Goal: Task Accomplishment & Management: Manage account settings

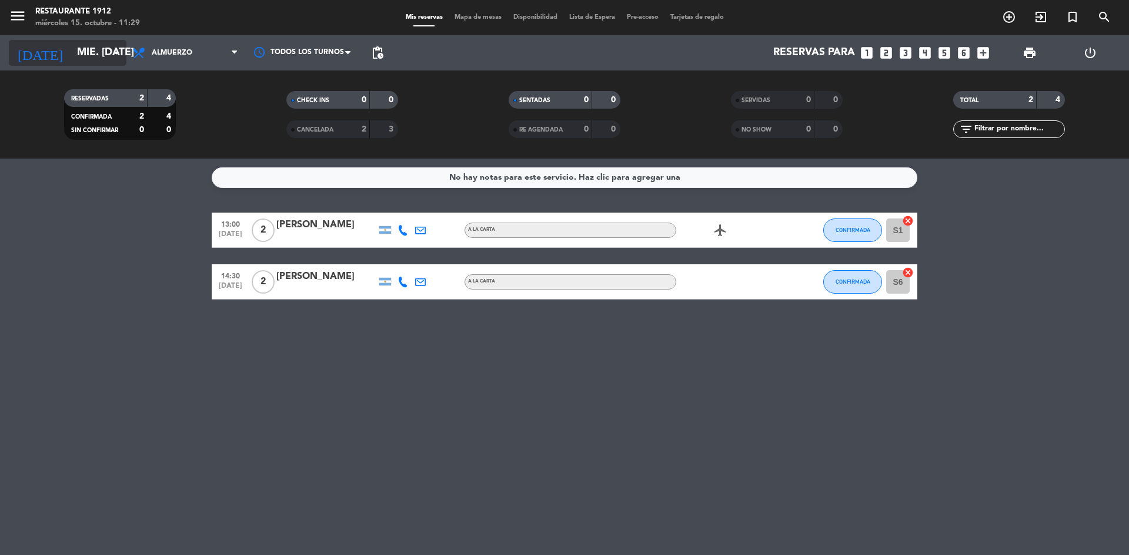
click at [71, 46] on input "mié. [DATE]" at bounding box center [139, 53] width 136 height 24
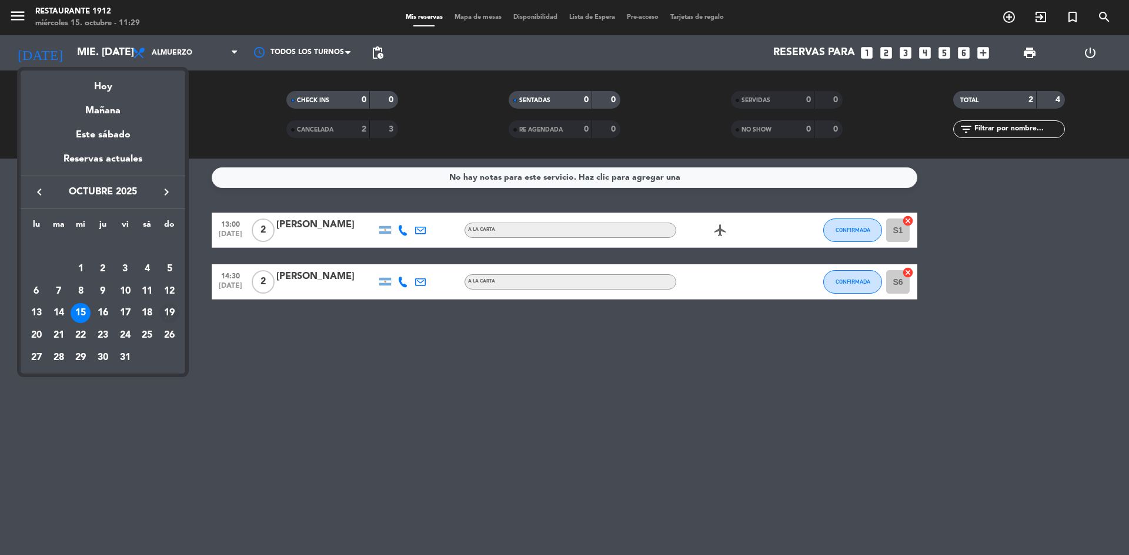
click at [172, 316] on div "19" at bounding box center [169, 313] width 20 height 20
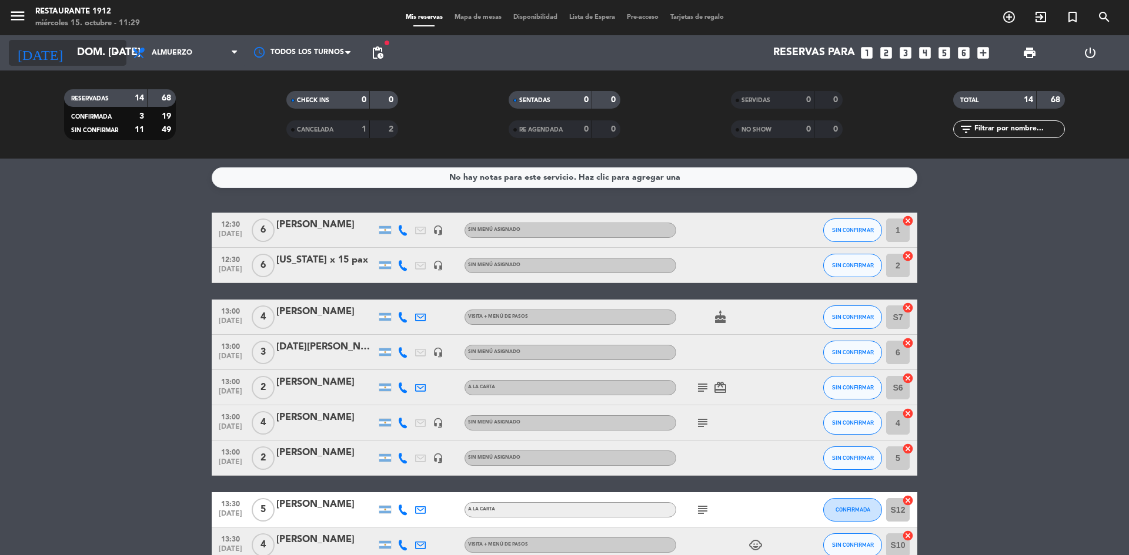
click at [71, 55] on input "dom. [DATE]" at bounding box center [139, 53] width 136 height 24
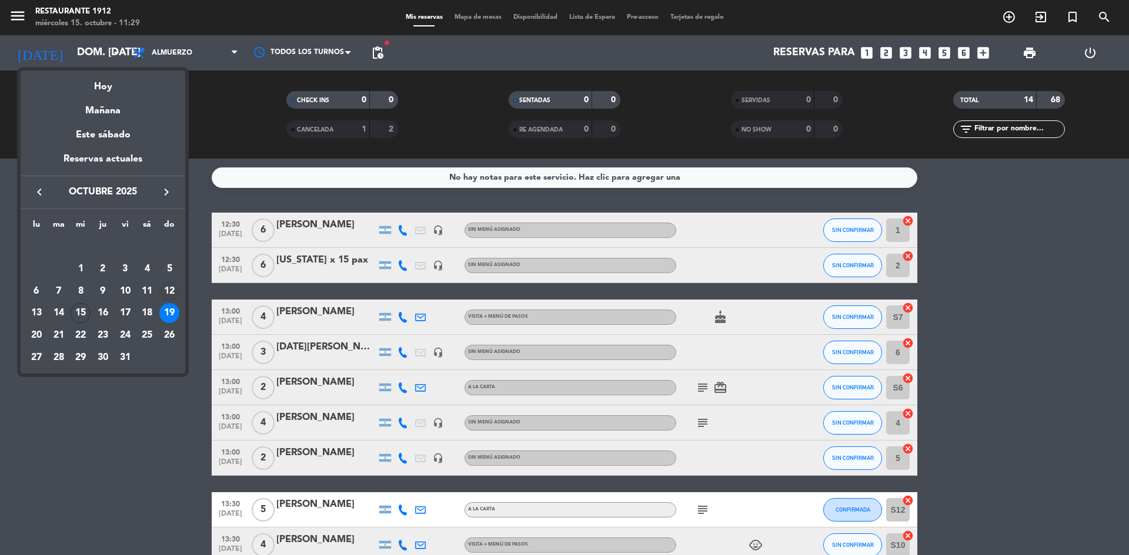
click at [169, 287] on div "12" at bounding box center [169, 292] width 20 height 20
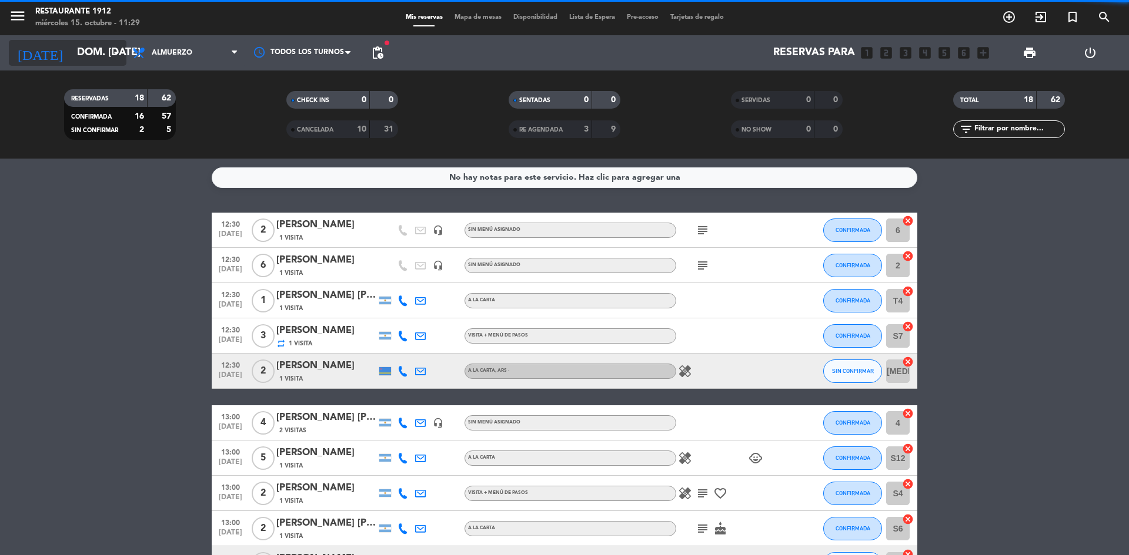
click at [97, 48] on input "dom. [DATE]" at bounding box center [139, 53] width 136 height 24
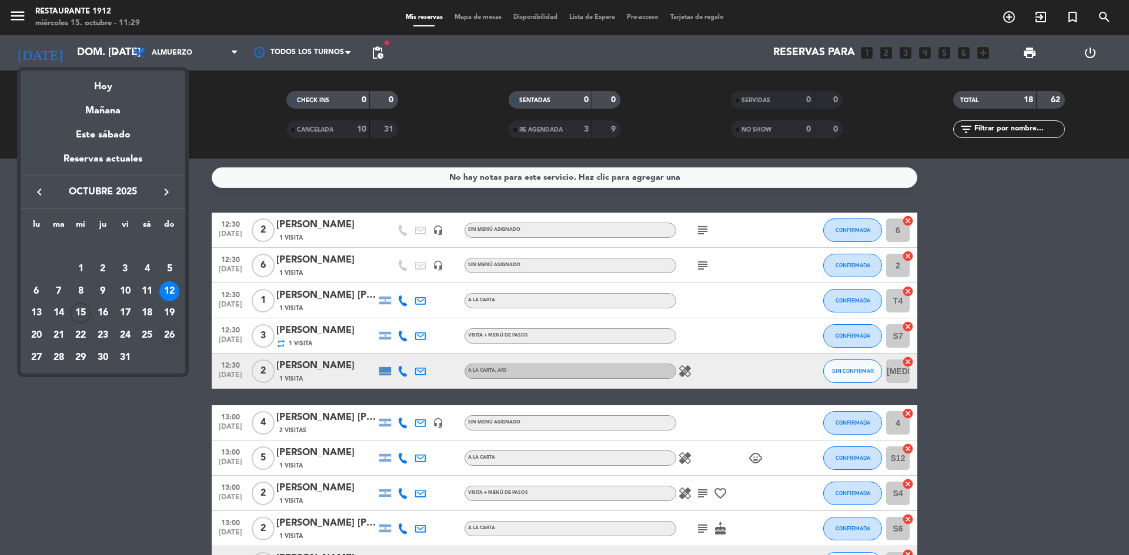
click at [168, 336] on div "26" at bounding box center [169, 336] width 20 height 20
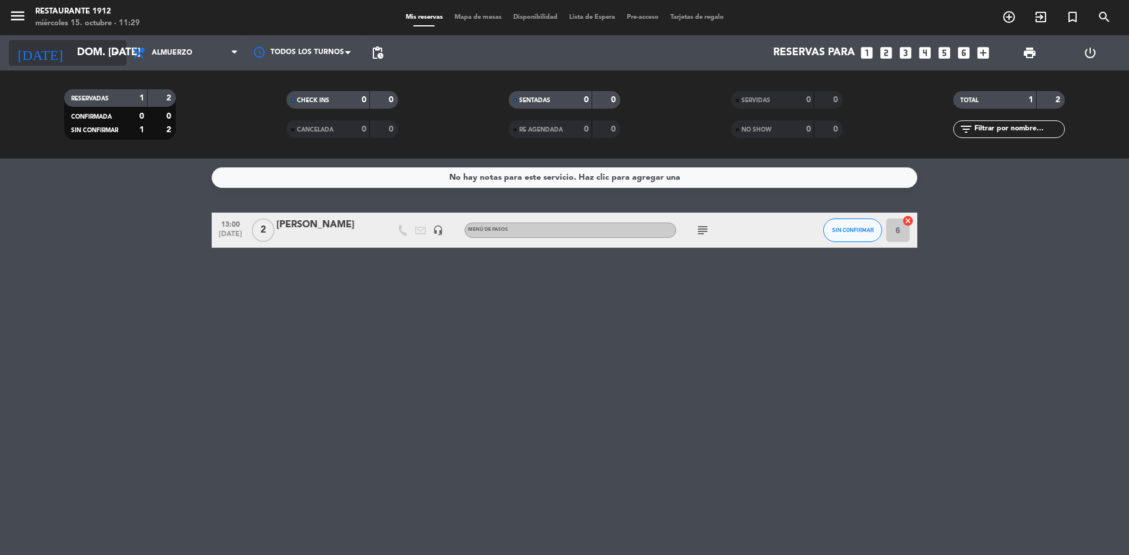
click at [73, 51] on input "dom. [DATE]" at bounding box center [139, 53] width 136 height 24
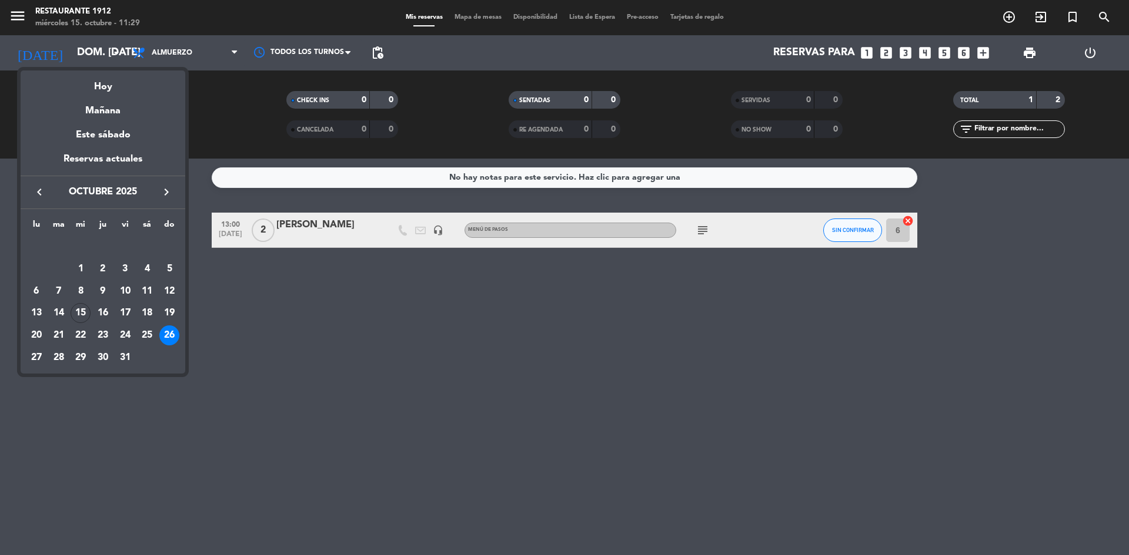
drag, startPoint x: 206, startPoint y: 204, endPoint x: 205, endPoint y: 217, distance: 13.1
click at [210, 215] on div at bounding box center [564, 277] width 1129 height 555
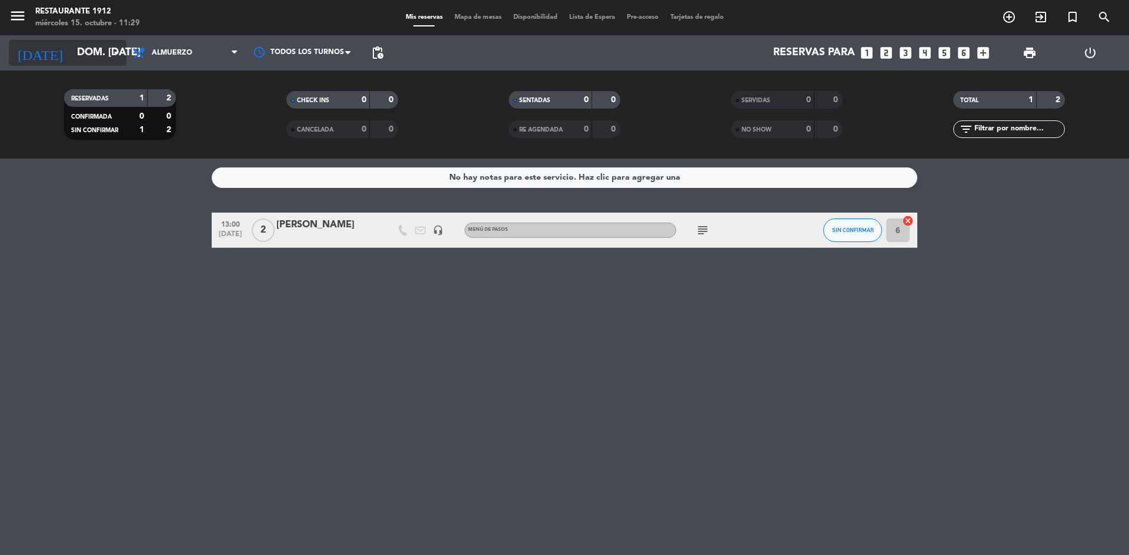
click at [85, 64] on input "dom. [DATE]" at bounding box center [139, 53] width 136 height 24
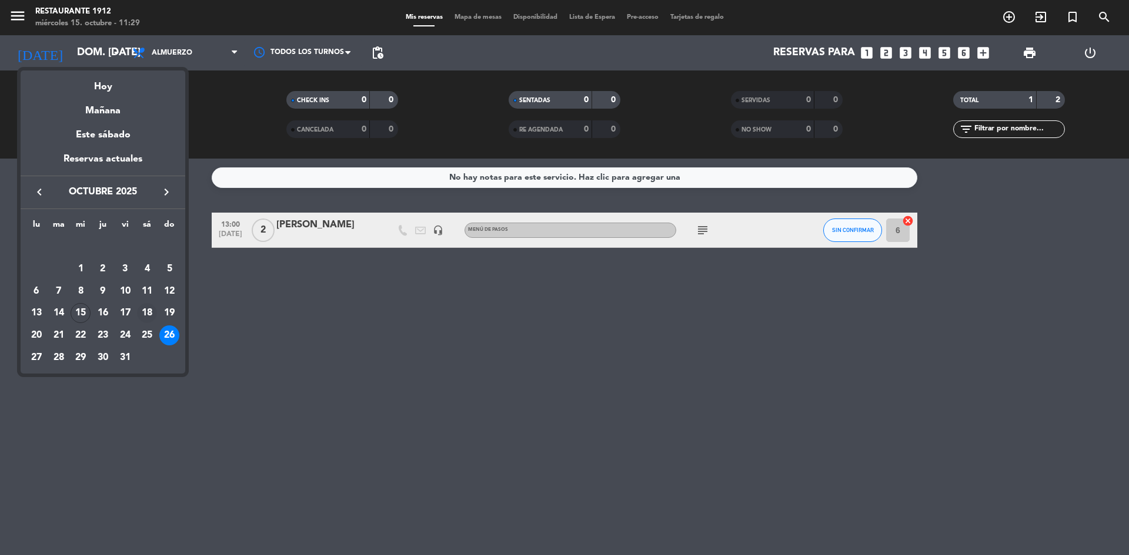
click at [150, 310] on div "18" at bounding box center [147, 313] width 20 height 20
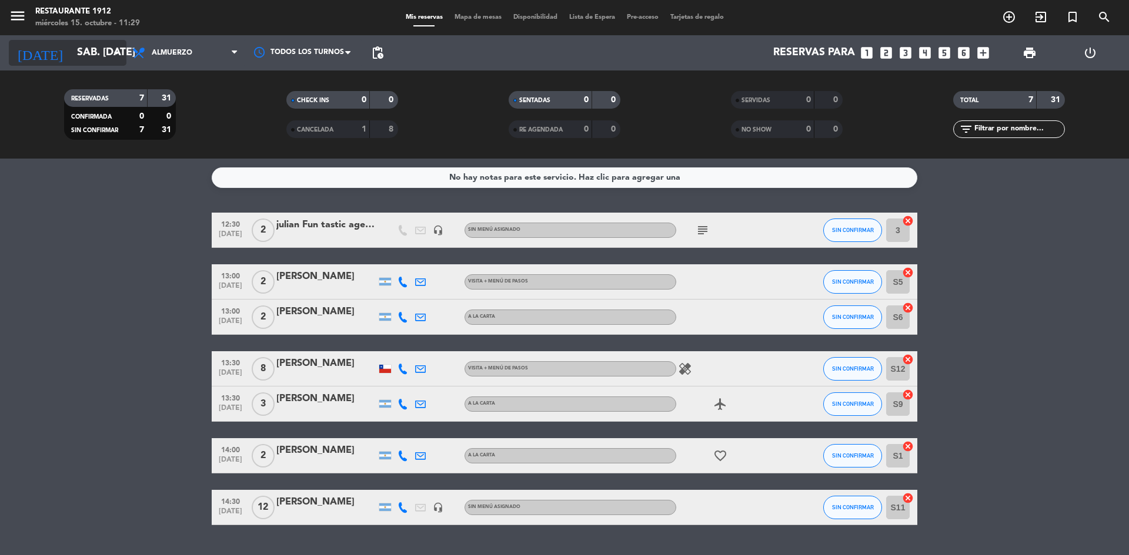
click at [71, 51] on input "sáb. [DATE]" at bounding box center [139, 53] width 136 height 24
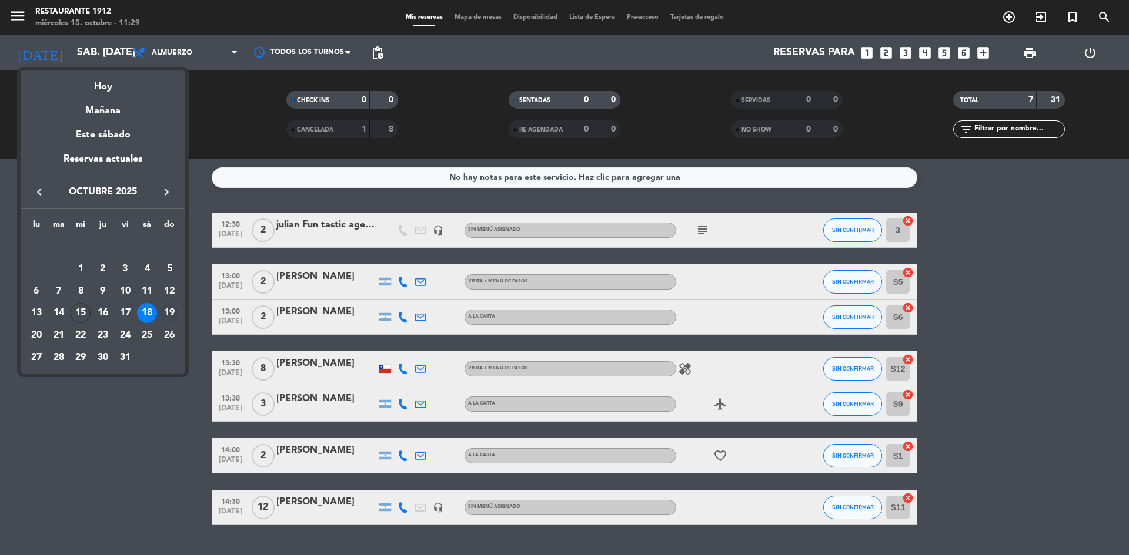
click at [164, 314] on div "19" at bounding box center [169, 313] width 20 height 20
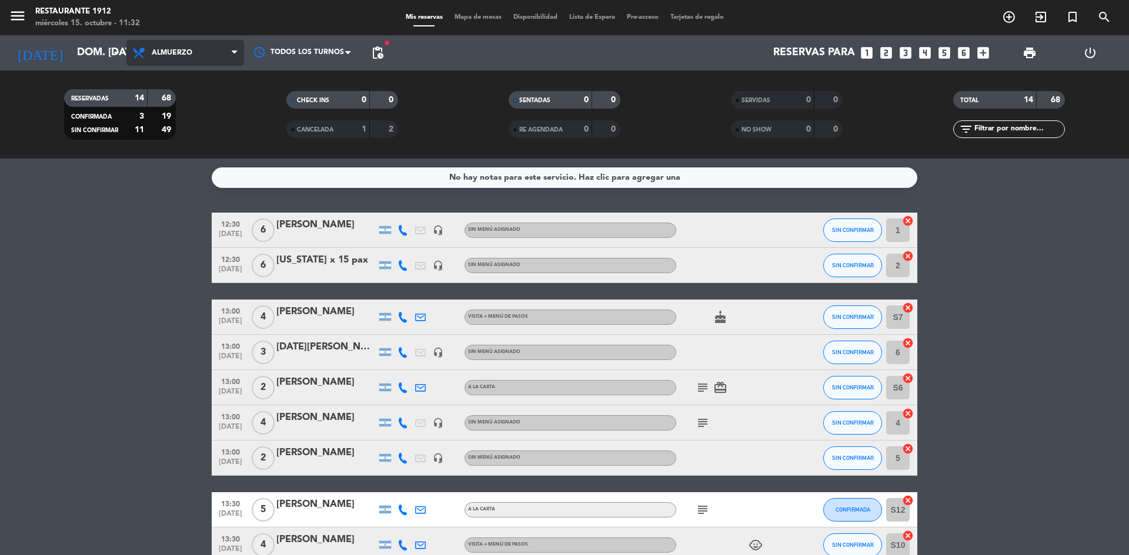
click at [128, 56] on span "Almuerzo" at bounding box center [185, 53] width 118 height 26
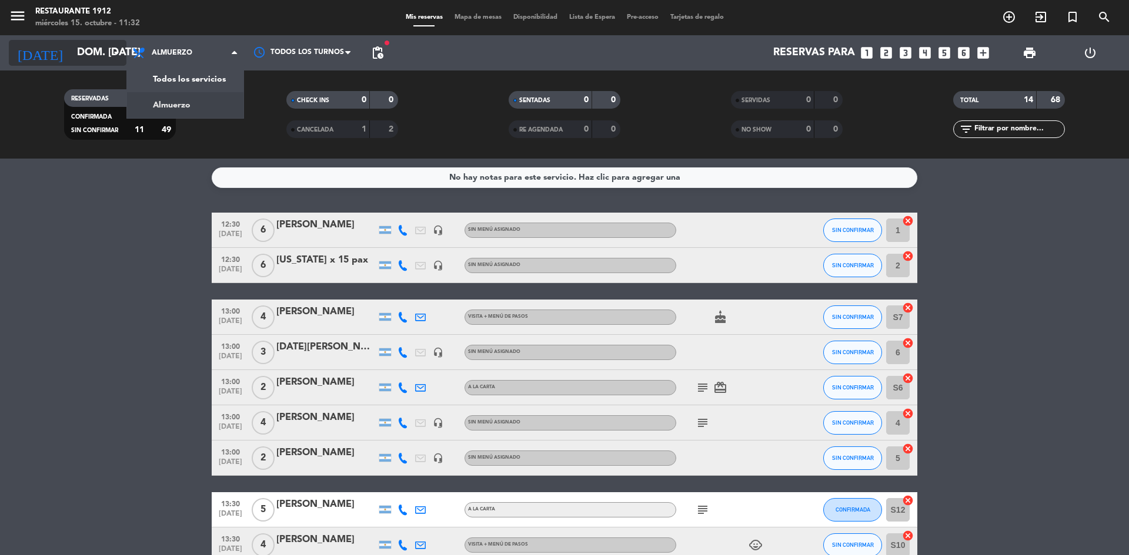
click at [109, 52] on input "dom. [DATE]" at bounding box center [139, 53] width 136 height 24
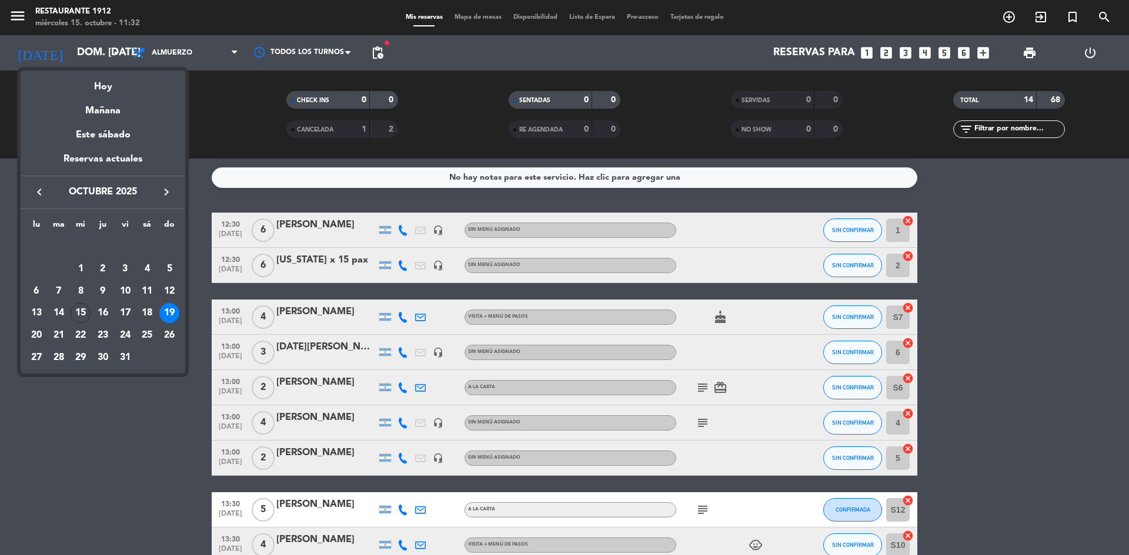
click at [166, 192] on icon "keyboard_arrow_right" at bounding box center [166, 192] width 14 height 14
click at [169, 192] on icon "keyboard_arrow_right" at bounding box center [166, 192] width 14 height 14
click at [125, 290] on div "12" at bounding box center [125, 292] width 20 height 20
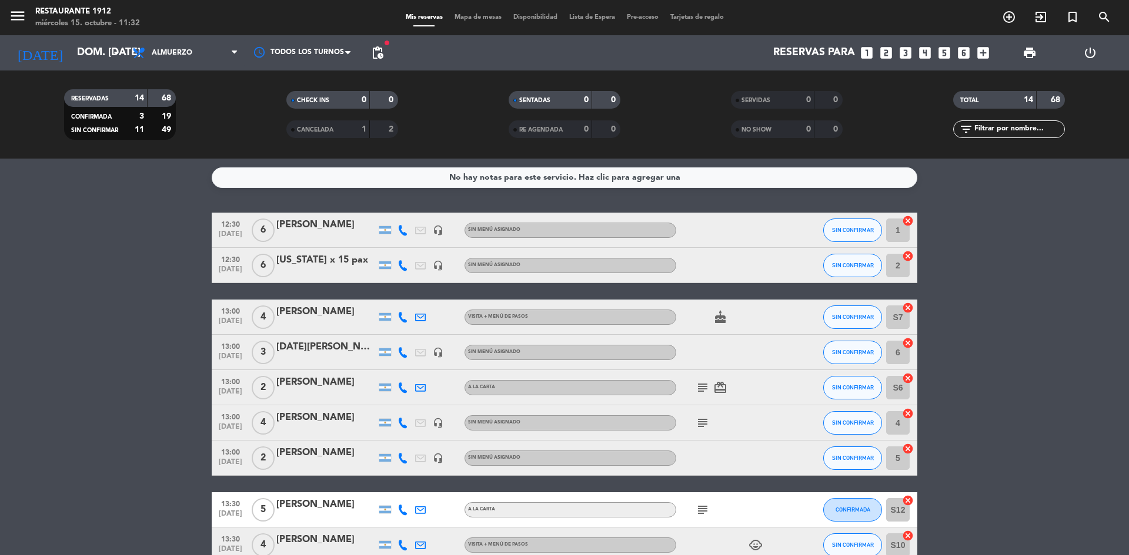
type input "vie. 12 dic."
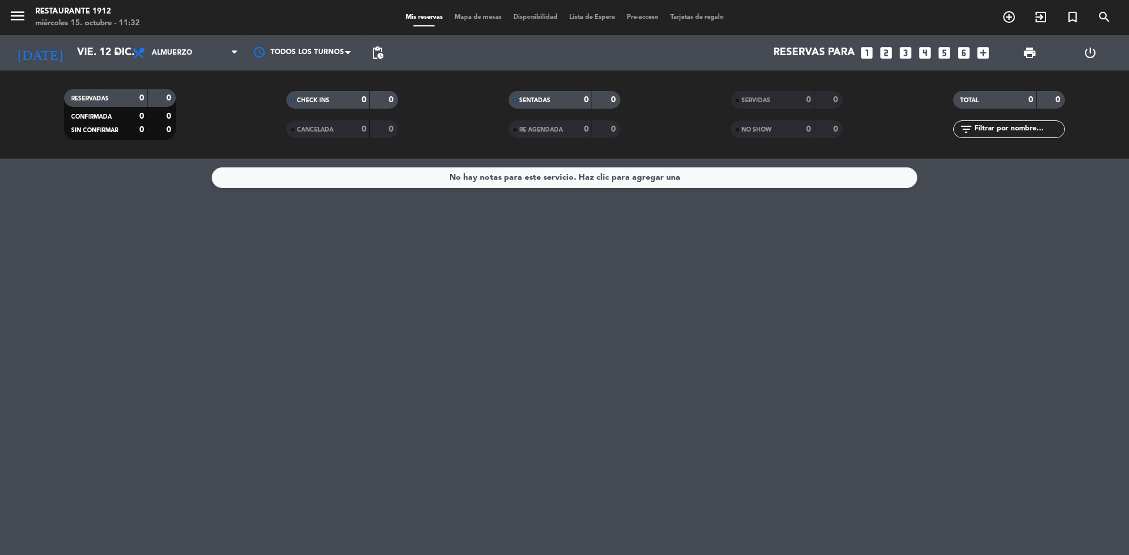
click at [882, 48] on icon "looks_two" at bounding box center [885, 52] width 15 height 15
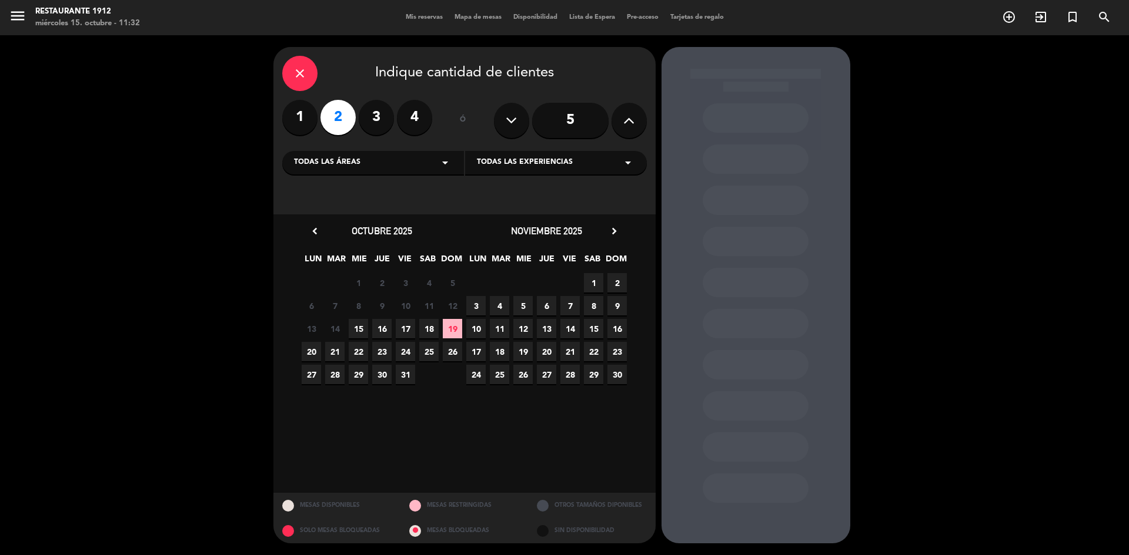
click at [621, 230] on div "noviembre 2025 chevron_right" at bounding box center [546, 231] width 165 height 16
click at [616, 228] on icon "chevron_right" at bounding box center [614, 231] width 12 height 12
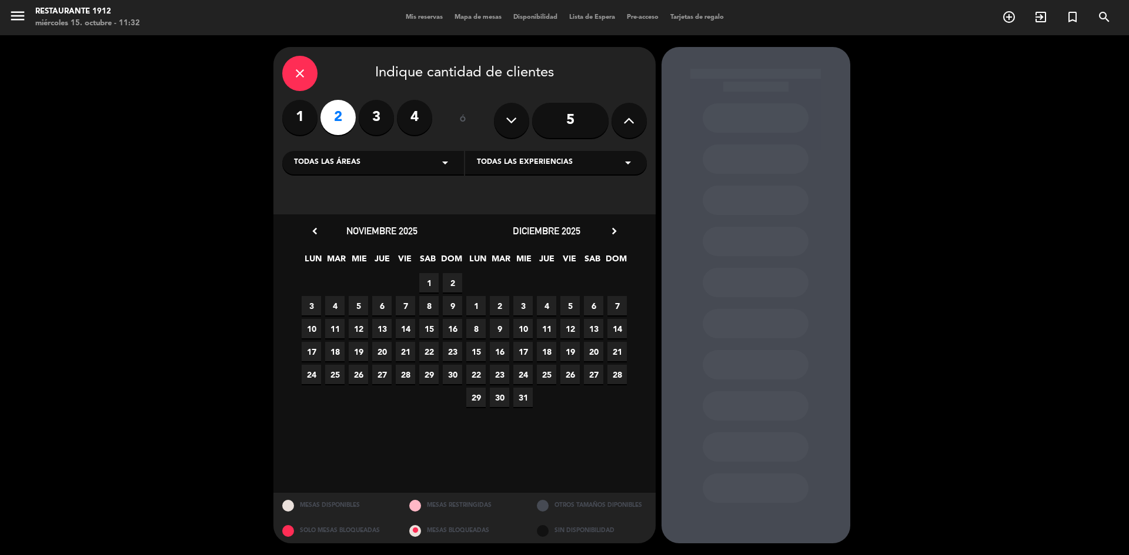
click at [358, 327] on span "12" at bounding box center [358, 328] width 19 height 19
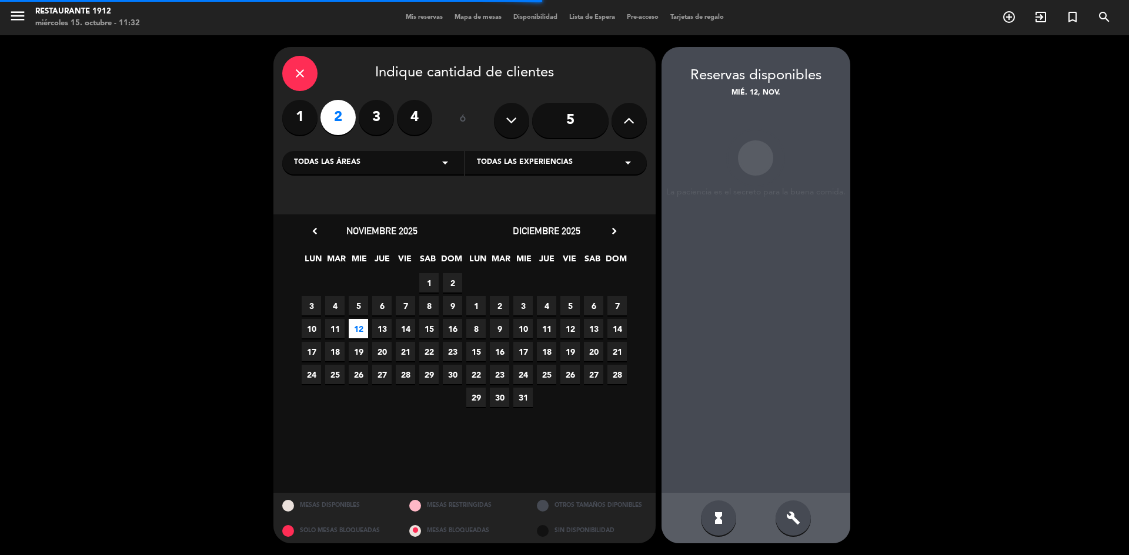
click at [565, 329] on span "12" at bounding box center [569, 328] width 19 height 19
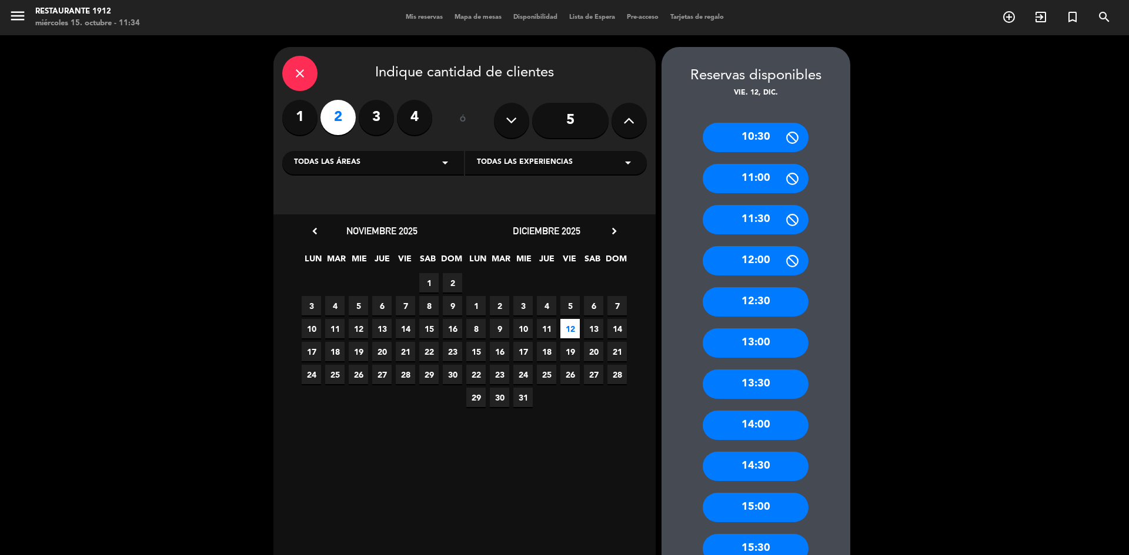
click at [778, 329] on div "13:00" at bounding box center [755, 343] width 106 height 29
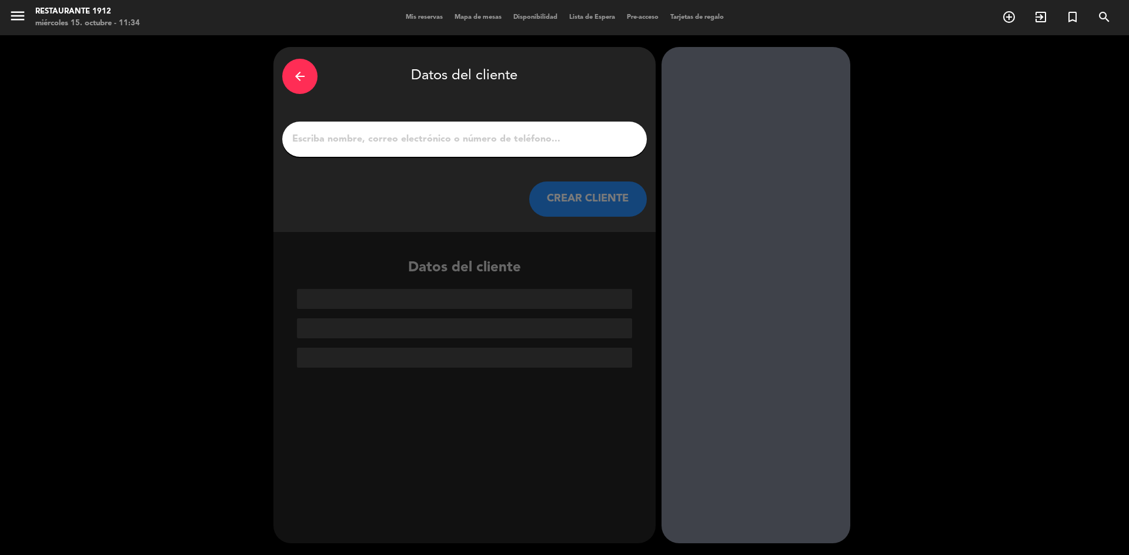
click at [487, 147] on div at bounding box center [464, 139] width 364 height 35
click at [500, 118] on div "arrow_back Datos del cliente CREAR CLIENTE" at bounding box center [464, 139] width 382 height 185
click at [512, 130] on div at bounding box center [464, 139] width 364 height 35
click at [535, 140] on input "1" at bounding box center [464, 139] width 347 height 16
paste input "[PERSON_NAME]"
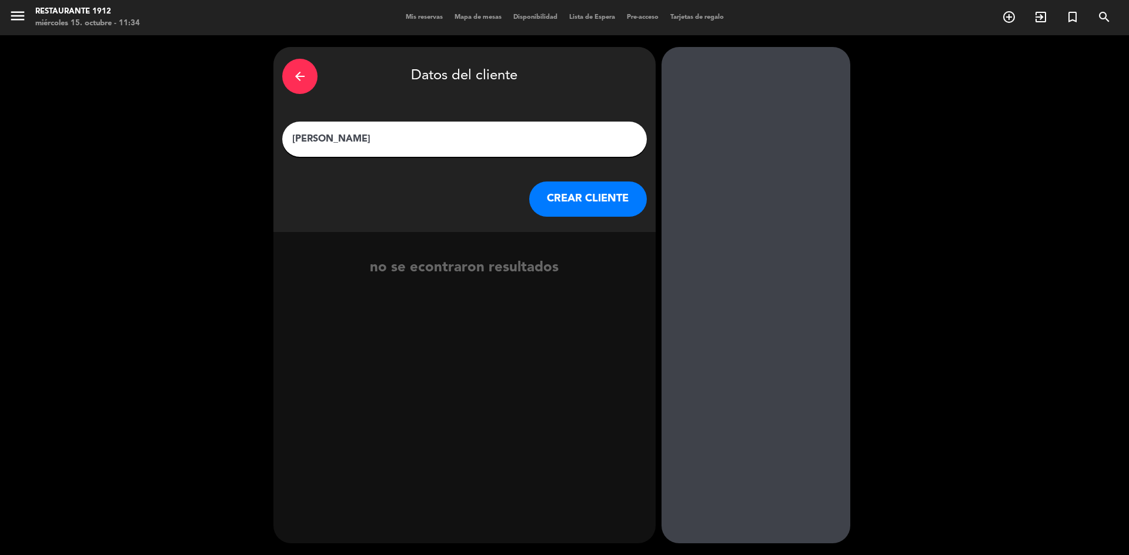
type input "[PERSON_NAME]"
click at [564, 198] on button "CREAR CLIENTE" at bounding box center [588, 199] width 118 height 35
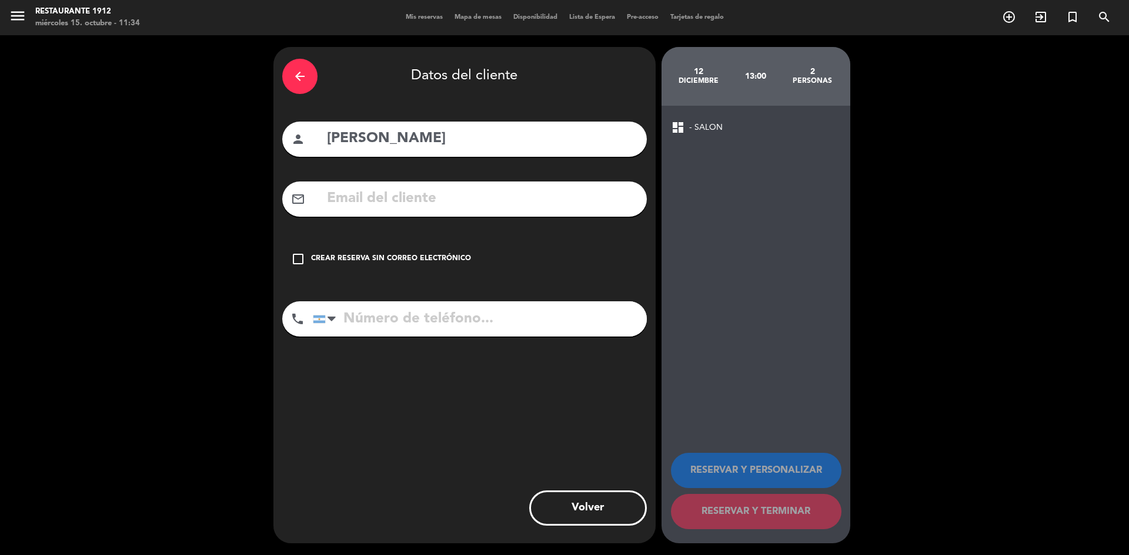
click at [379, 259] on div "Crear reserva sin correo electrónico" at bounding box center [391, 259] width 160 height 12
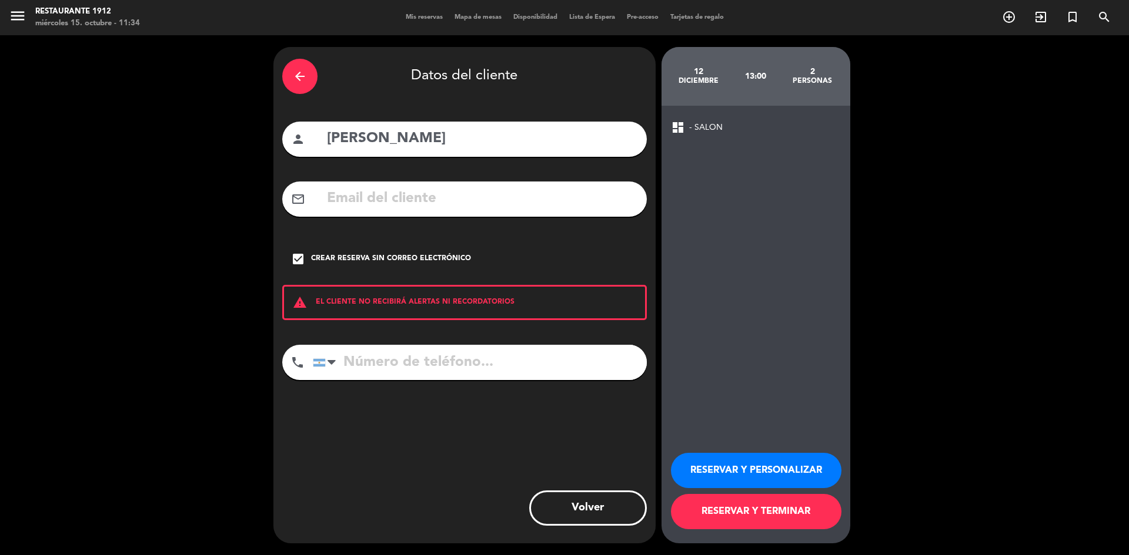
click at [750, 474] on button "RESERVAR Y PERSONALIZAR" at bounding box center [756, 470] width 170 height 35
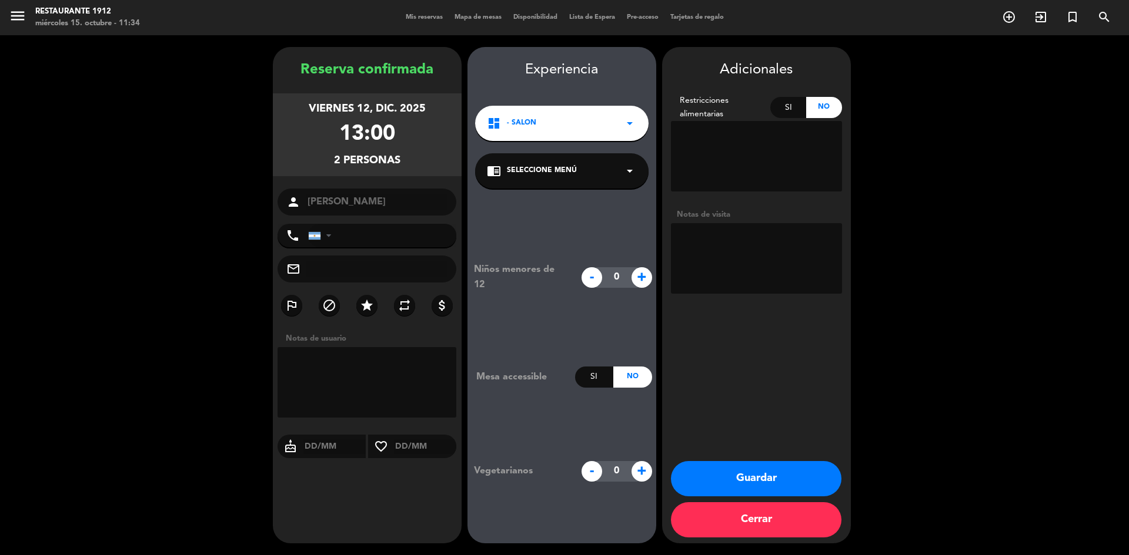
click at [548, 182] on div "chrome_reader_mode Seleccione Menú arrow_drop_down" at bounding box center [561, 170] width 173 height 35
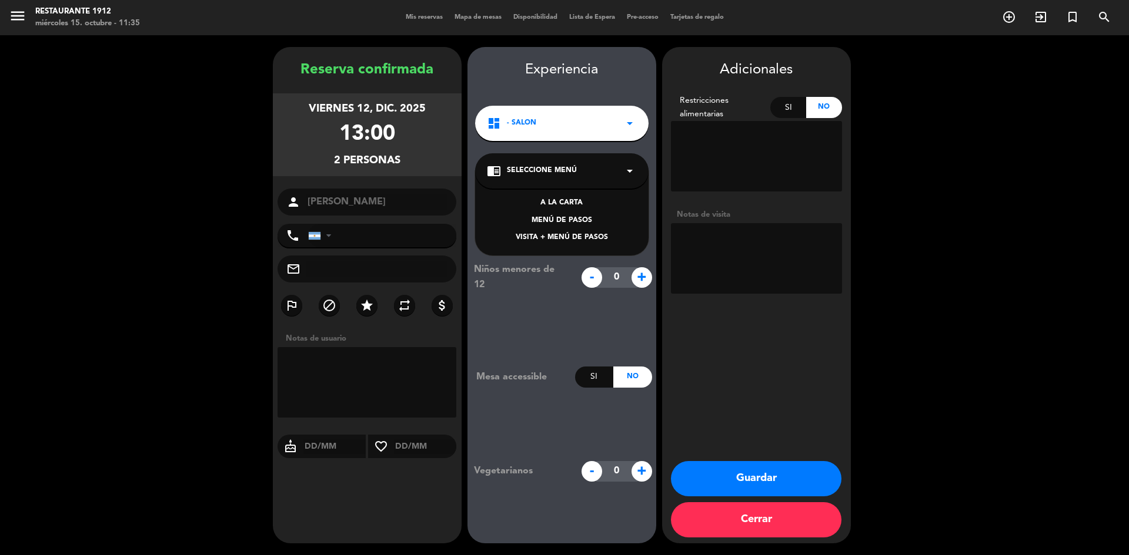
click at [550, 172] on span "Seleccione Menú" at bounding box center [542, 171] width 70 height 12
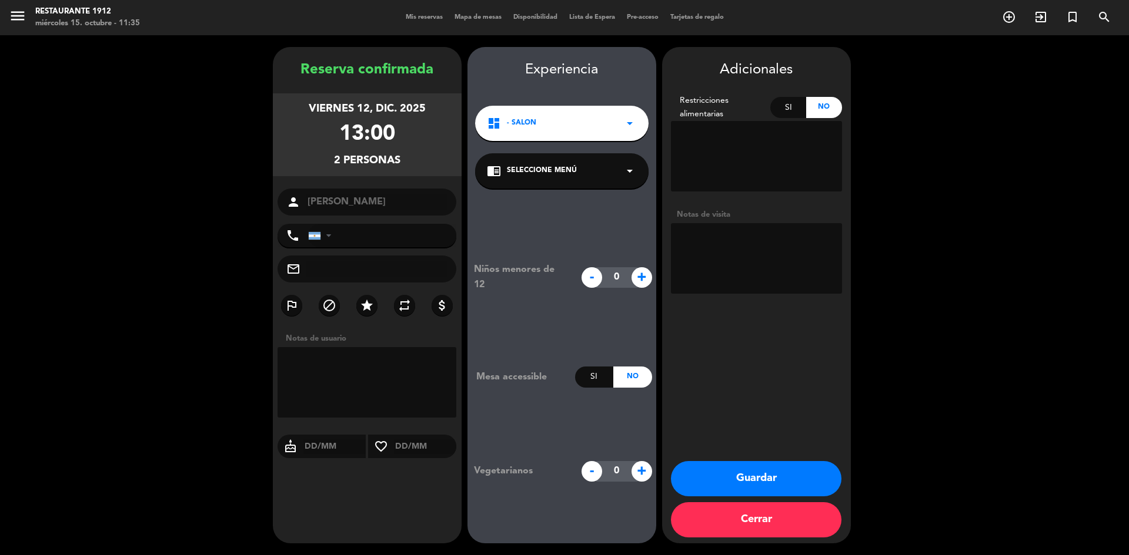
click at [518, 179] on div "chrome_reader_mode Seleccione Menú arrow_drop_down" at bounding box center [561, 170] width 173 height 35
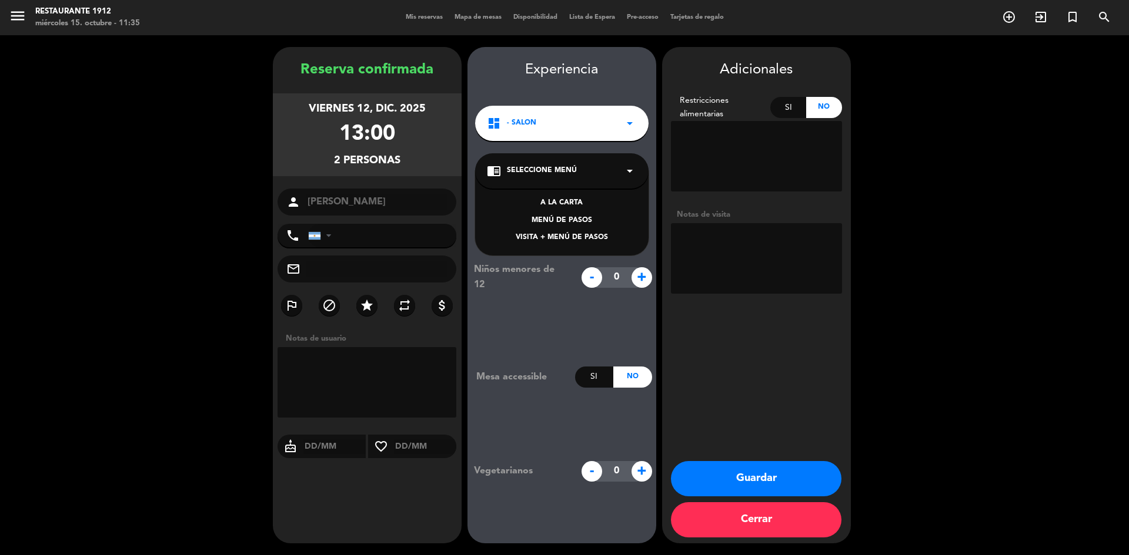
click at [564, 236] on div "VISITA + MENÚ DE PASOS" at bounding box center [562, 238] width 150 height 12
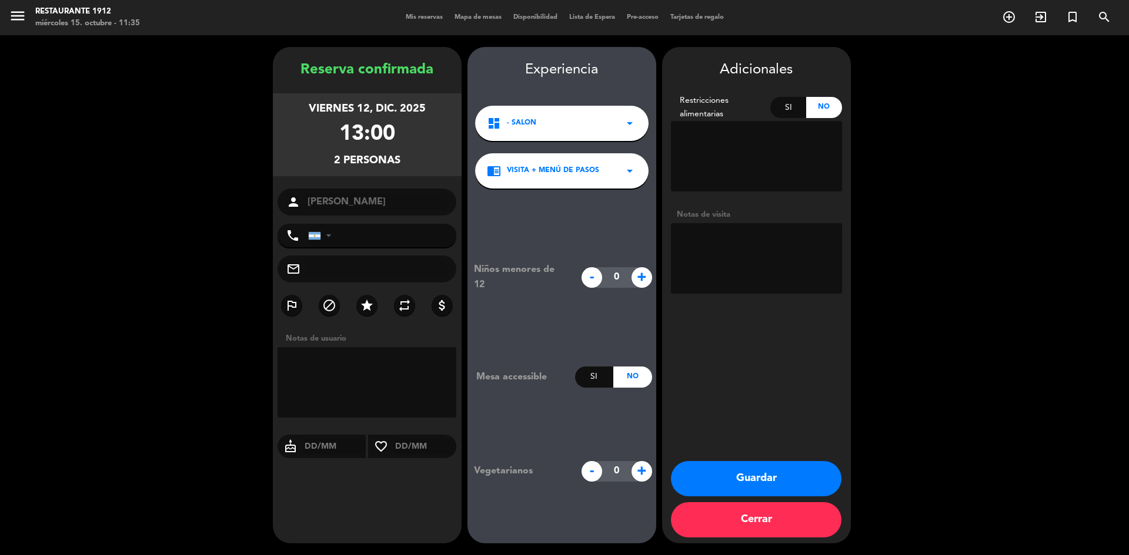
click at [394, 363] on textarea at bounding box center [366, 382] width 179 height 71
click at [748, 247] on textarea at bounding box center [756, 258] width 171 height 71
click at [404, 359] on textarea at bounding box center [366, 382] width 179 height 71
type textarea "SAK"
click at [731, 470] on button "Guardar" at bounding box center [756, 478] width 170 height 35
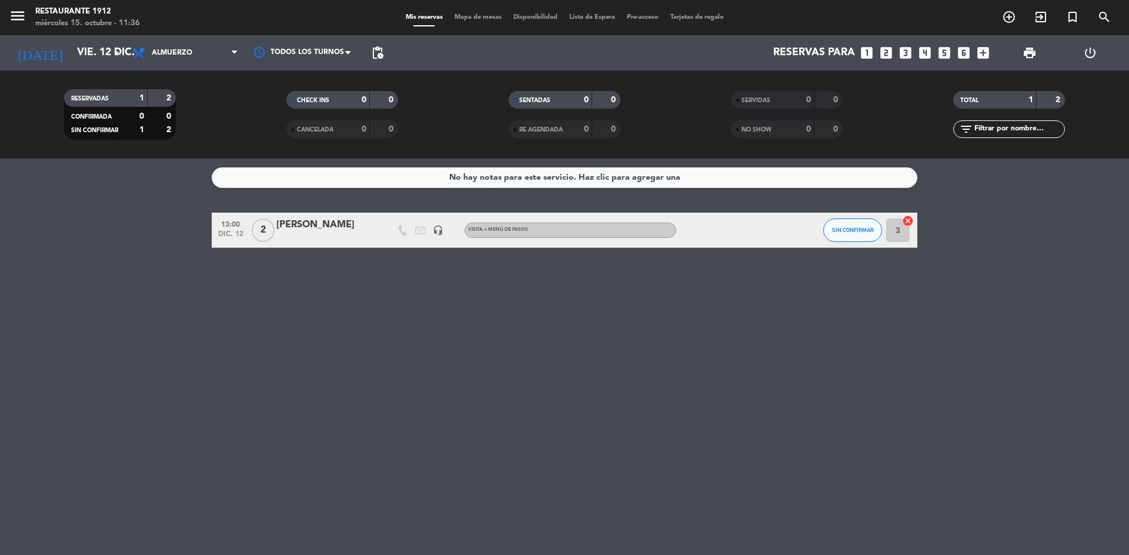
click at [882, 52] on icon "looks_two" at bounding box center [885, 52] width 15 height 15
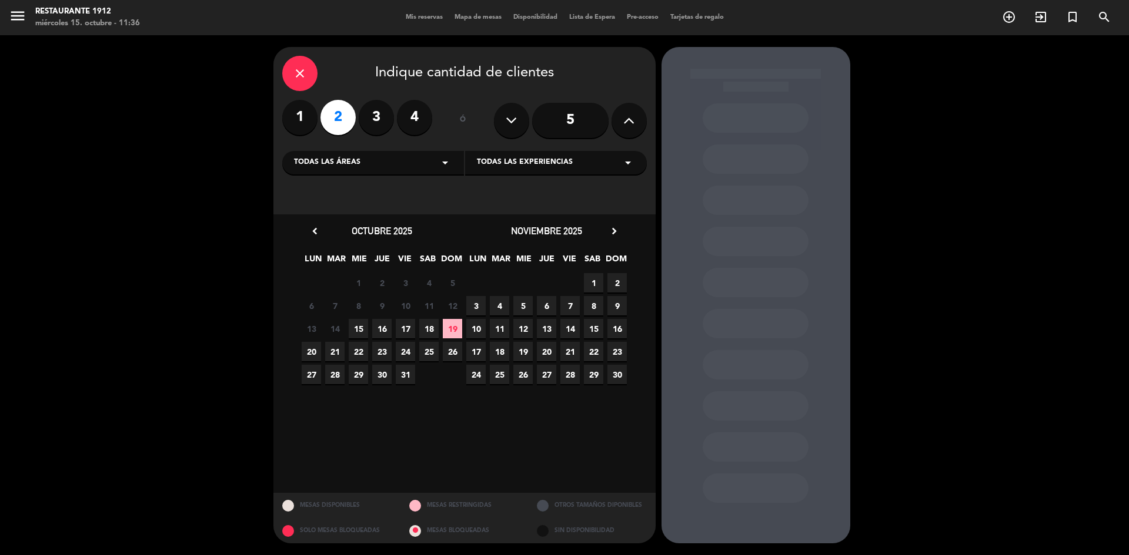
click at [611, 238] on div "noviembre 2025 chevron_right" at bounding box center [546, 231] width 165 height 16
click at [609, 233] on icon "chevron_right" at bounding box center [614, 231] width 12 height 12
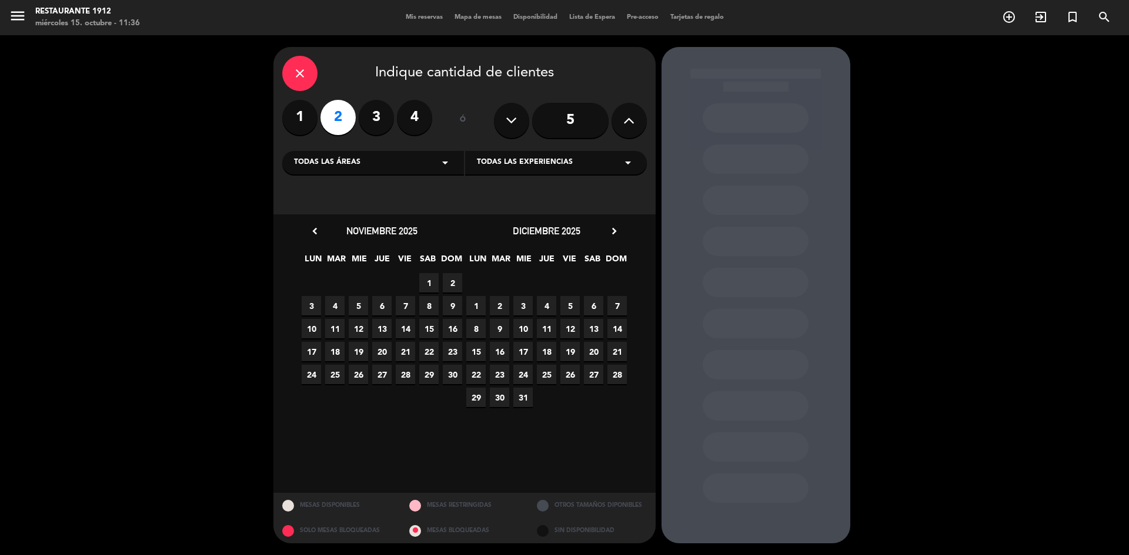
click at [562, 323] on span "12" at bounding box center [569, 328] width 19 height 19
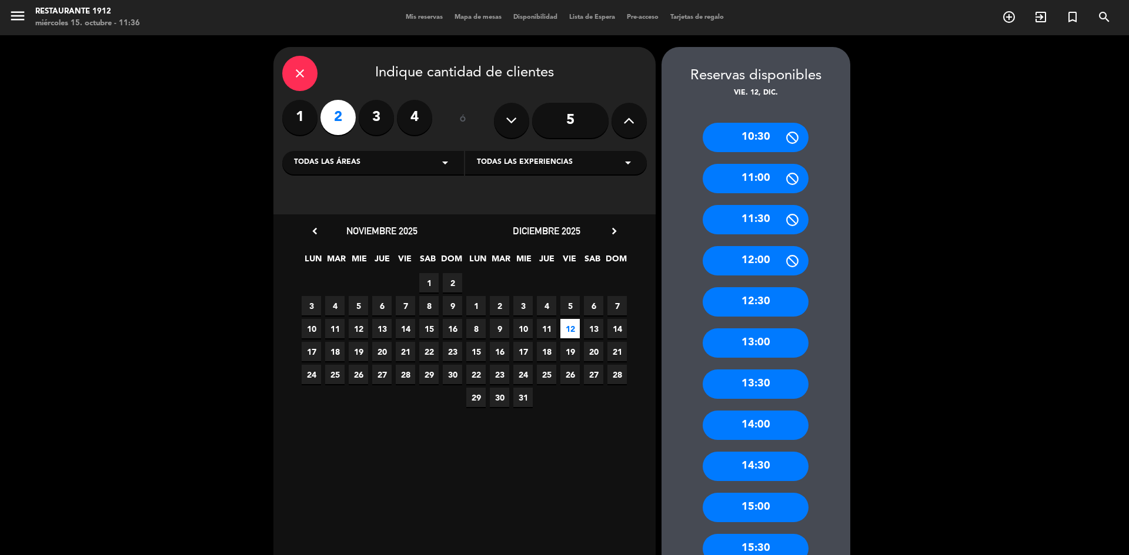
click at [785, 332] on div "13:00" at bounding box center [755, 343] width 106 height 29
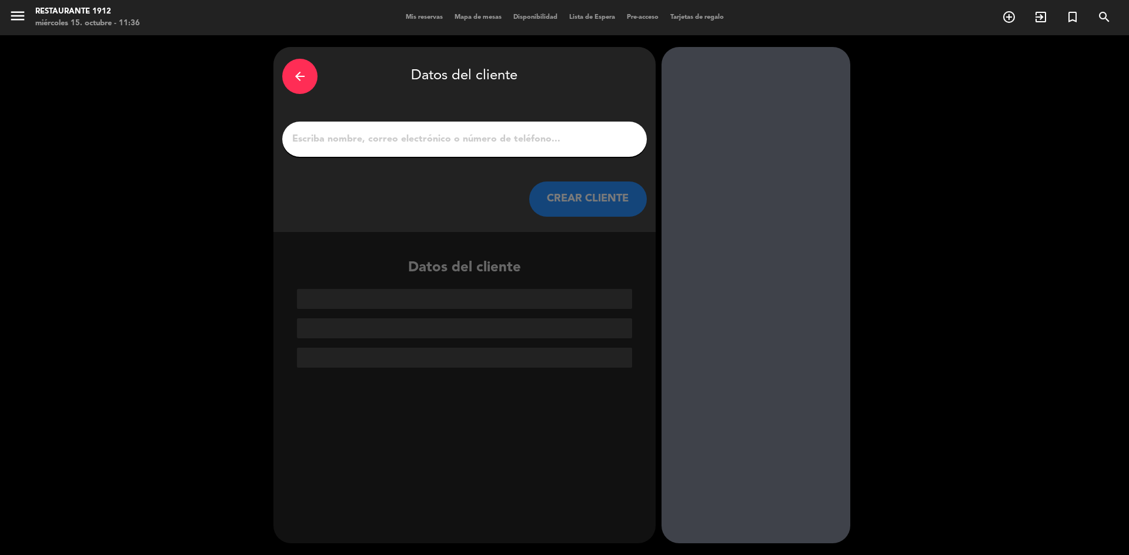
click at [582, 136] on input "1" at bounding box center [464, 139] width 347 height 16
click at [473, 156] on div at bounding box center [464, 139] width 364 height 35
click at [464, 142] on input "1" at bounding box center [464, 139] width 347 height 16
paste input "[PERSON_NAME] [PERSON_NAME]"
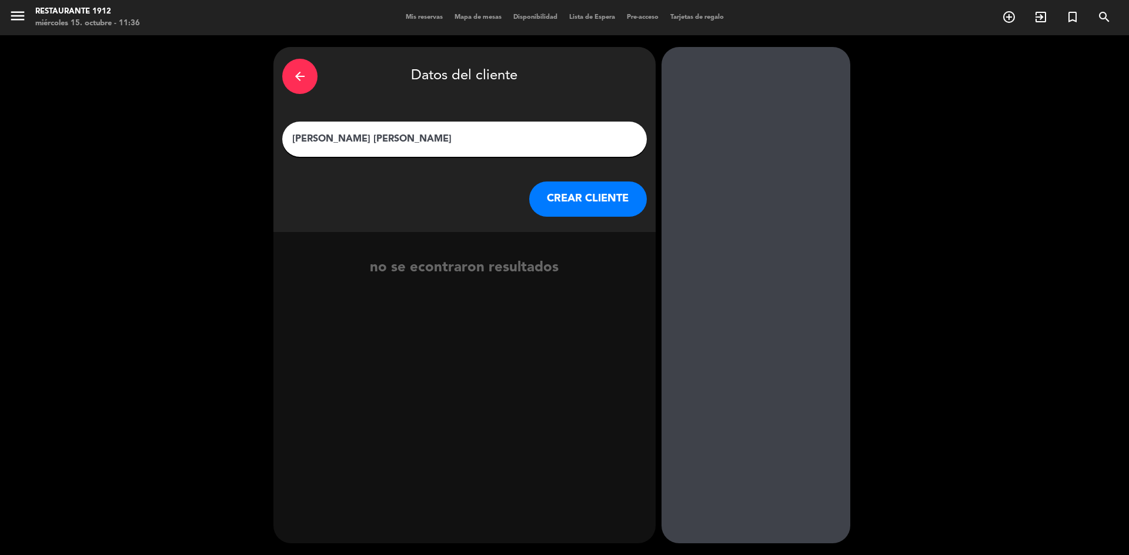
type input "[PERSON_NAME] [PERSON_NAME]"
click at [591, 187] on button "CREAR CLIENTE" at bounding box center [588, 199] width 118 height 35
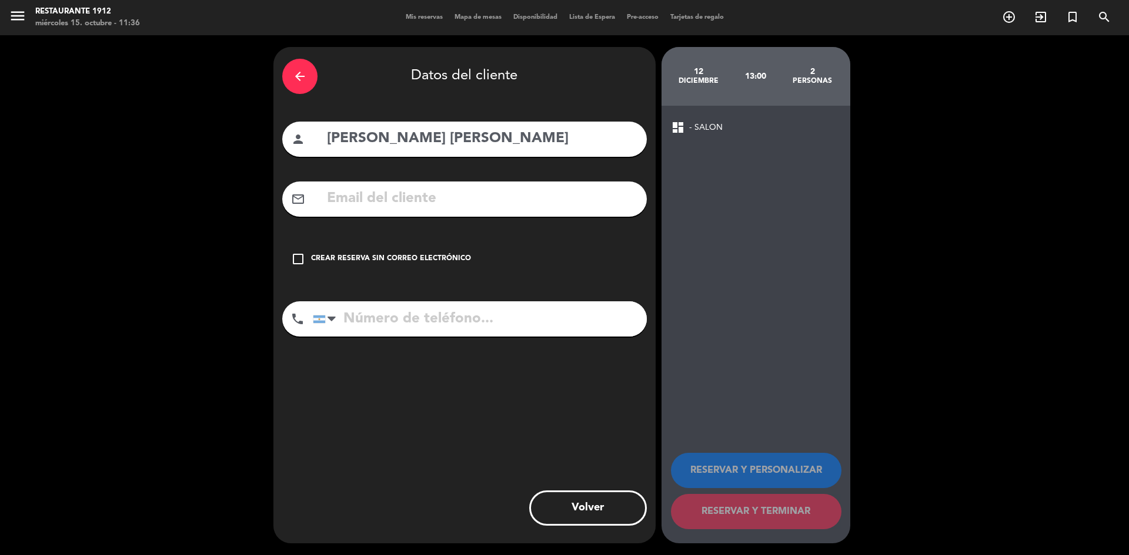
click at [469, 252] on div "check_box_outline_blank Crear reserva sin correo electrónico" at bounding box center [464, 259] width 364 height 35
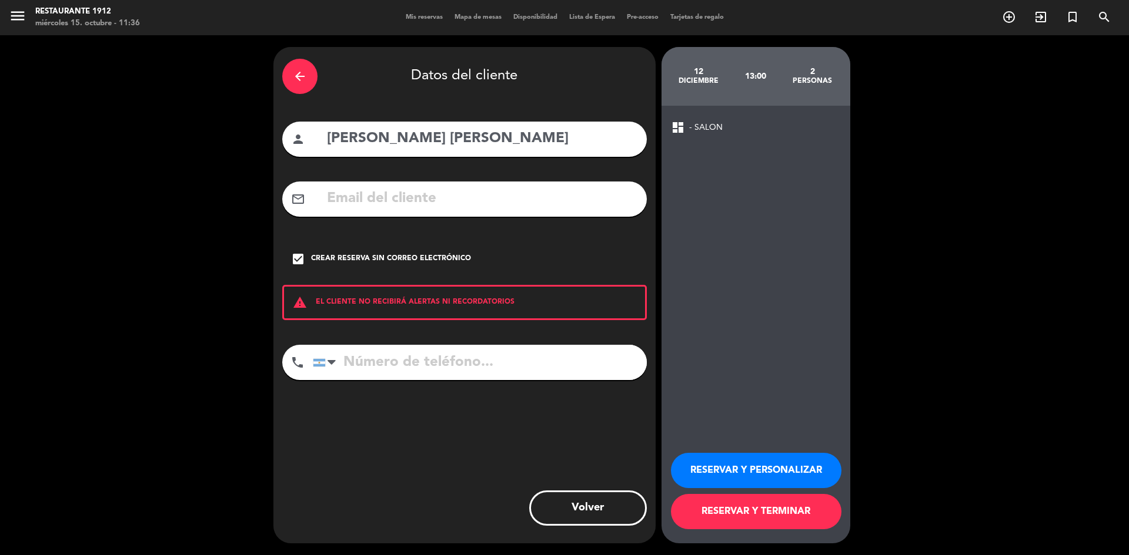
click at [747, 457] on button "RESERVAR Y PERSONALIZAR" at bounding box center [756, 470] width 170 height 35
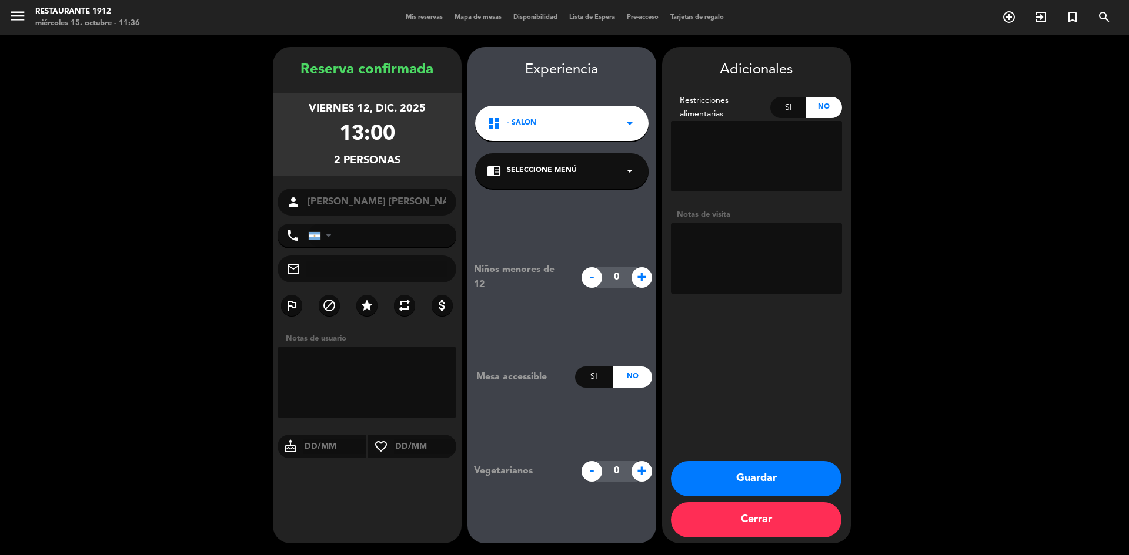
click at [711, 266] on textarea at bounding box center [756, 258] width 171 height 71
click at [419, 367] on textarea at bounding box center [366, 382] width 179 height 71
type textarea "SAK"
click at [568, 161] on div "chrome_reader_mode Seleccione Menú arrow_drop_down" at bounding box center [561, 170] width 173 height 35
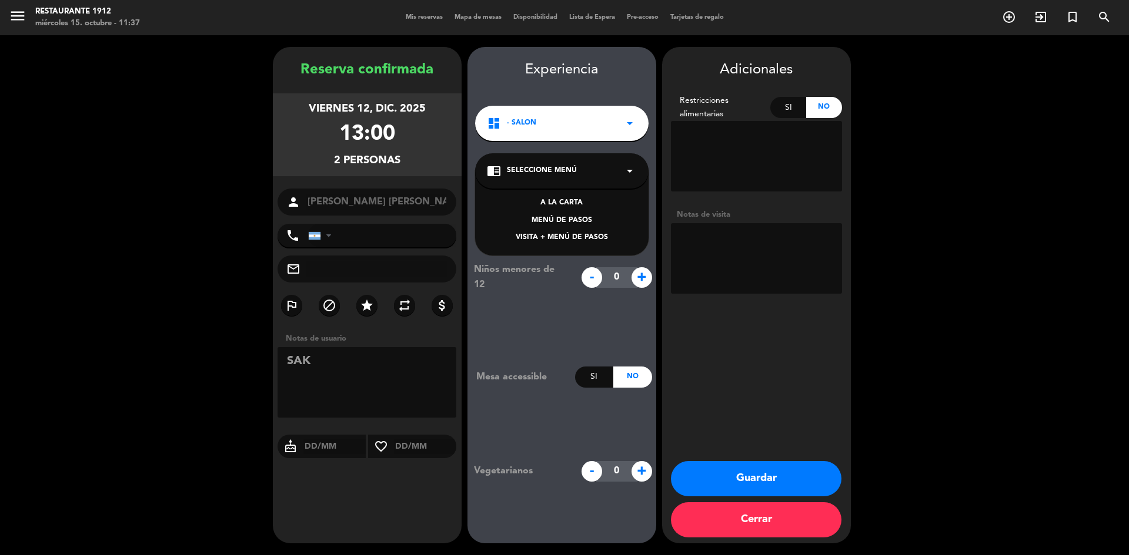
click at [564, 238] on div "VISITA + MENÚ DE PASOS" at bounding box center [562, 238] width 150 height 12
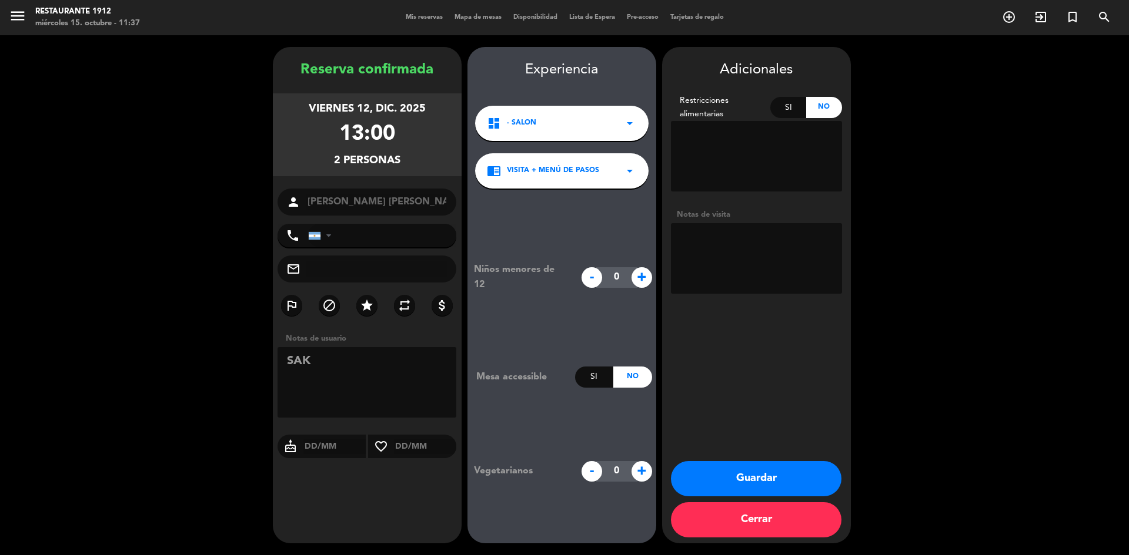
click at [691, 245] on textarea at bounding box center [756, 258] width 171 height 71
type textarea "Inglés"
click at [324, 239] on div at bounding box center [322, 236] width 27 height 22
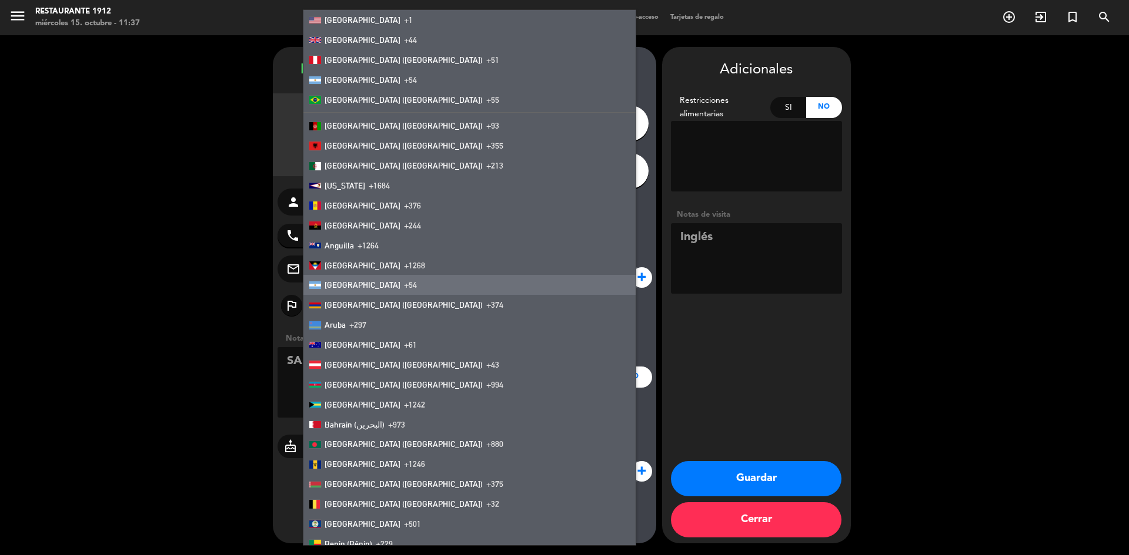
click at [330, 283] on span "[GEOGRAPHIC_DATA]" at bounding box center [362, 284] width 76 height 9
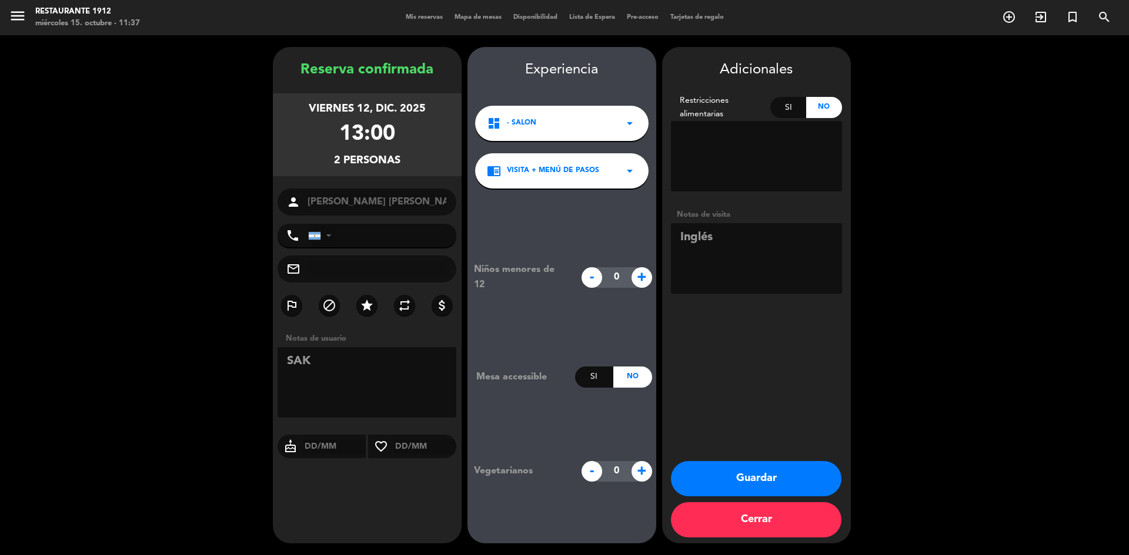
click at [320, 237] on div at bounding box center [315, 236] width 12 height 8
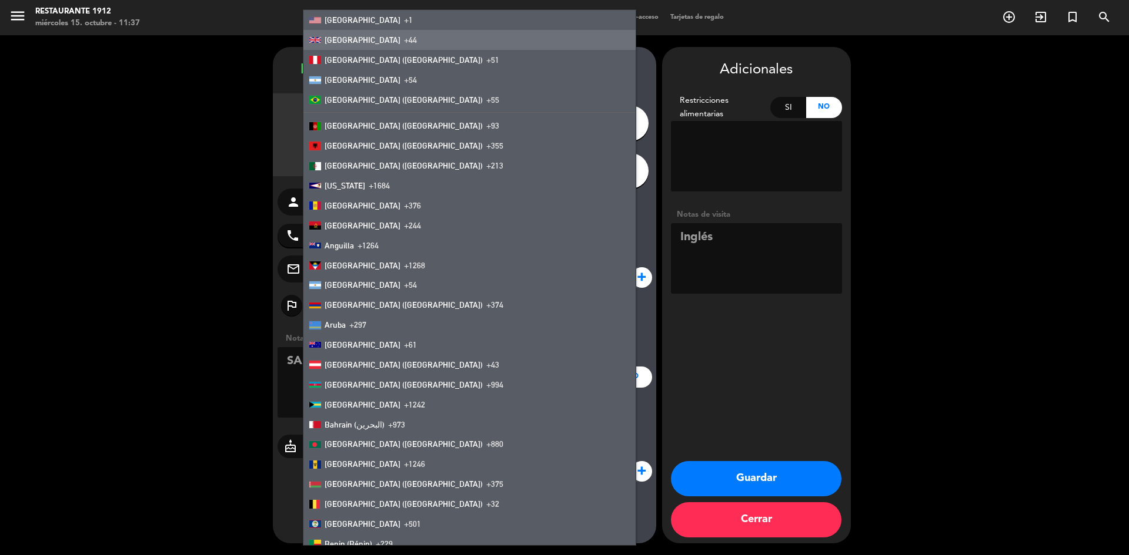
click at [345, 39] on span "[GEOGRAPHIC_DATA]" at bounding box center [362, 39] width 76 height 9
type input "+44"
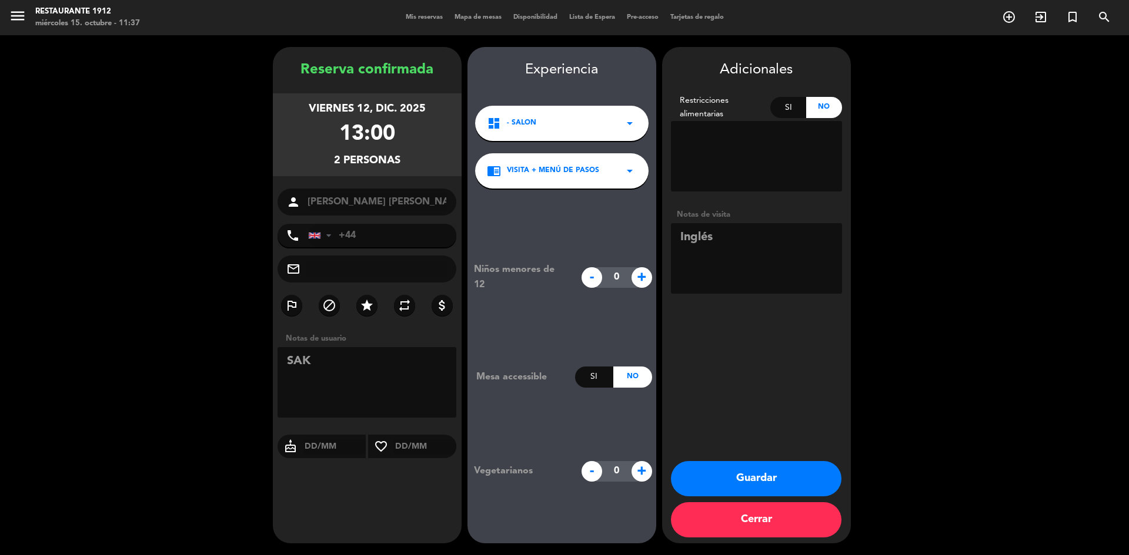
click at [734, 469] on button "Guardar" at bounding box center [756, 478] width 170 height 35
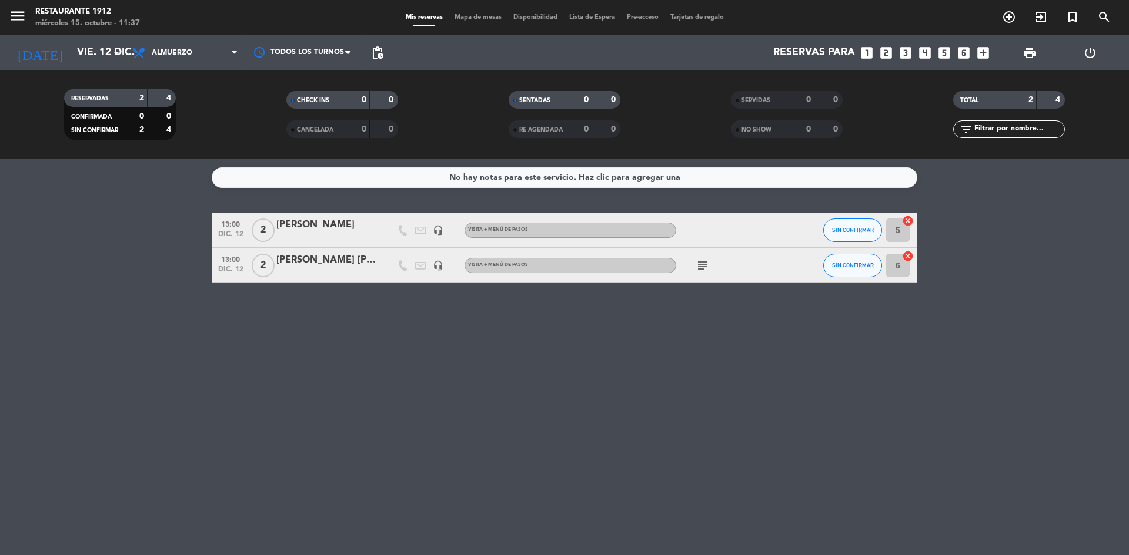
click at [698, 269] on icon "subject" at bounding box center [702, 266] width 14 height 14
click at [743, 229] on div at bounding box center [729, 230] width 106 height 35
click at [350, 227] on div "[PERSON_NAME]" at bounding box center [326, 224] width 100 height 15
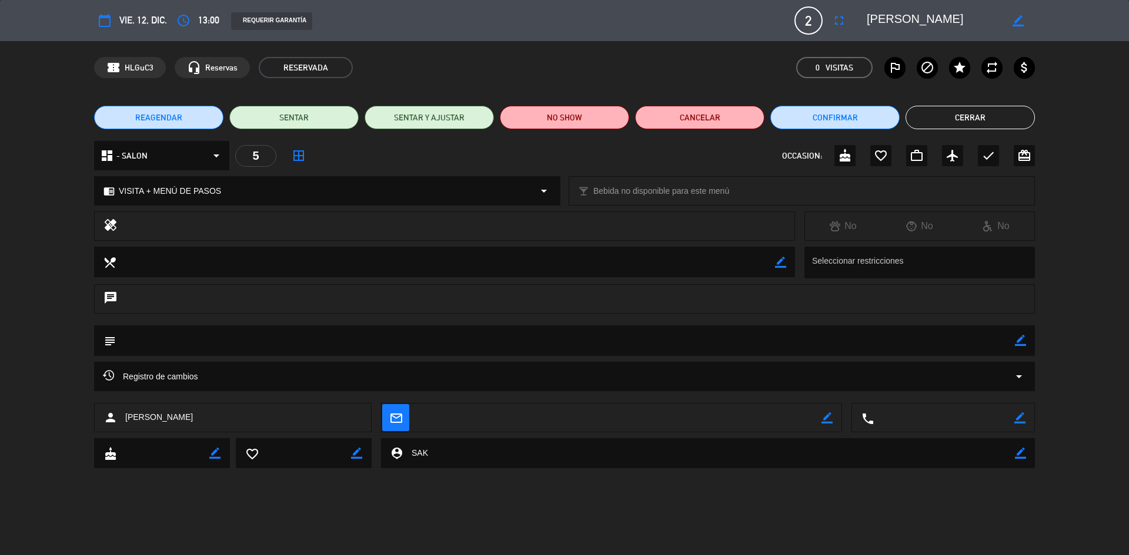
drag, startPoint x: 1025, startPoint y: 342, endPoint x: 1016, endPoint y: 340, distance: 9.1
click at [1022, 342] on icon "border_color" at bounding box center [1020, 340] width 11 height 11
click at [915, 344] on textarea at bounding box center [565, 341] width 899 height 30
type textarea "Paga Sak Ingles"
click at [845, 103] on div "REAGENDAR SENTAR SENTAR Y AJUSTAR NO SHOW Cancelar Confirmar Cerrar" at bounding box center [564, 117] width 1129 height 47
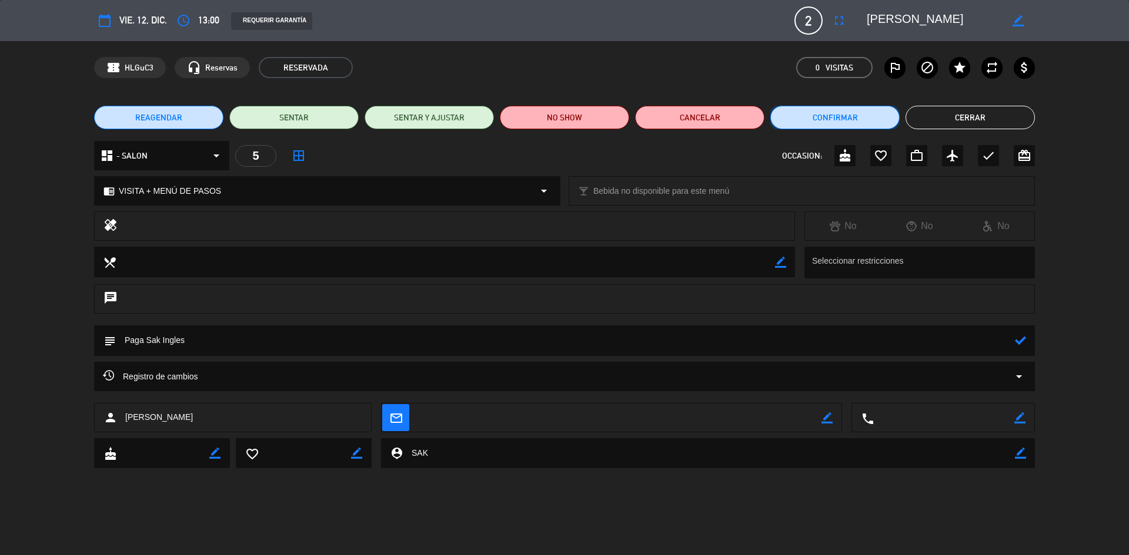
click at [858, 111] on button "Confirmar" at bounding box center [834, 118] width 129 height 24
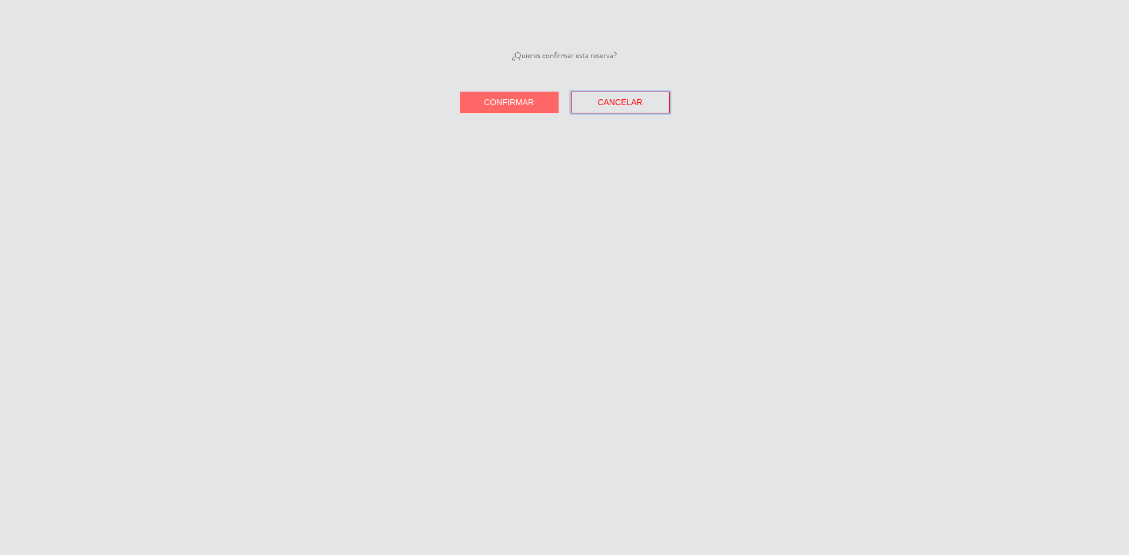
click at [639, 104] on span "Cancelar" at bounding box center [619, 102] width 45 height 9
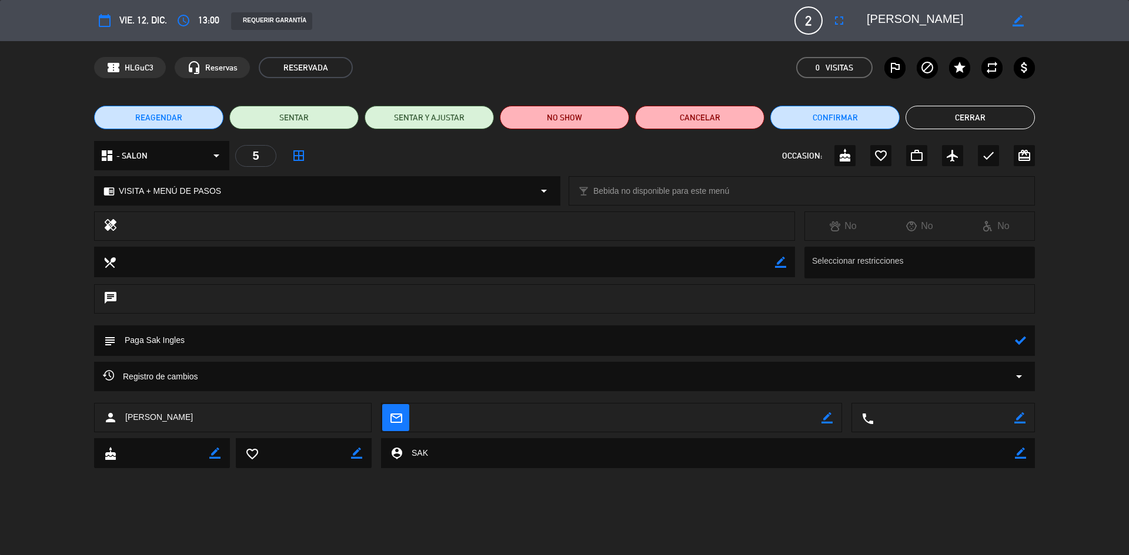
click at [1023, 346] on icon at bounding box center [1020, 340] width 11 height 11
click at [991, 128] on button "Cerrar" at bounding box center [969, 118] width 129 height 24
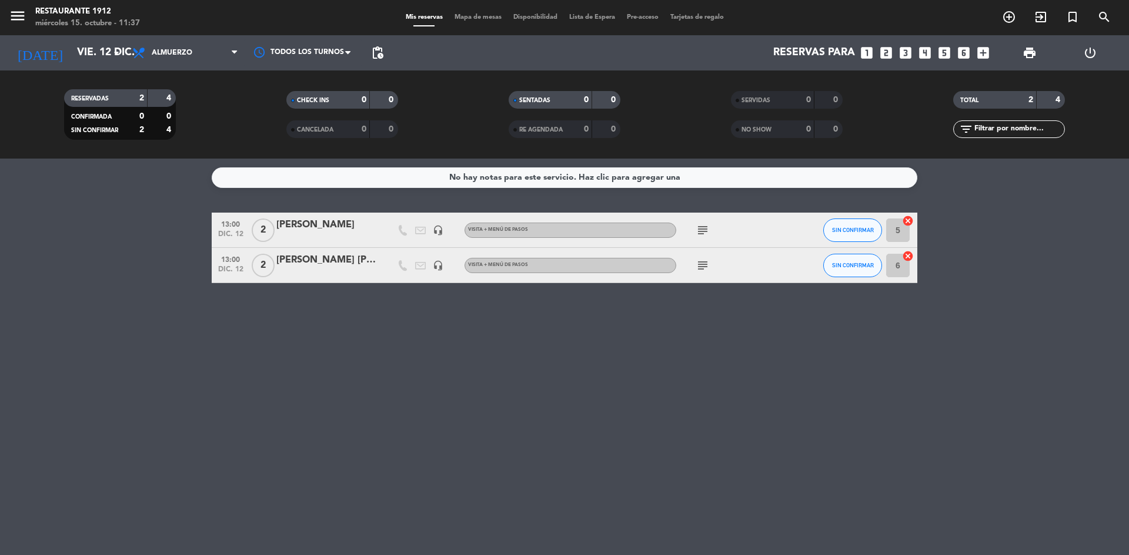
click at [313, 263] on div "[PERSON_NAME] [PERSON_NAME]" at bounding box center [326, 260] width 100 height 15
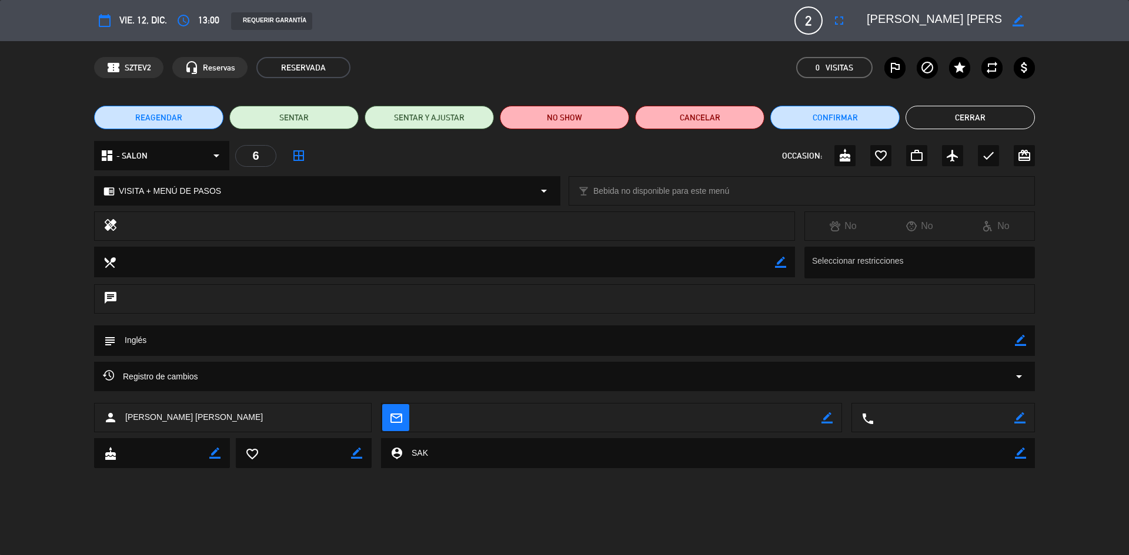
click at [1020, 335] on div "border_color" at bounding box center [1020, 341] width 11 height 31
click at [293, 345] on textarea at bounding box center [565, 341] width 899 height 30
click at [1025, 339] on icon "border_color" at bounding box center [1020, 340] width 11 height 11
click at [851, 349] on textarea at bounding box center [565, 341] width 899 height 30
type textarea "Inglés | paga SAK"
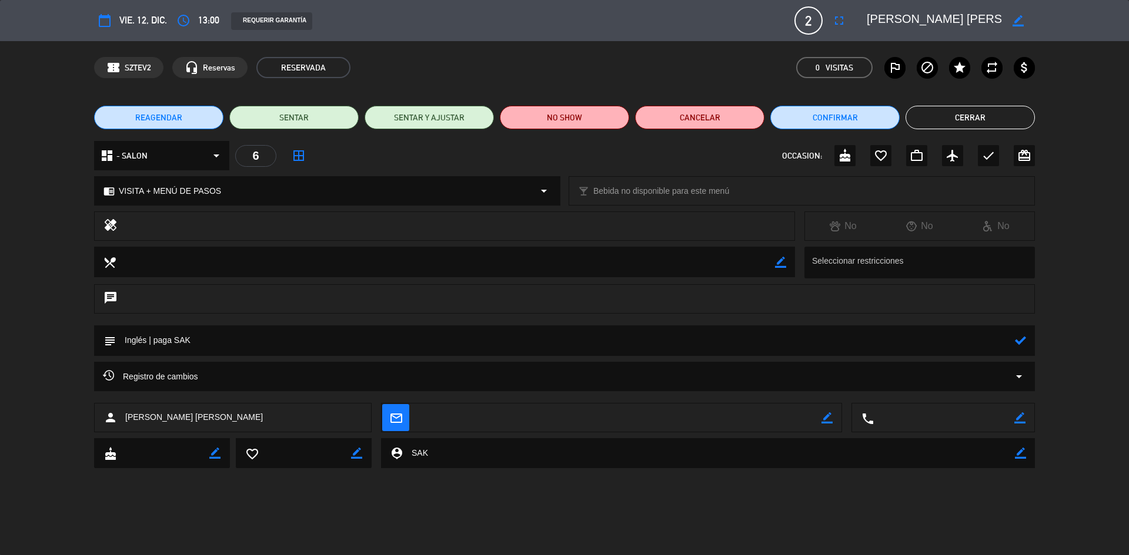
click at [1019, 338] on icon at bounding box center [1020, 340] width 11 height 11
click at [988, 115] on button "Cerrar" at bounding box center [969, 118] width 129 height 24
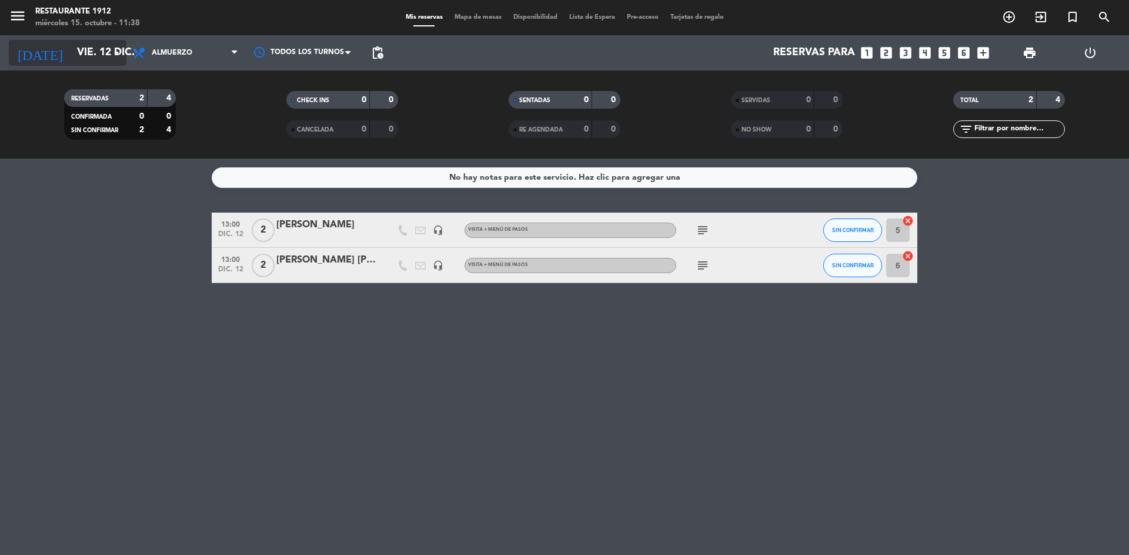
click at [92, 46] on input "vie. 12 dic." at bounding box center [139, 53] width 136 height 24
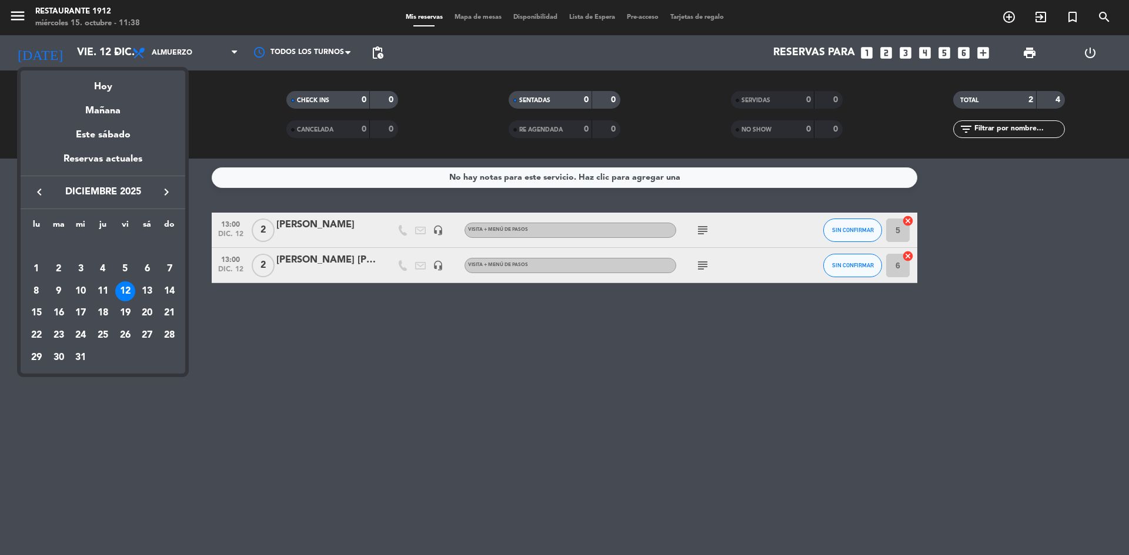
click at [43, 312] on div "15" at bounding box center [36, 313] width 20 height 20
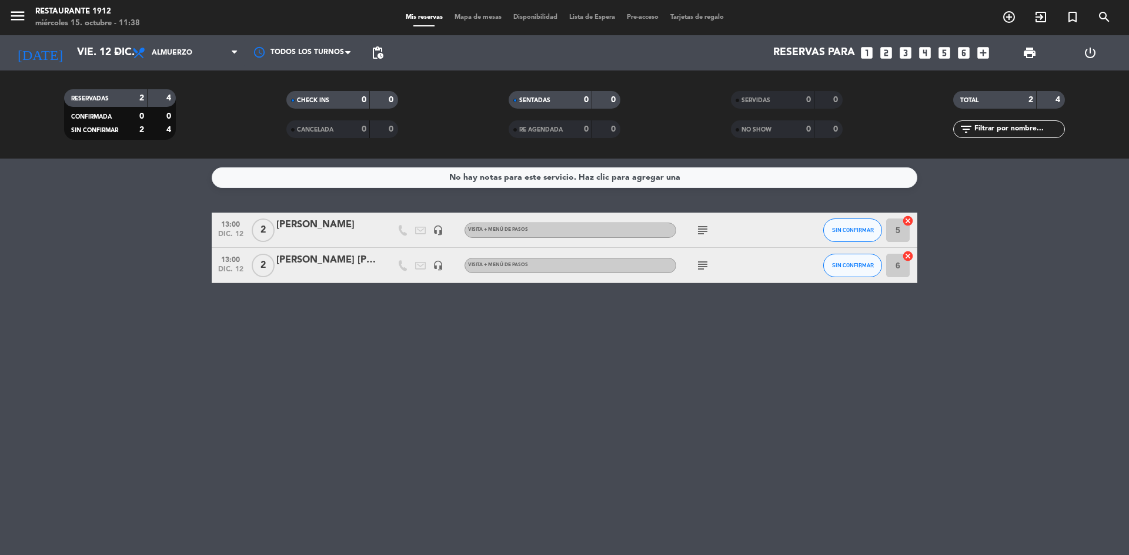
type input "lun. 15 dic."
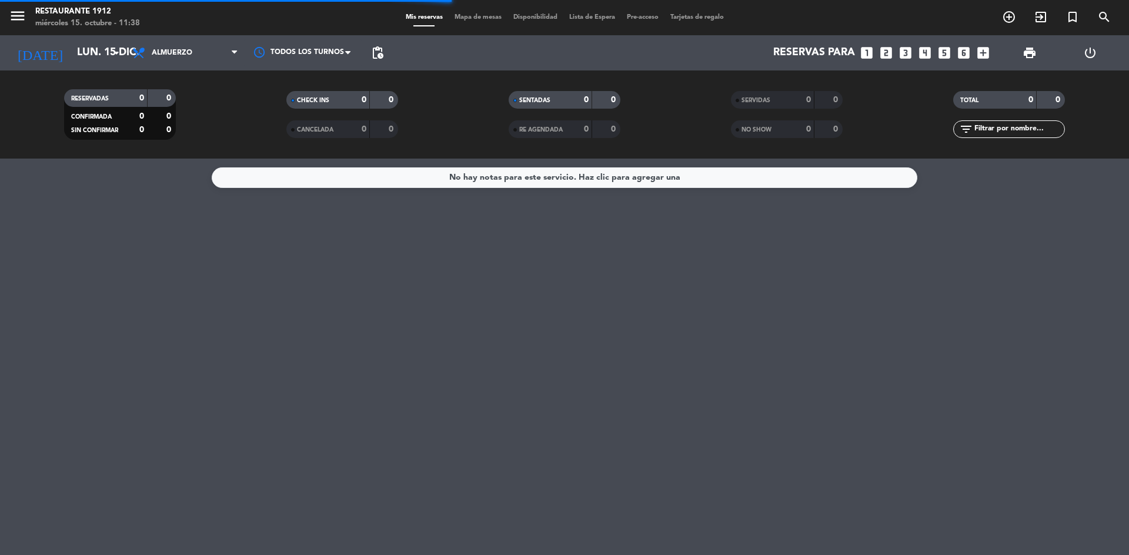
click at [882, 51] on icon "looks_two" at bounding box center [885, 52] width 15 height 15
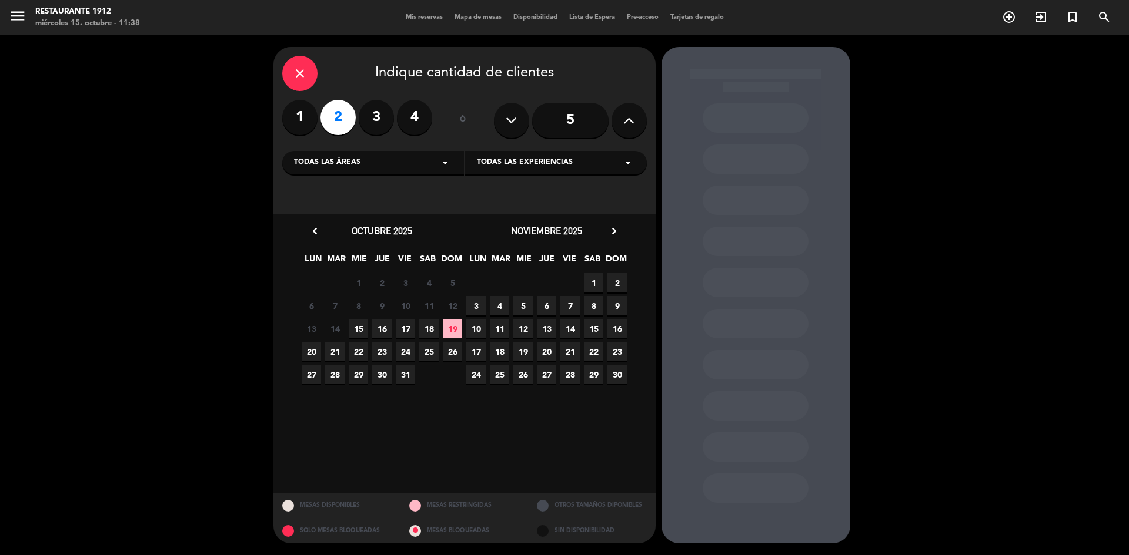
click at [615, 230] on icon "chevron_right" at bounding box center [614, 231] width 12 height 12
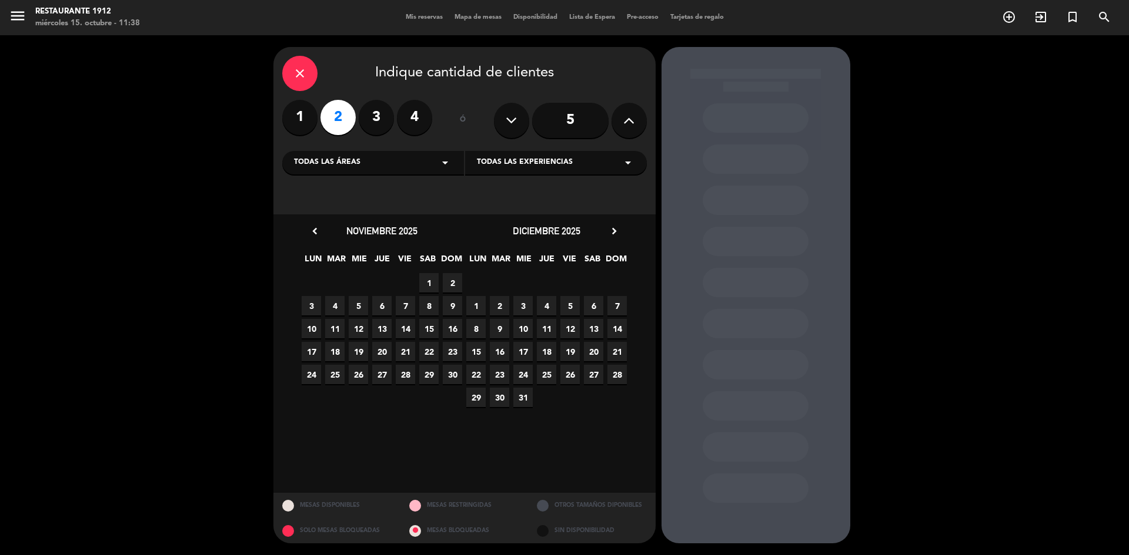
click at [479, 349] on span "15" at bounding box center [475, 351] width 19 height 19
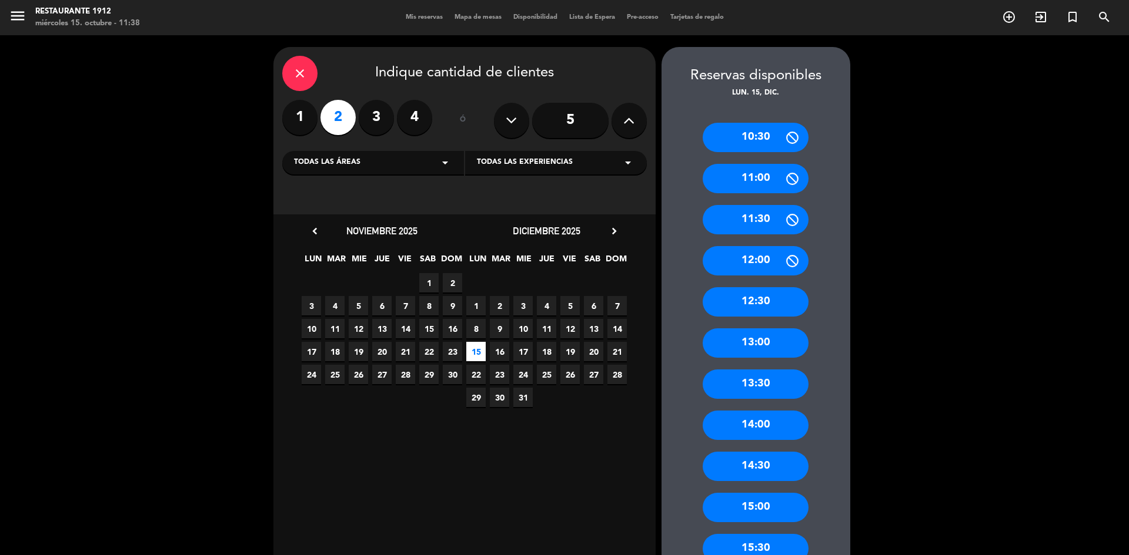
click at [745, 323] on div "10:30 11:00 11:30 12:00 12:30 13:00 13:30 14:00 14:30 15:00 15:30 16:00 16:30 1…" at bounding box center [755, 522] width 189 height 846
click at [747, 333] on div "13:00" at bounding box center [755, 343] width 106 height 29
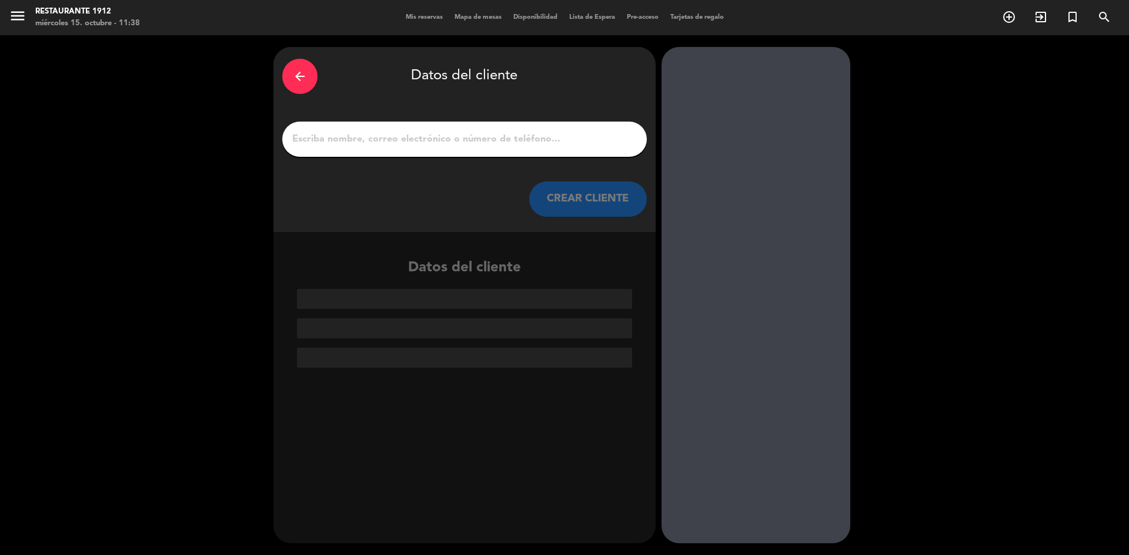
drag, startPoint x: 489, startPoint y: 153, endPoint x: 484, endPoint y: 143, distance: 11.6
click at [489, 153] on div at bounding box center [464, 139] width 364 height 35
click at [481, 138] on input "1" at bounding box center [464, 139] width 347 height 16
paste input "[PERSON_NAME]"
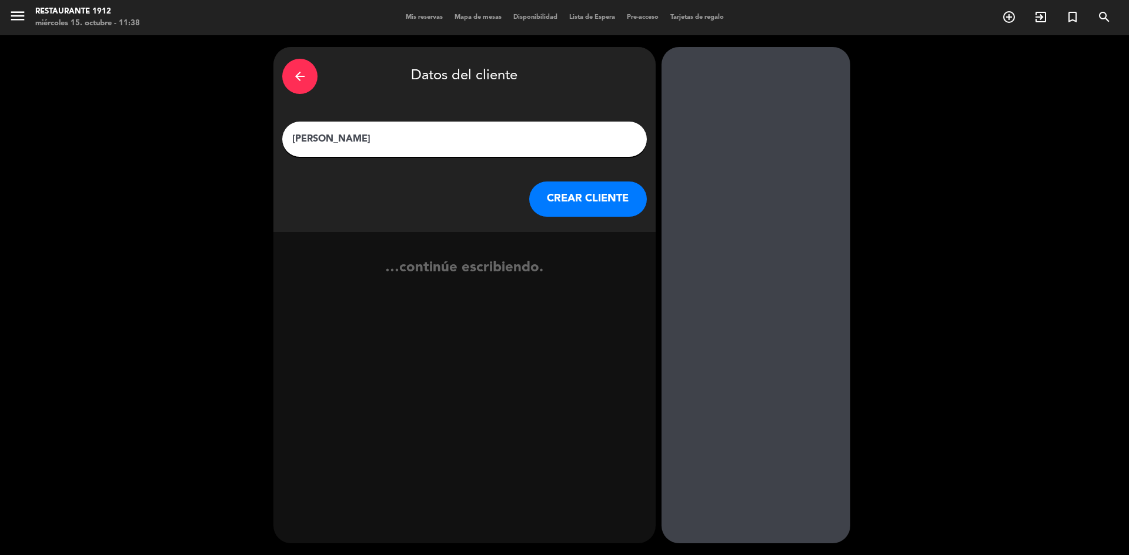
type input "[PERSON_NAME]"
click at [545, 188] on button "CREAR CLIENTE" at bounding box center [588, 199] width 118 height 35
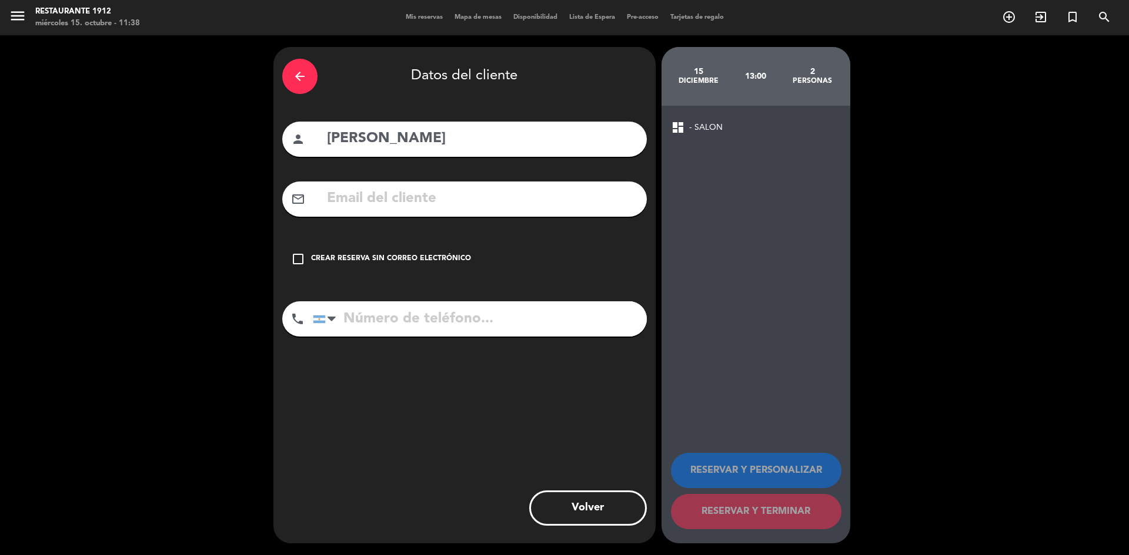
click at [452, 259] on div "Crear reserva sin correo electrónico" at bounding box center [391, 259] width 160 height 12
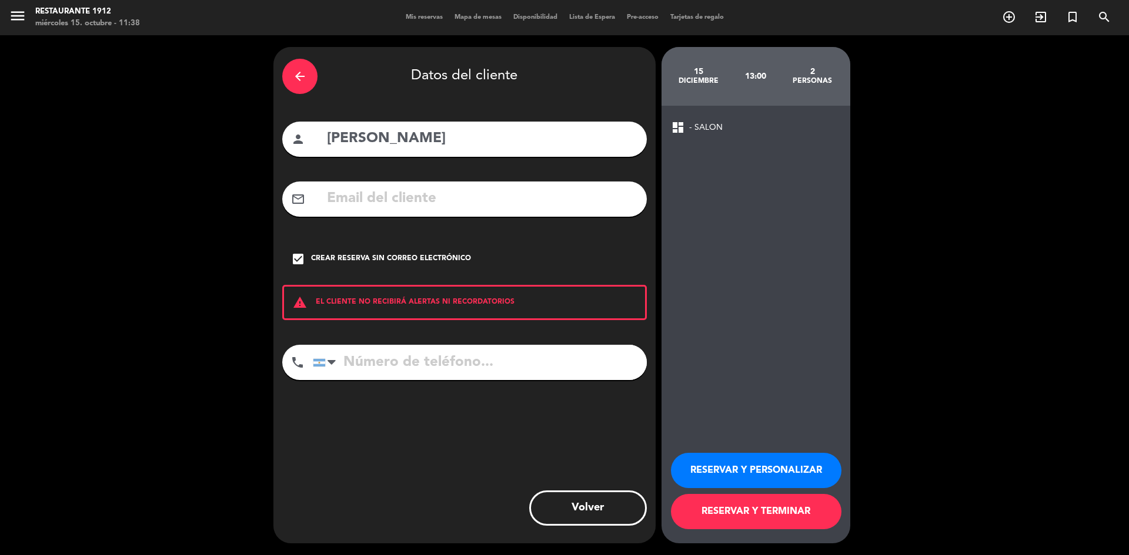
click at [760, 461] on button "RESERVAR Y PERSONALIZAR" at bounding box center [756, 470] width 170 height 35
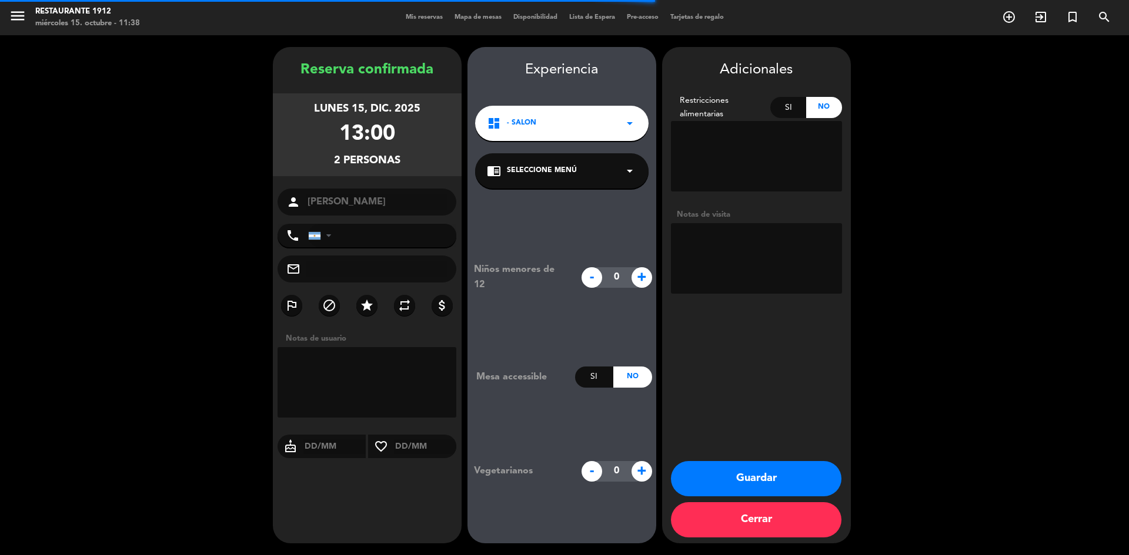
click at [551, 174] on span "Seleccione Menú" at bounding box center [542, 171] width 70 height 12
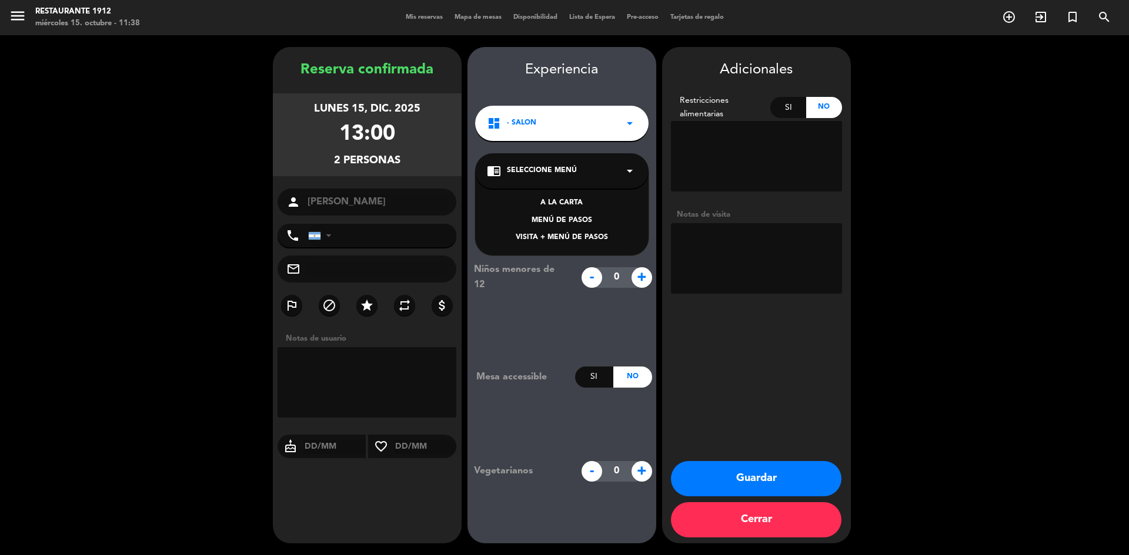
click at [564, 246] on div "A LA CARTA MENÚ [PERSON_NAME] VISITA + MENÚ [PERSON_NAME]" at bounding box center [561, 213] width 173 height 85
click at [563, 237] on div "VISITA + MENÚ DE PASOS" at bounding box center [562, 238] width 150 height 12
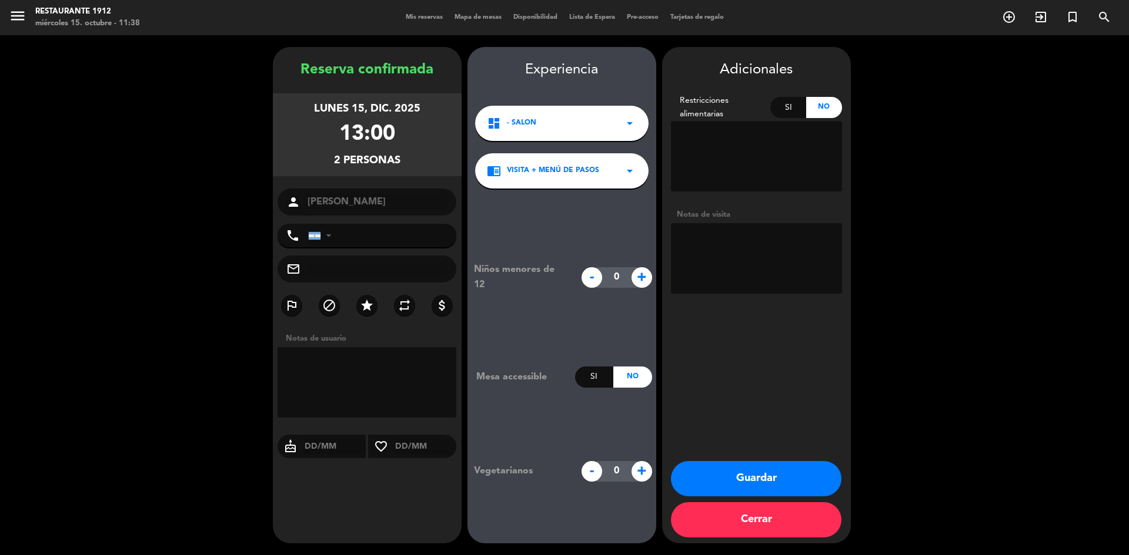
click at [819, 247] on textarea at bounding box center [756, 258] width 171 height 71
type textarea "PAGA SAK | INGLES"
click at [788, 467] on button "Guardar" at bounding box center [756, 478] width 170 height 35
click at [767, 473] on button "Guardar" at bounding box center [756, 478] width 170 height 35
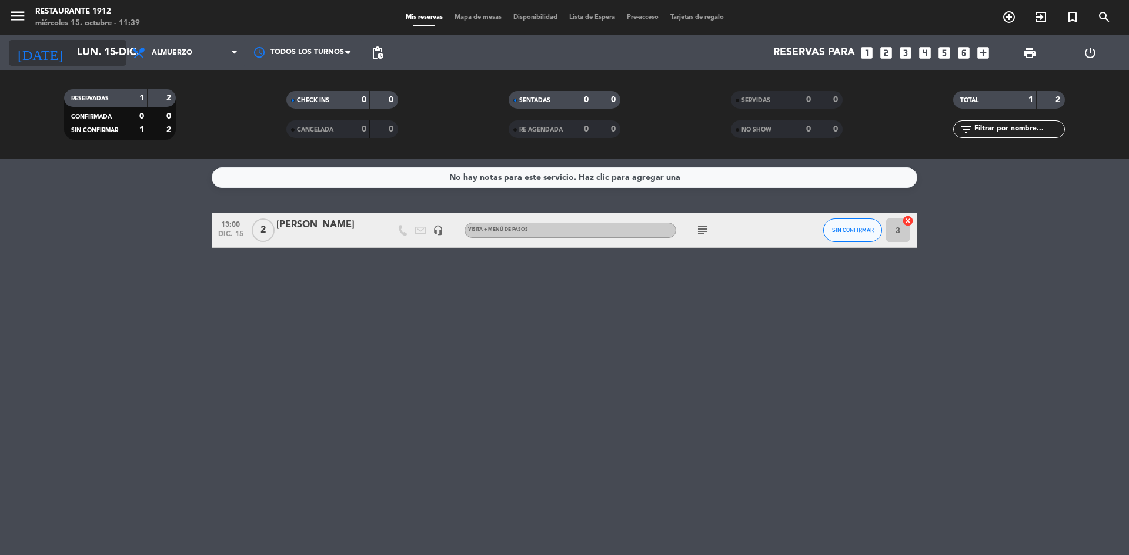
click at [71, 52] on input "lun. 15 dic." at bounding box center [139, 53] width 136 height 24
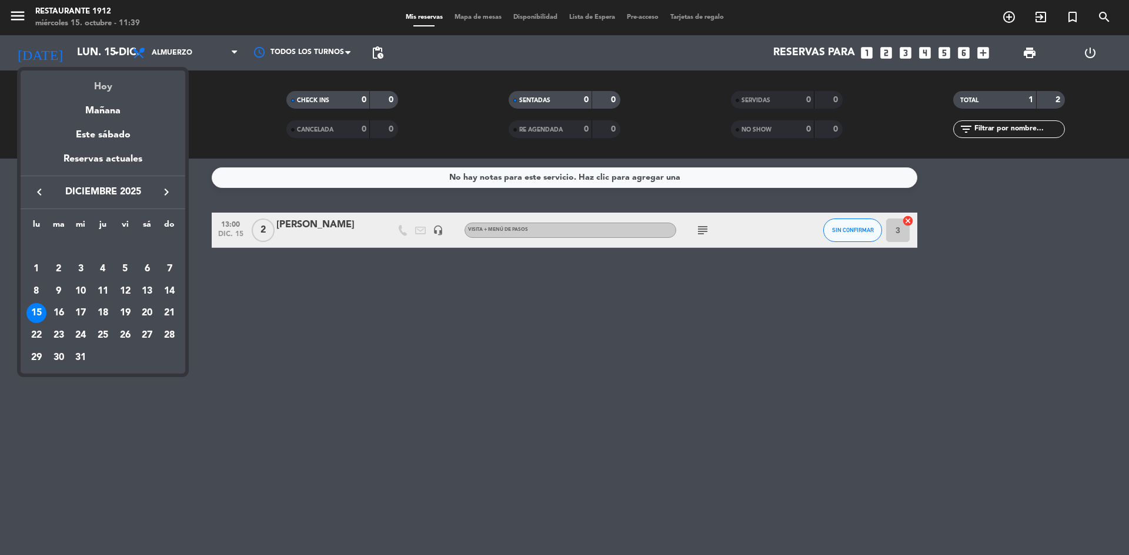
click at [91, 78] on div "Hoy" at bounding box center [103, 83] width 165 height 24
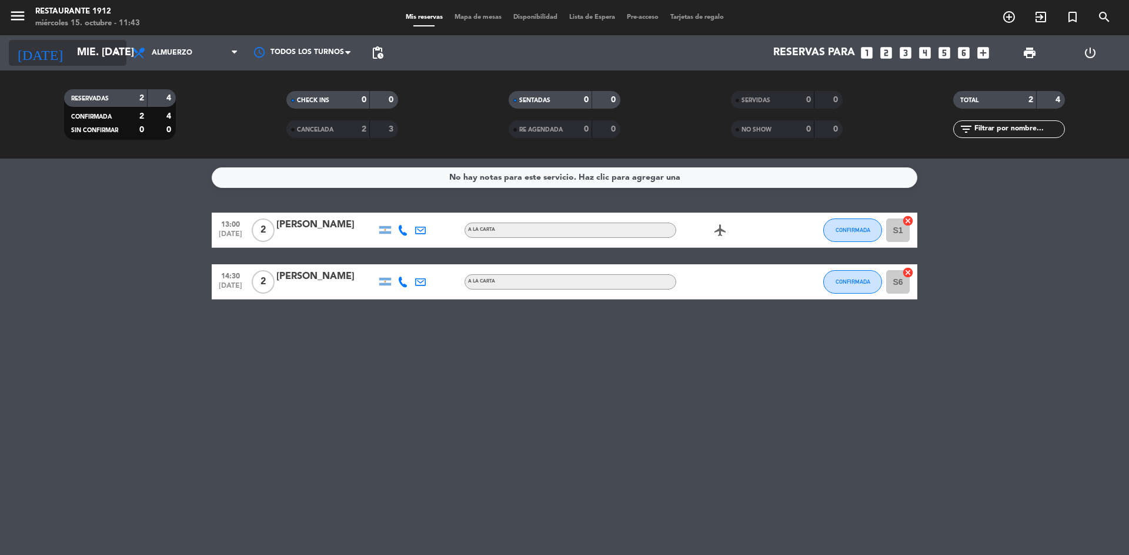
click at [95, 43] on input "mié. [DATE]" at bounding box center [139, 53] width 136 height 24
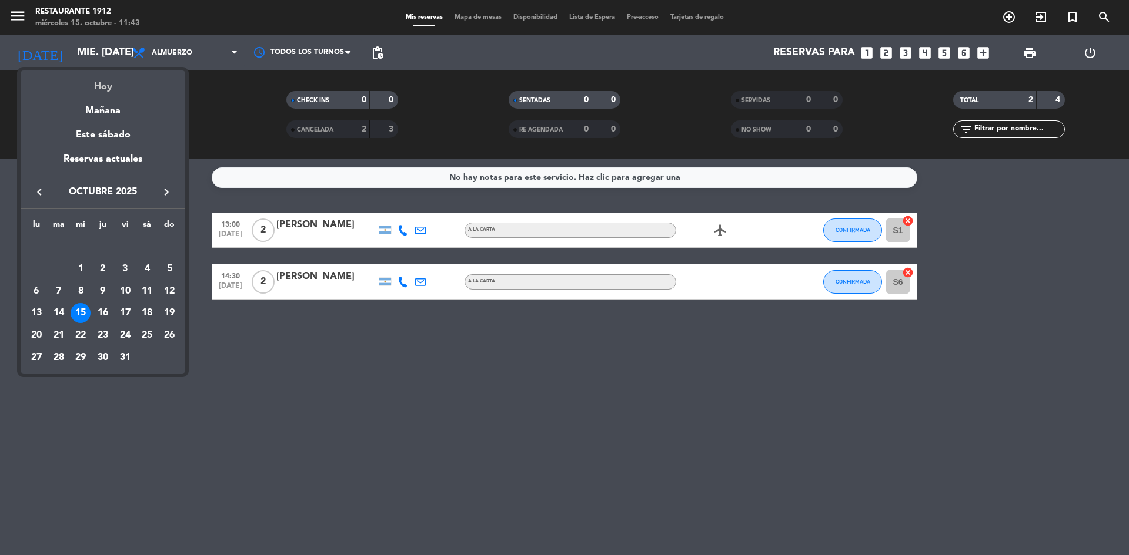
click at [109, 80] on div "Hoy" at bounding box center [103, 83] width 165 height 24
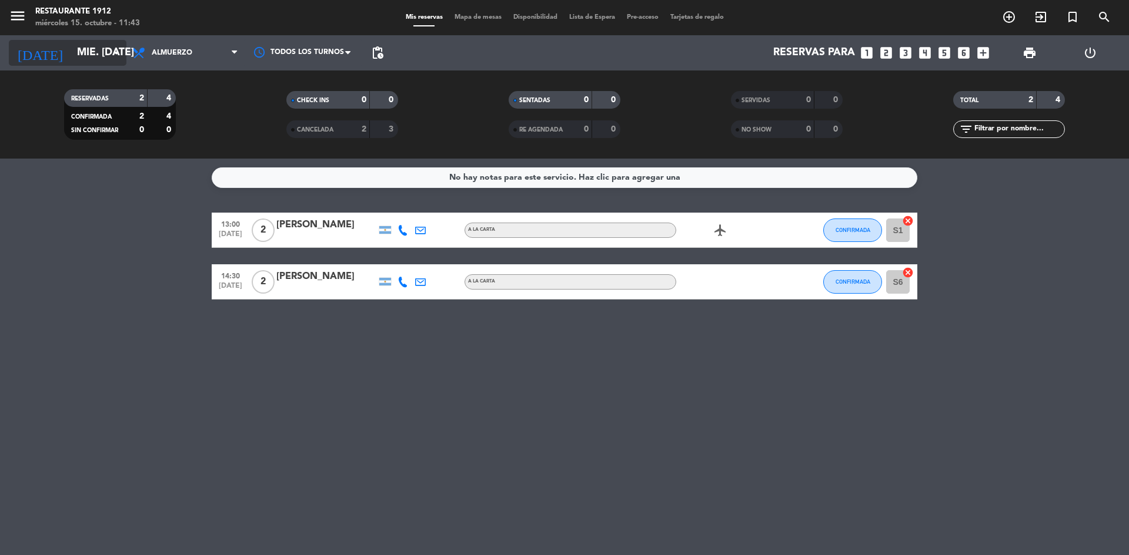
click at [106, 47] on input "mié. [DATE]" at bounding box center [139, 53] width 136 height 24
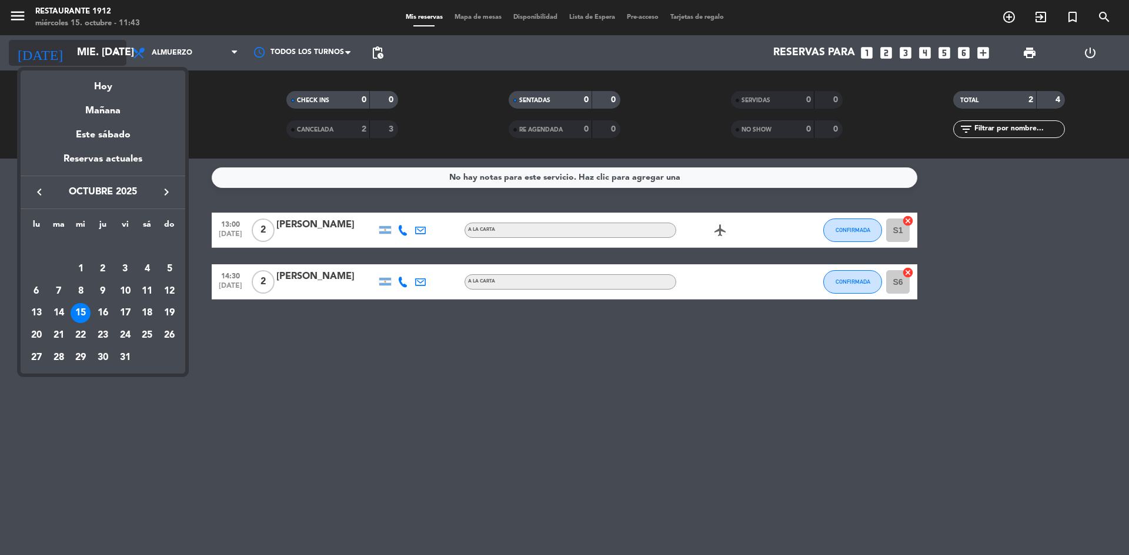
click at [106, 47] on div at bounding box center [564, 277] width 1129 height 555
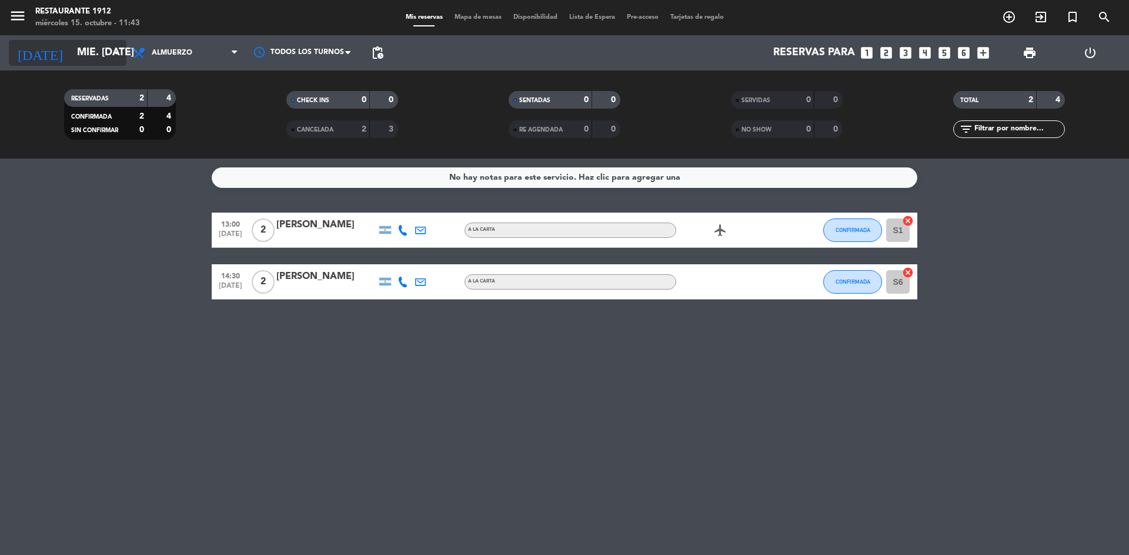
click at [105, 52] on input "mié. [DATE]" at bounding box center [139, 53] width 136 height 24
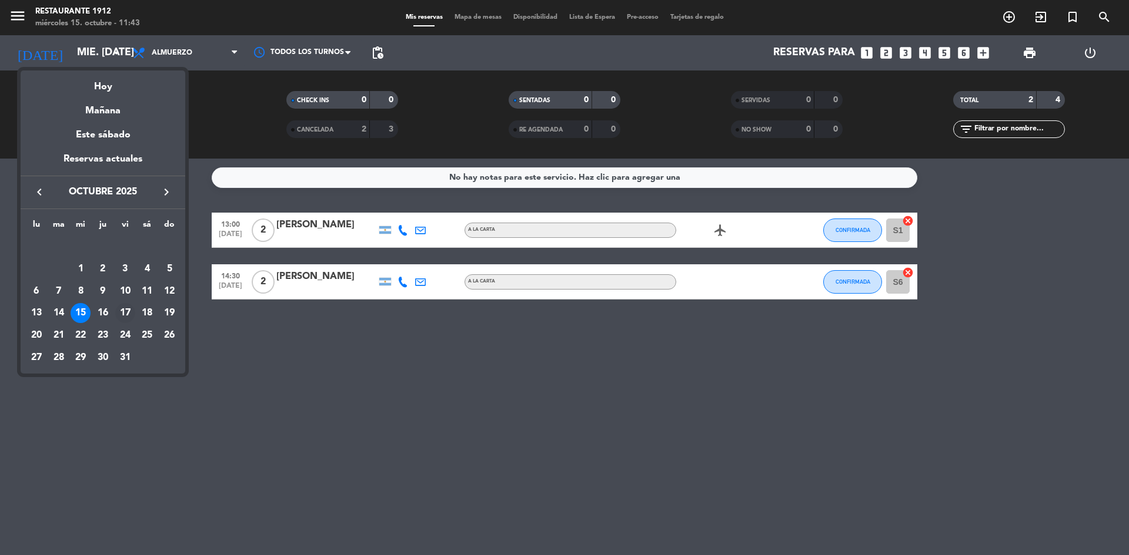
click at [123, 313] on div "17" at bounding box center [125, 313] width 20 height 20
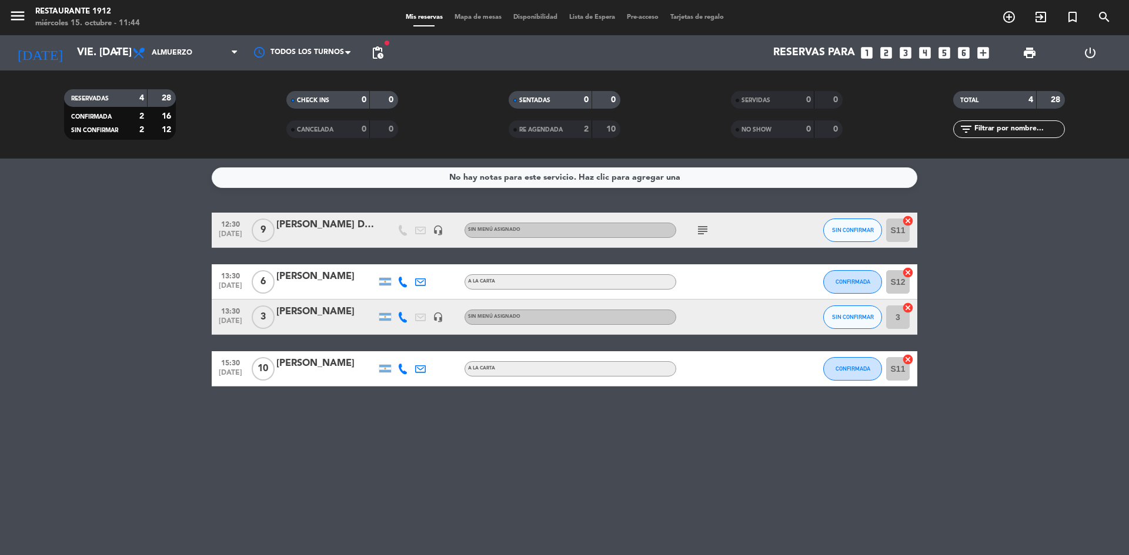
click at [702, 230] on icon "subject" at bounding box center [702, 230] width 14 height 14
click at [985, 237] on bookings-row "12:30 [DATE] 9 [PERSON_NAME] Despeche headset_mic Sin menú asignado subject hue…" at bounding box center [564, 300] width 1129 height 174
click at [71, 56] on input "vie. [DATE]" at bounding box center [139, 53] width 136 height 24
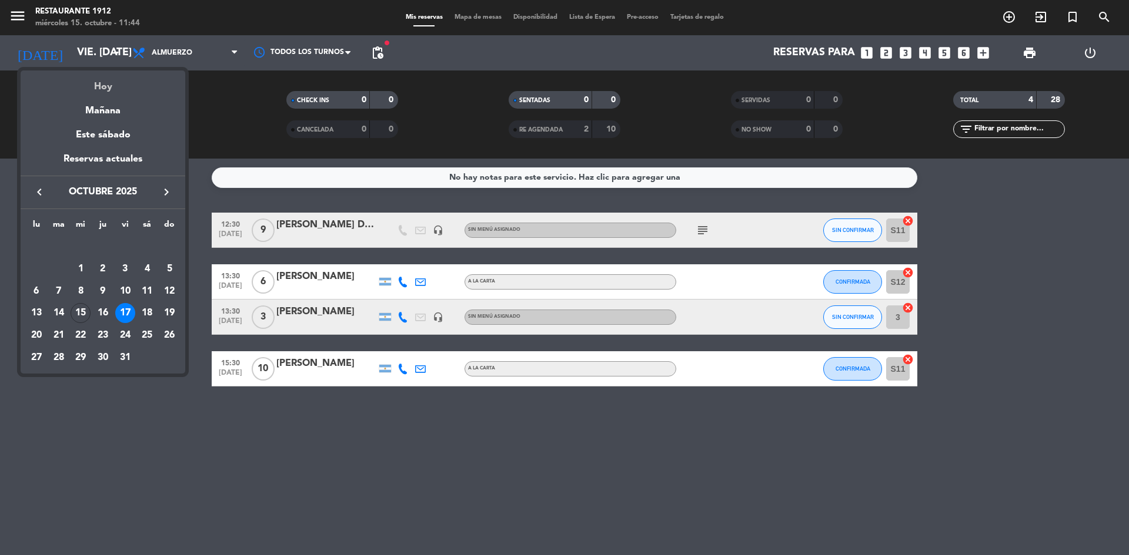
click at [108, 86] on div "Hoy" at bounding box center [103, 83] width 165 height 24
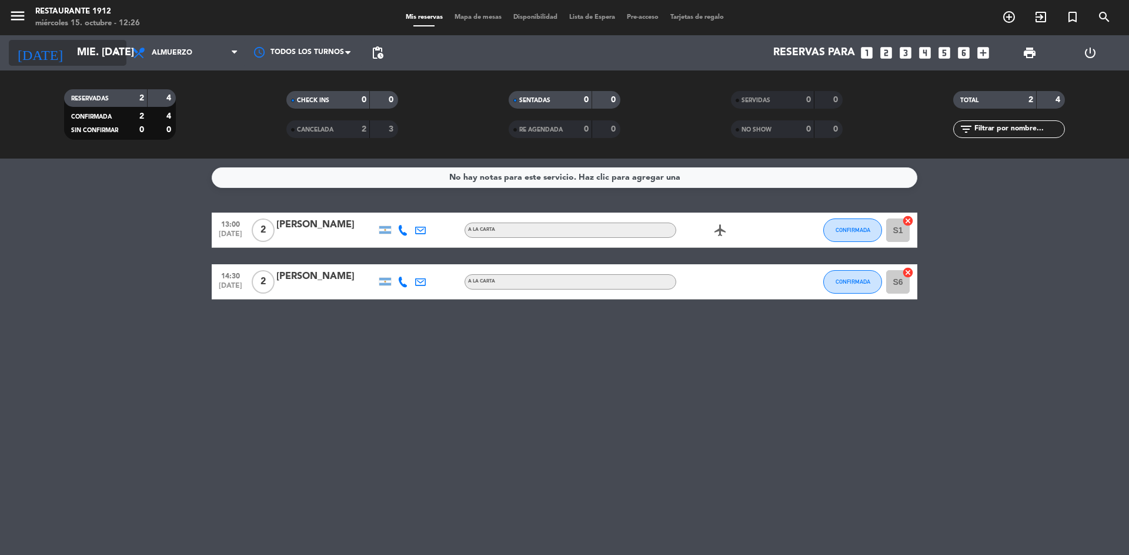
click at [97, 63] on input "mié. [DATE]" at bounding box center [139, 53] width 136 height 24
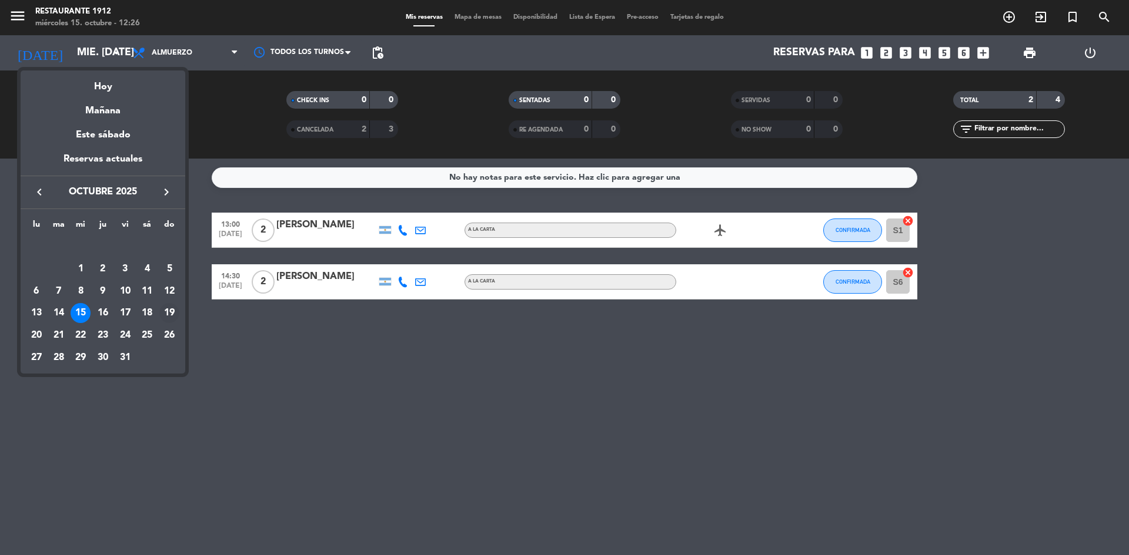
click at [171, 317] on div "19" at bounding box center [169, 313] width 20 height 20
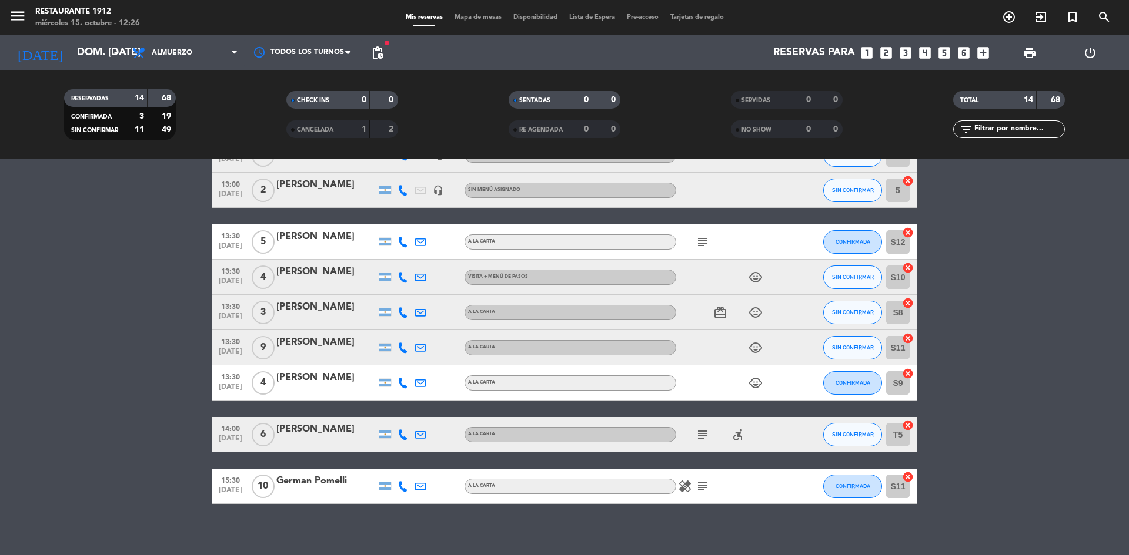
scroll to position [276, 0]
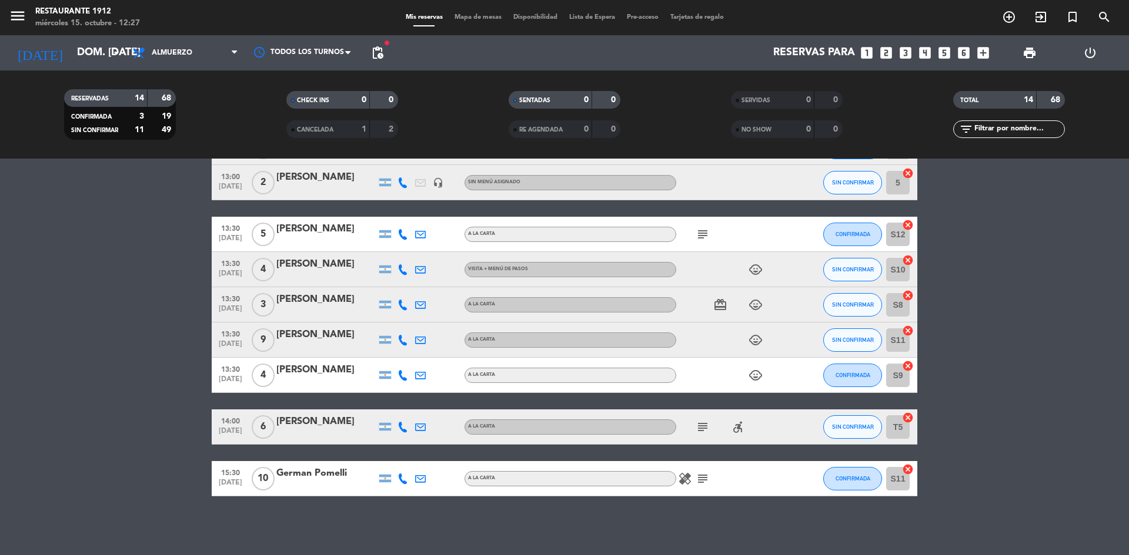
click at [734, 429] on icon "accessible_forward" at bounding box center [738, 427] width 14 height 14
click at [695, 420] on span "subject" at bounding box center [703, 427] width 18 height 14
click at [700, 421] on icon "subject" at bounding box center [702, 427] width 14 height 14
click at [92, 62] on input "dom. [DATE]" at bounding box center [139, 53] width 136 height 24
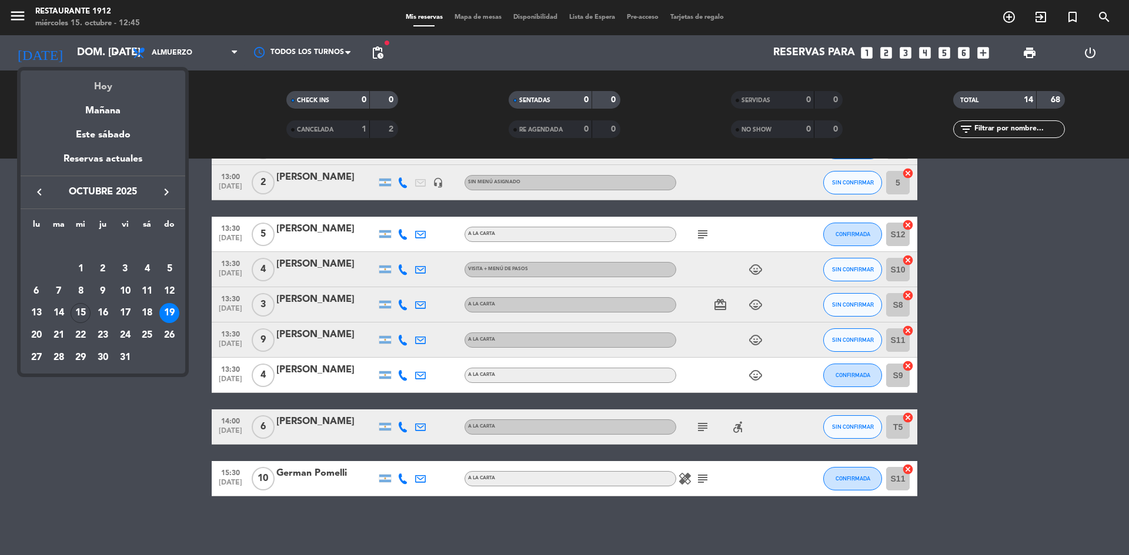
click at [112, 91] on div "Hoy" at bounding box center [103, 83] width 165 height 24
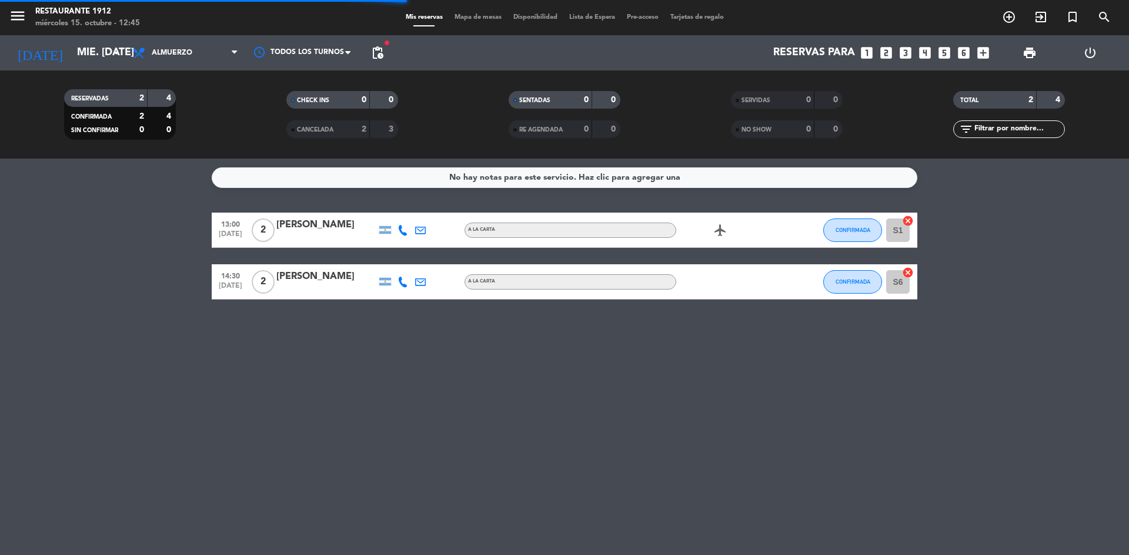
scroll to position [0, 0]
click at [91, 65] on div "[DATE] mié. [DATE] arrow_drop_down" at bounding box center [68, 53] width 118 height 26
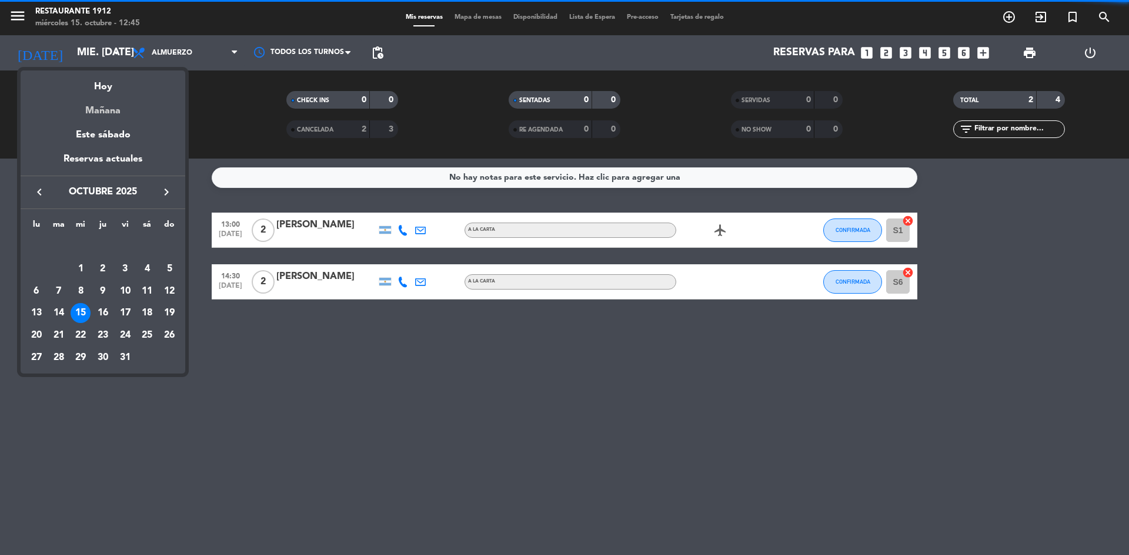
click at [103, 109] on div "Mañana" at bounding box center [103, 107] width 165 height 24
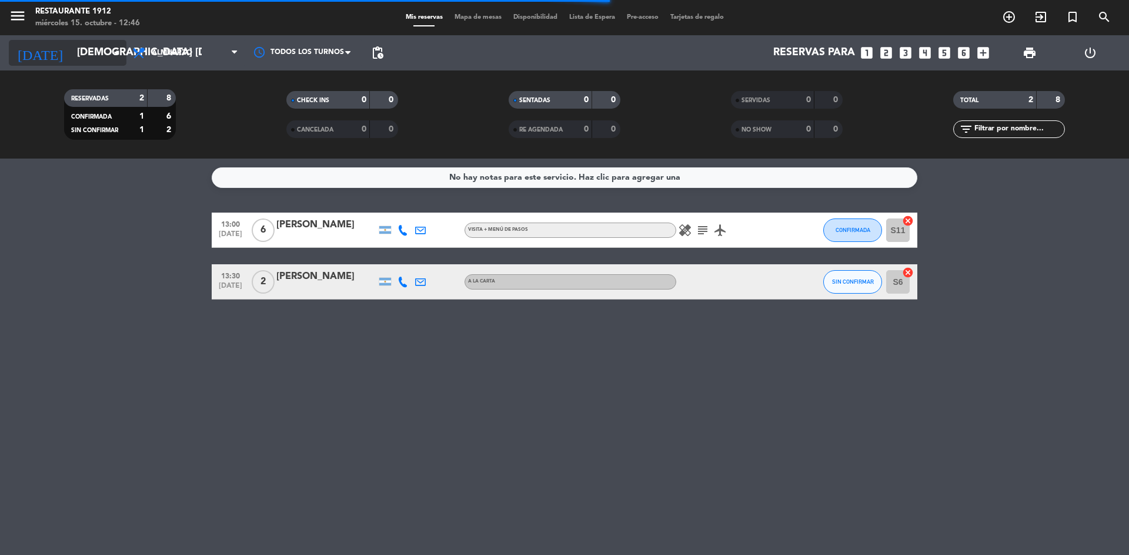
click at [88, 61] on input "[DEMOGRAPHIC_DATA] [DATE]" at bounding box center [139, 53] width 136 height 24
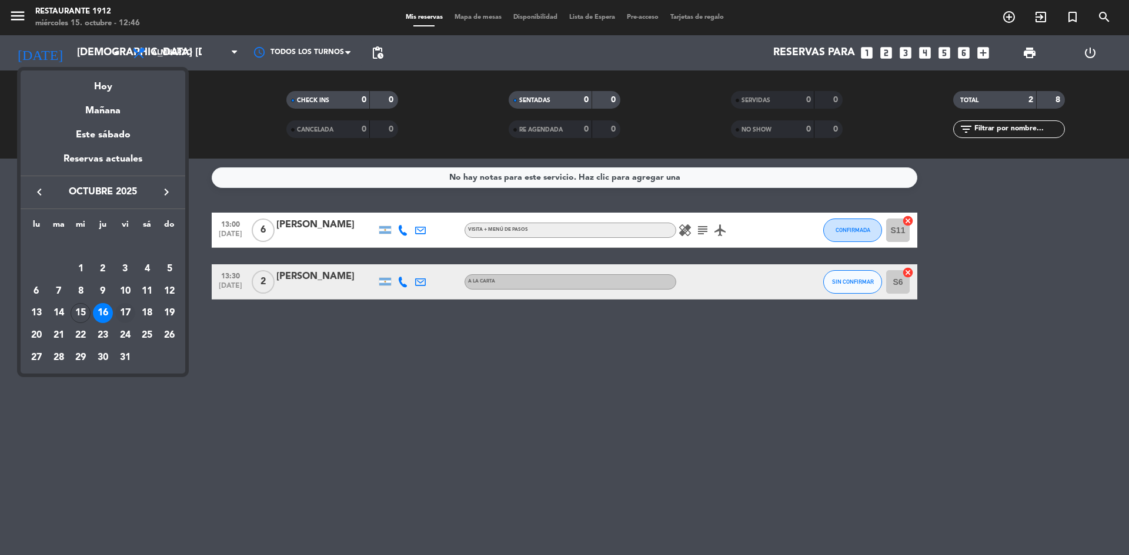
click at [126, 312] on div "17" at bounding box center [125, 313] width 20 height 20
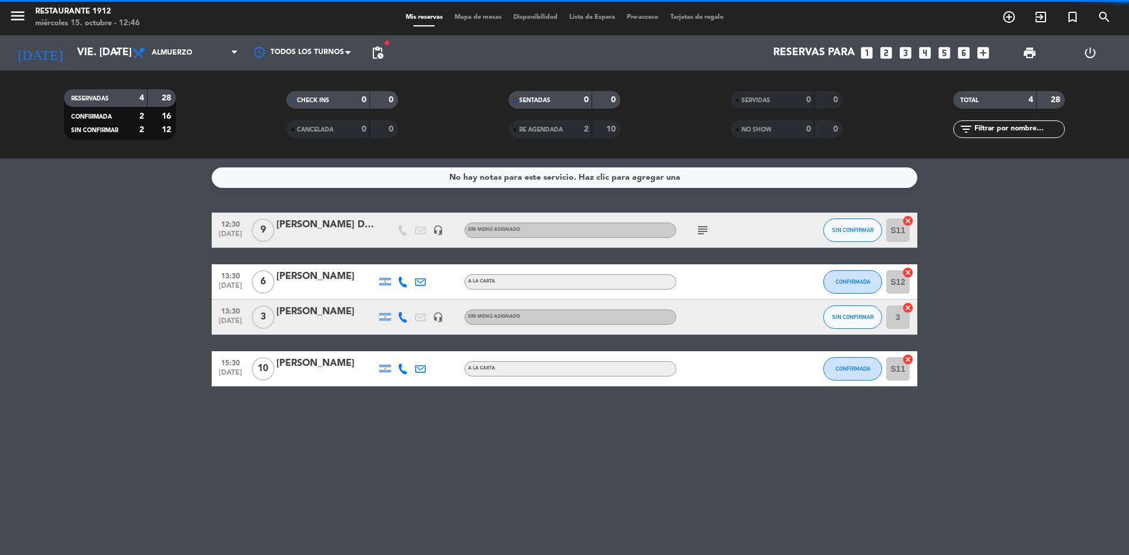
click at [76, 71] on div "RESERVADAS 4 28 CONFIRMADA 2 16 SIN CONFIRMAR 2 12 CHECK INS 0 0 CANCELADA 0 0 …" at bounding box center [564, 115] width 1129 height 88
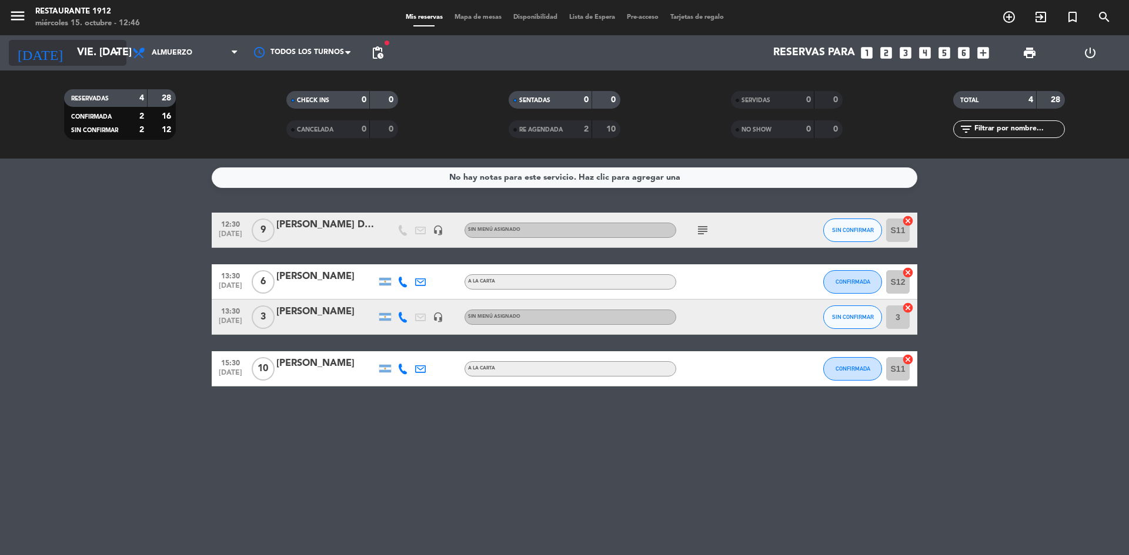
click at [87, 58] on input "vie. [DATE]" at bounding box center [139, 53] width 136 height 24
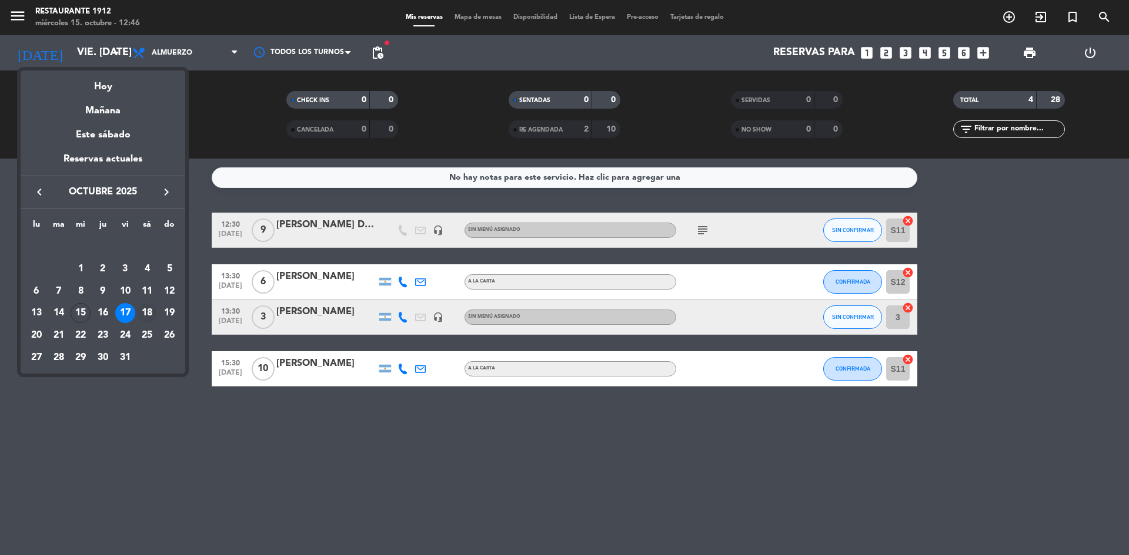
click at [143, 312] on div "18" at bounding box center [147, 313] width 20 height 20
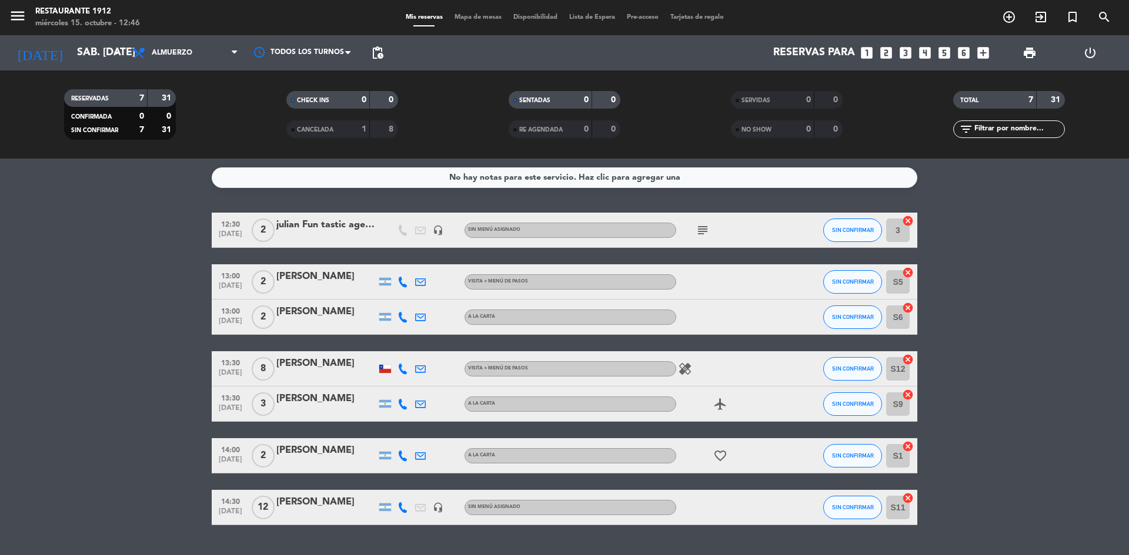
click at [310, 280] on div "[PERSON_NAME]" at bounding box center [326, 276] width 100 height 15
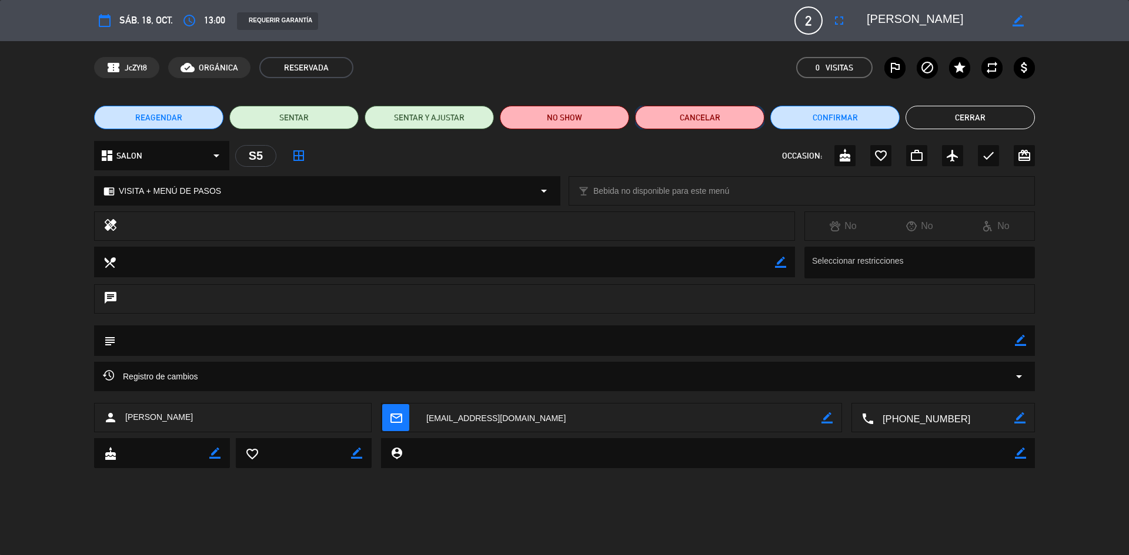
click at [684, 121] on button "Cancelar" at bounding box center [699, 118] width 129 height 24
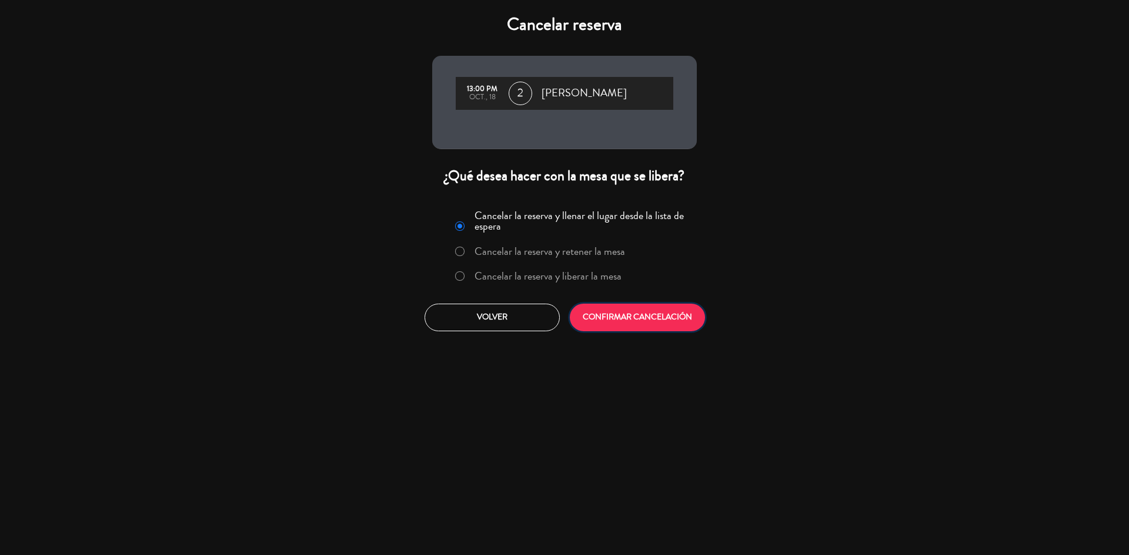
click at [654, 314] on button "CONFIRMAR CANCELACIÓN" at bounding box center [637, 318] width 135 height 28
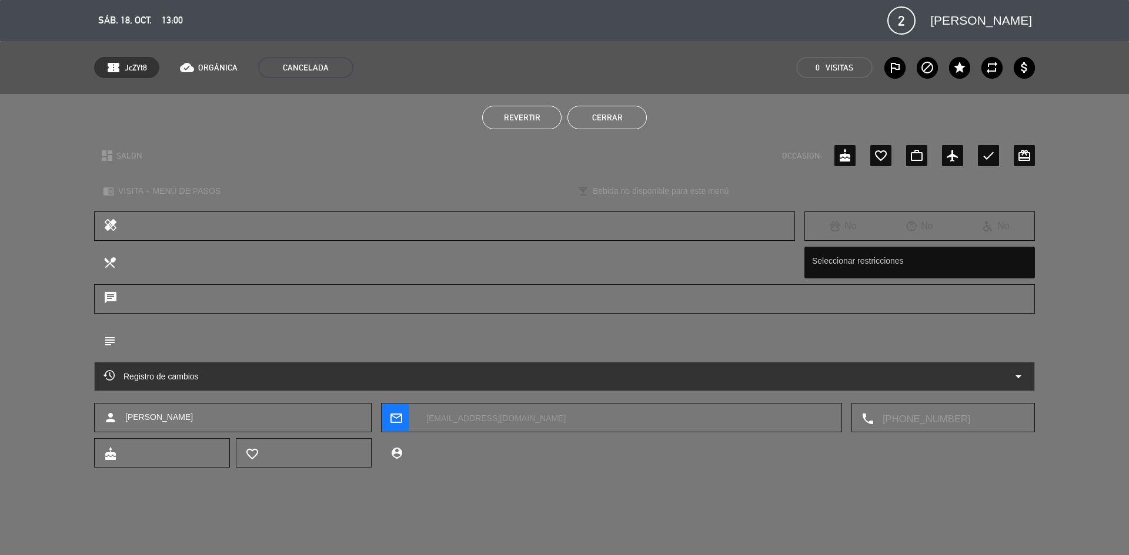
click at [573, 120] on button "Cerrar" at bounding box center [606, 118] width 79 height 24
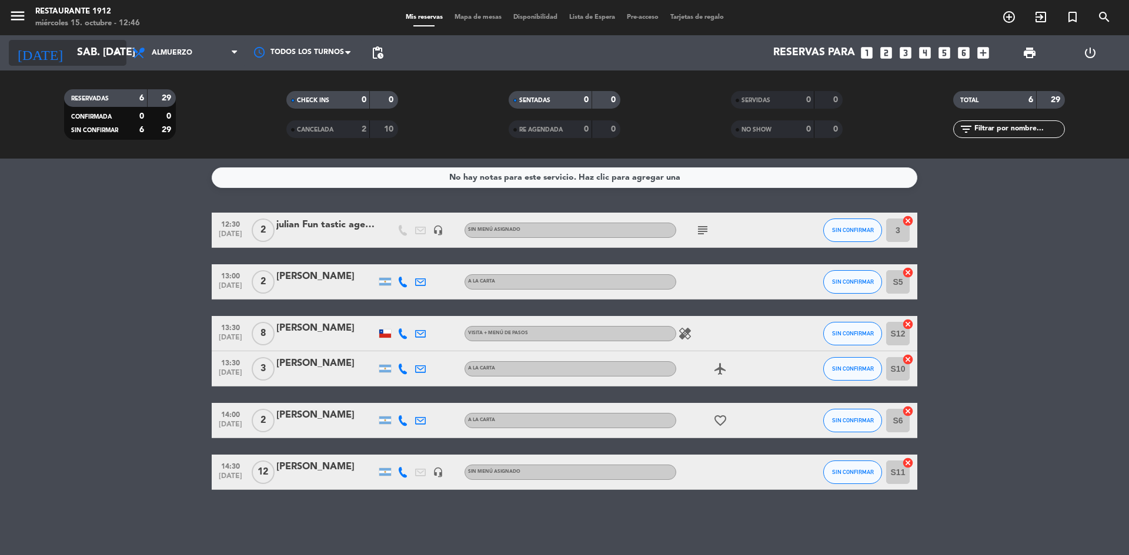
click at [88, 44] on input "sáb. [DATE]" at bounding box center [139, 53] width 136 height 24
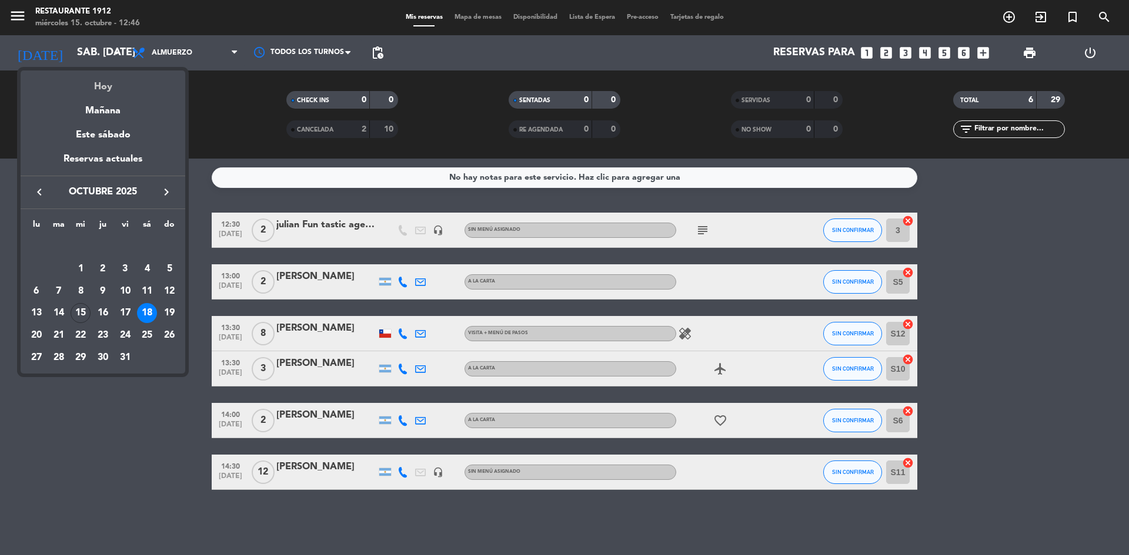
click at [107, 93] on div "Hoy" at bounding box center [103, 83] width 165 height 24
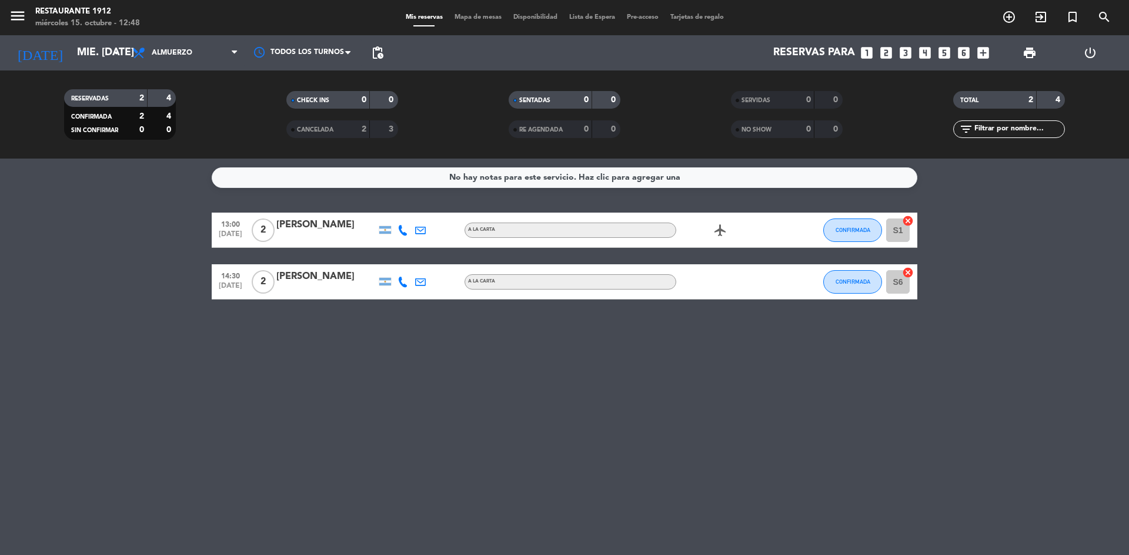
click at [502, 378] on div "No hay notas para este servicio. Haz clic para agregar una 13:00 [DATE] 2 [PERS…" at bounding box center [564, 357] width 1129 height 397
click at [85, 46] on input "mié. [DATE]" at bounding box center [139, 53] width 136 height 24
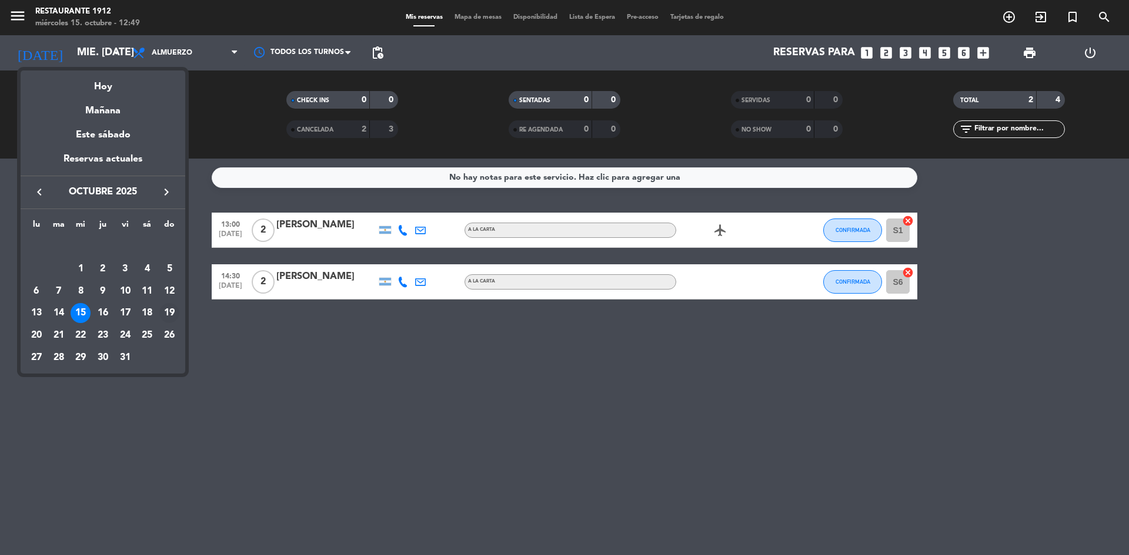
click at [168, 312] on div "19" at bounding box center [169, 313] width 20 height 20
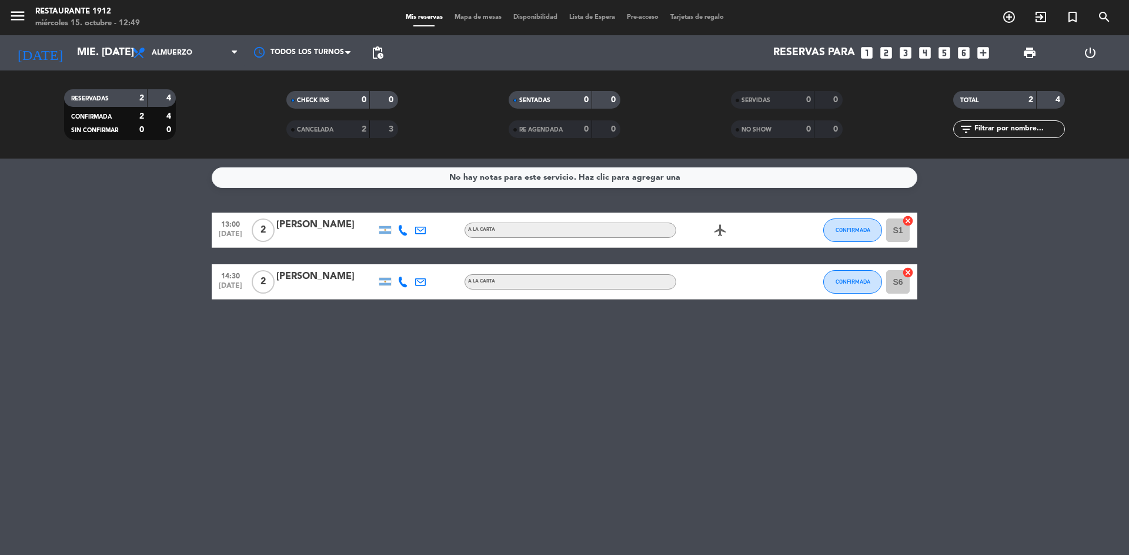
type input "dom. [DATE]"
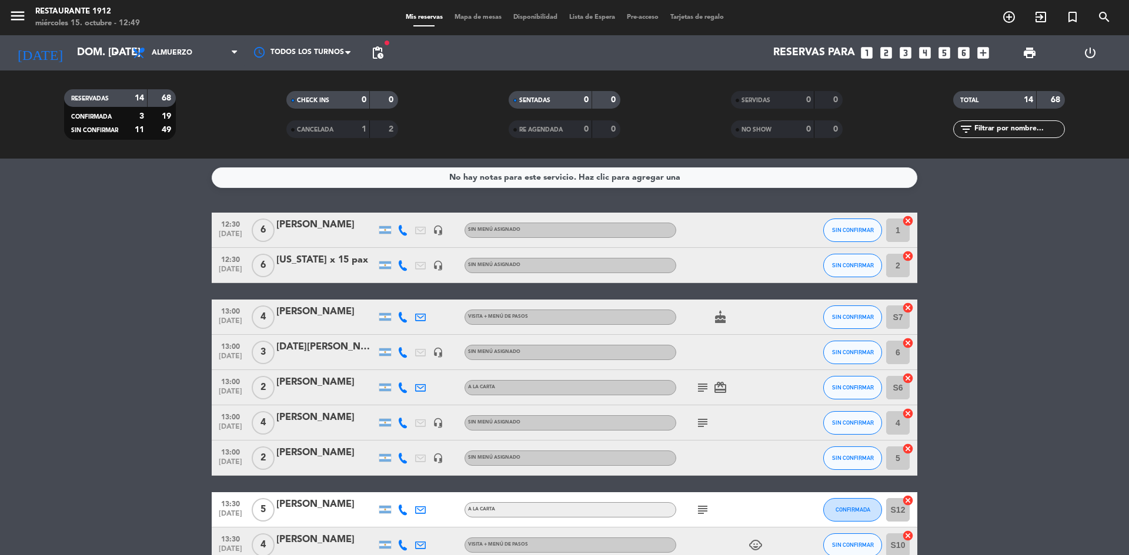
click at [332, 260] on div "[US_STATE] x 15 pax" at bounding box center [326, 260] width 100 height 15
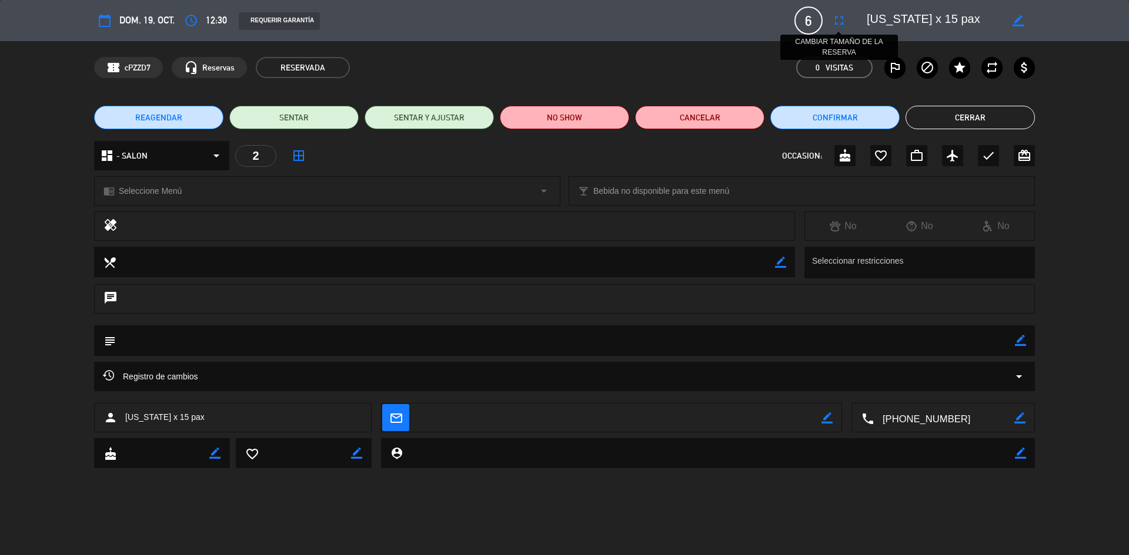
click at [837, 22] on icon "fullscreen" at bounding box center [839, 21] width 14 height 14
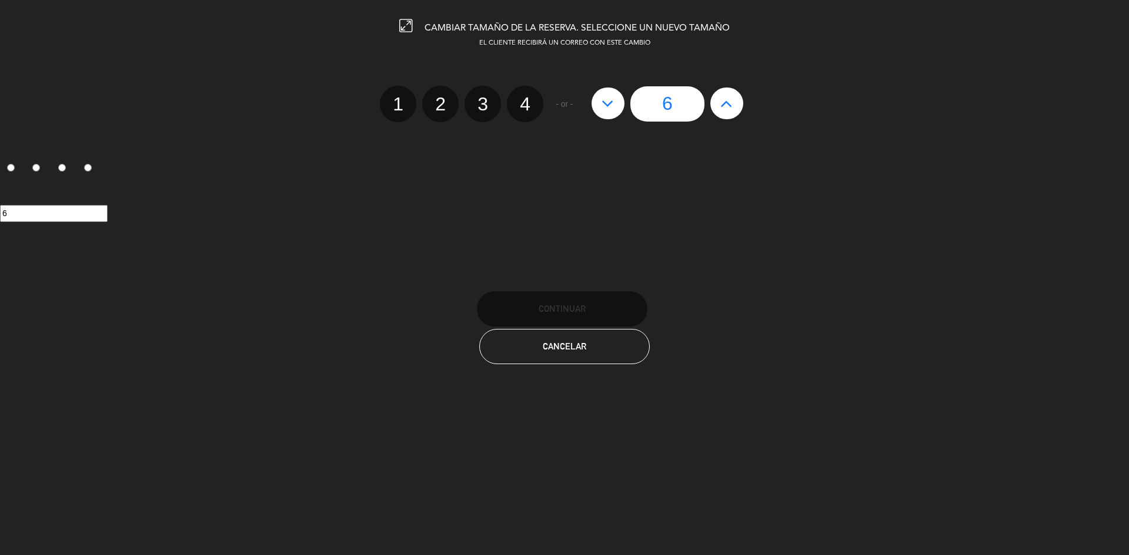
click at [721, 101] on icon at bounding box center [726, 103] width 12 height 19
type input "7"
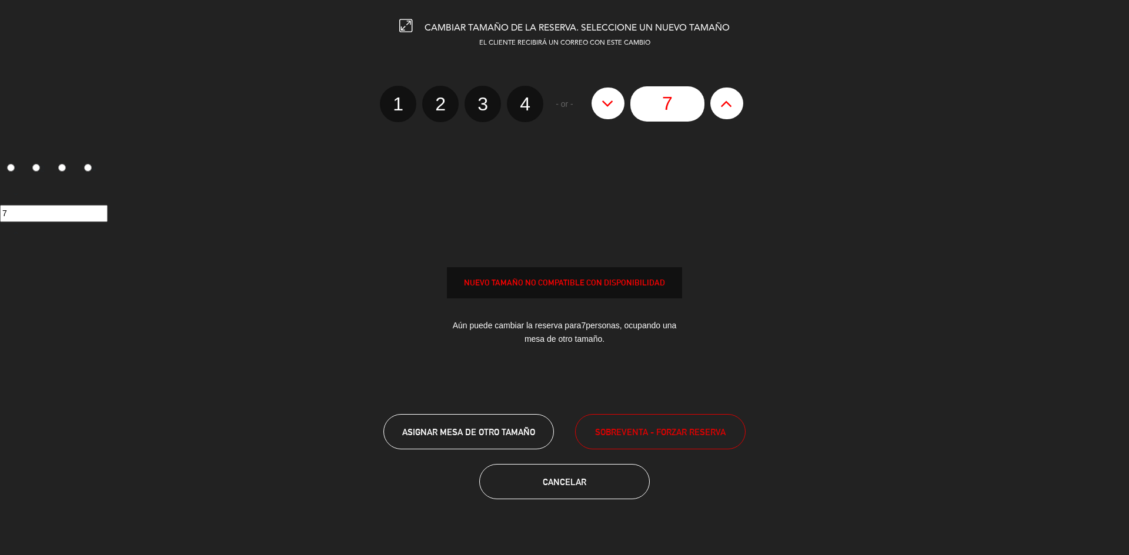
click at [721, 101] on icon at bounding box center [726, 103] width 12 height 19
type input "8"
click at [721, 100] on icon at bounding box center [726, 103] width 12 height 19
type input "9"
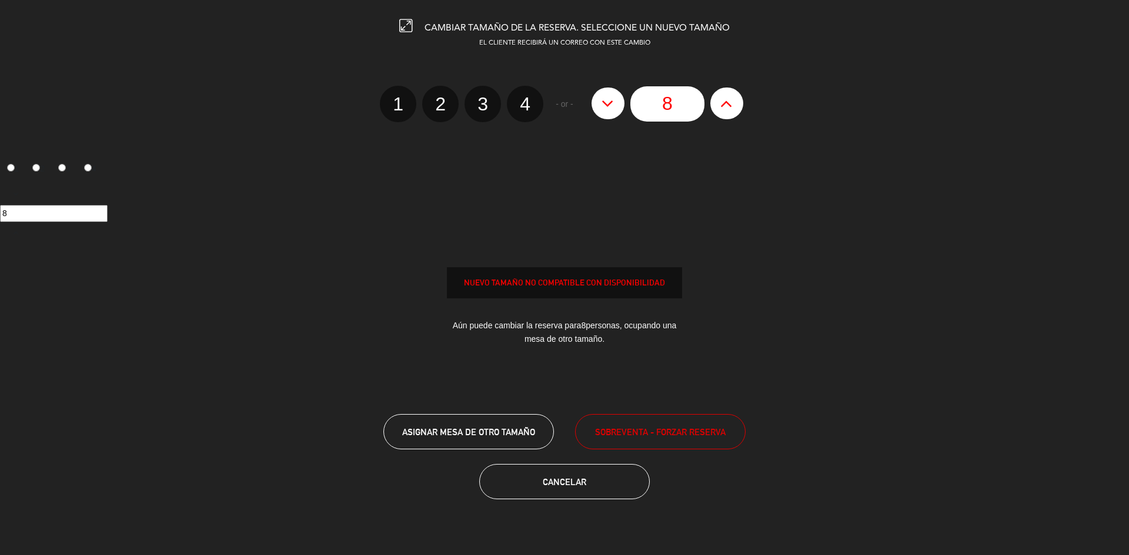
type input "9"
click at [721, 100] on icon at bounding box center [726, 103] width 12 height 19
type input "10"
click at [721, 100] on icon at bounding box center [726, 103] width 12 height 19
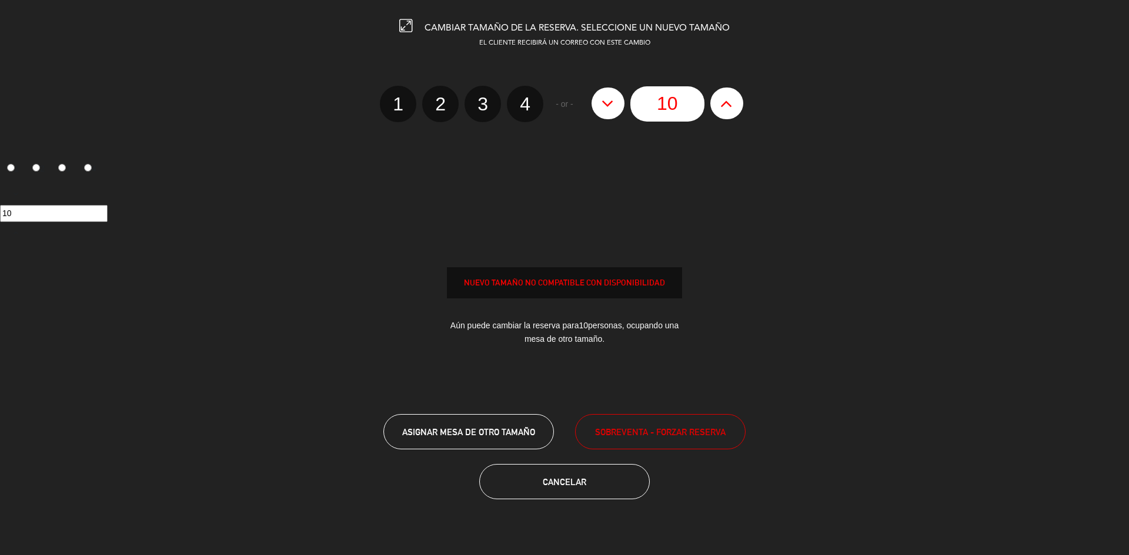
type input "11"
click at [721, 100] on edit-booking-info-modal "CAMBIAR TAMAÑO DE LA RESERVA. SELECCIONE UN NUEVO TAMAÑO EL CLIENTE RECIBIRÁ UN…" at bounding box center [564, 277] width 1129 height 555
click at [721, 100] on icon at bounding box center [726, 103] width 12 height 19
type input "12"
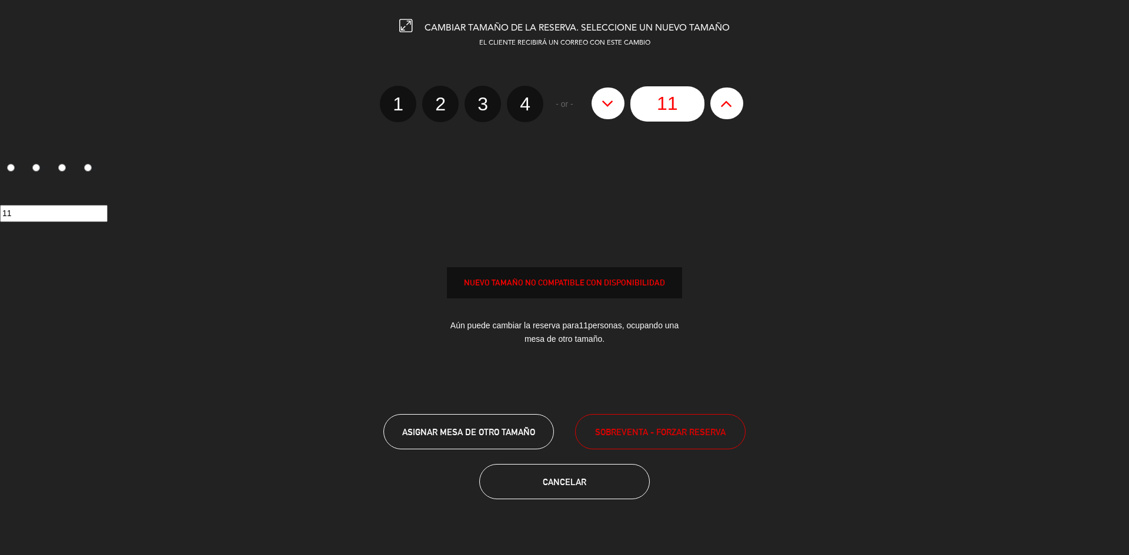
type input "12"
click at [649, 426] on span "SOBREVENTA - FORZAR RESERVA" at bounding box center [660, 433] width 130 height 14
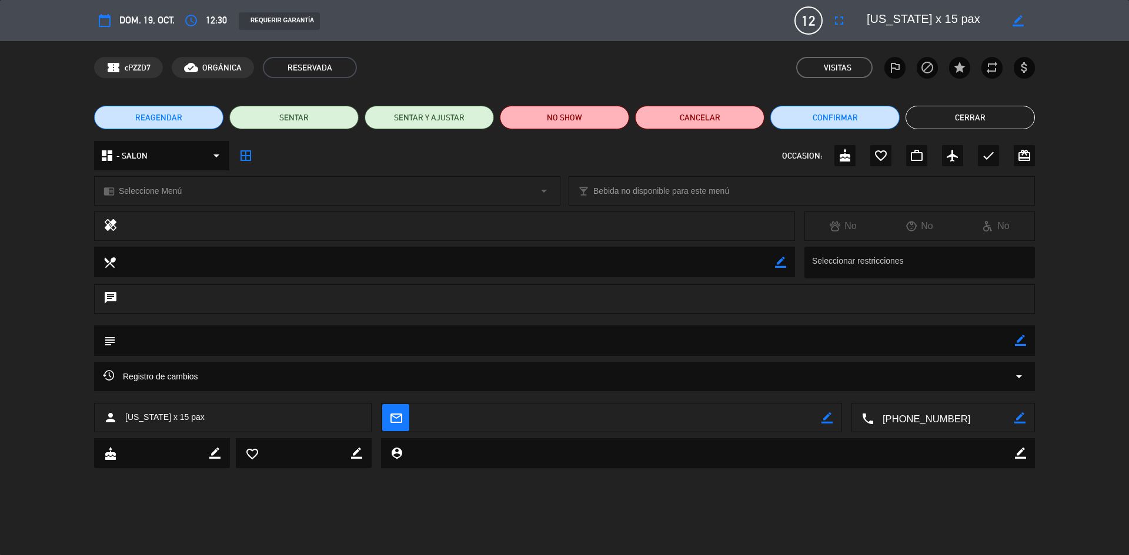
click at [917, 108] on button "Cerrar" at bounding box center [969, 118] width 129 height 24
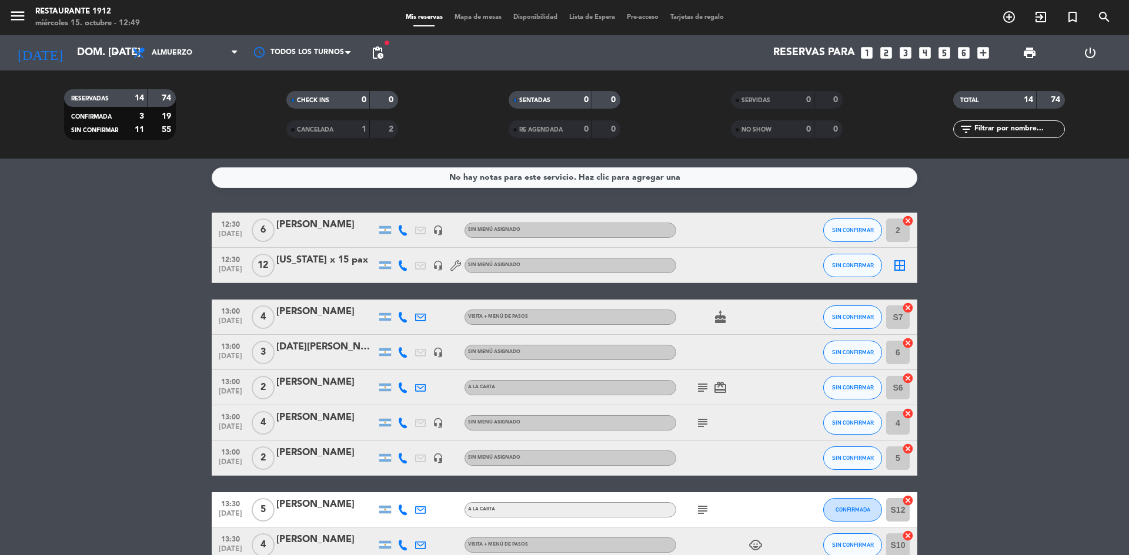
click at [275, 259] on div "12" at bounding box center [262, 265] width 27 height 35
click at [272, 260] on span "12" at bounding box center [263, 266] width 23 height 24
click at [310, 267] on div "[US_STATE] x 15 pax" at bounding box center [326, 260] width 100 height 15
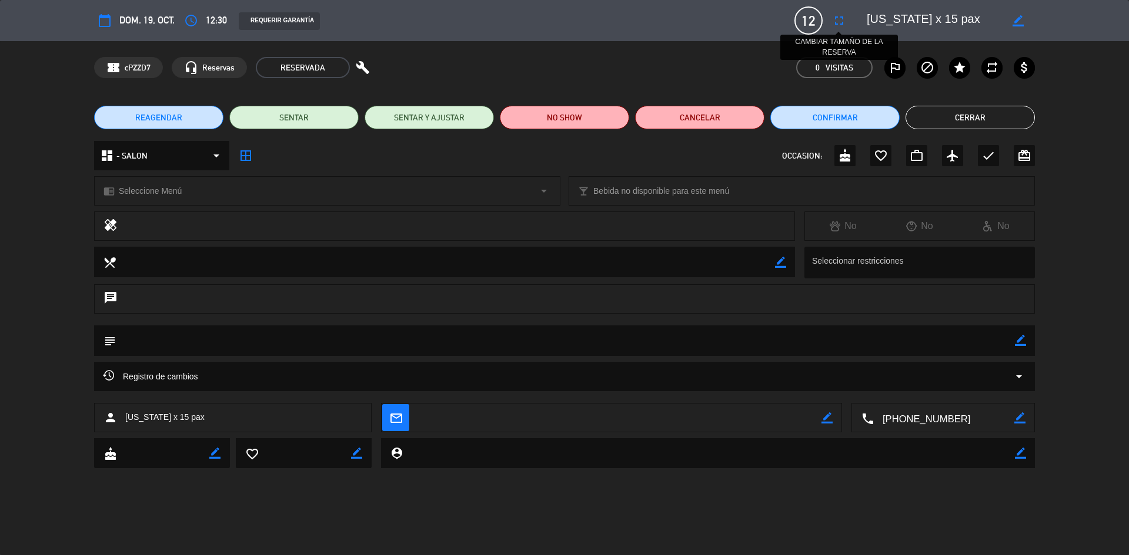
click at [834, 27] on icon "fullscreen" at bounding box center [839, 21] width 14 height 14
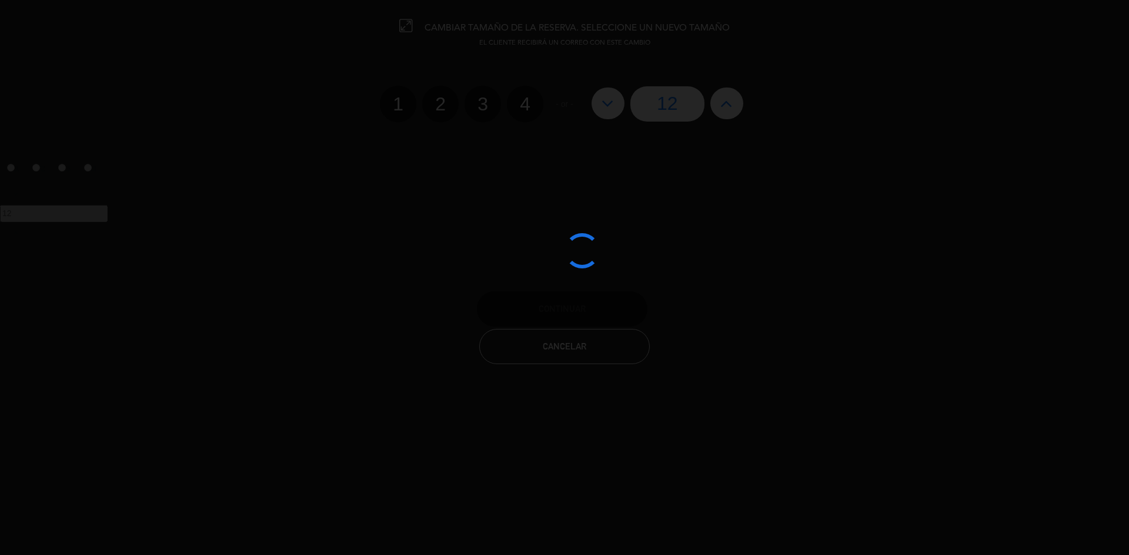
click at [732, 106] on div at bounding box center [564, 277] width 1129 height 555
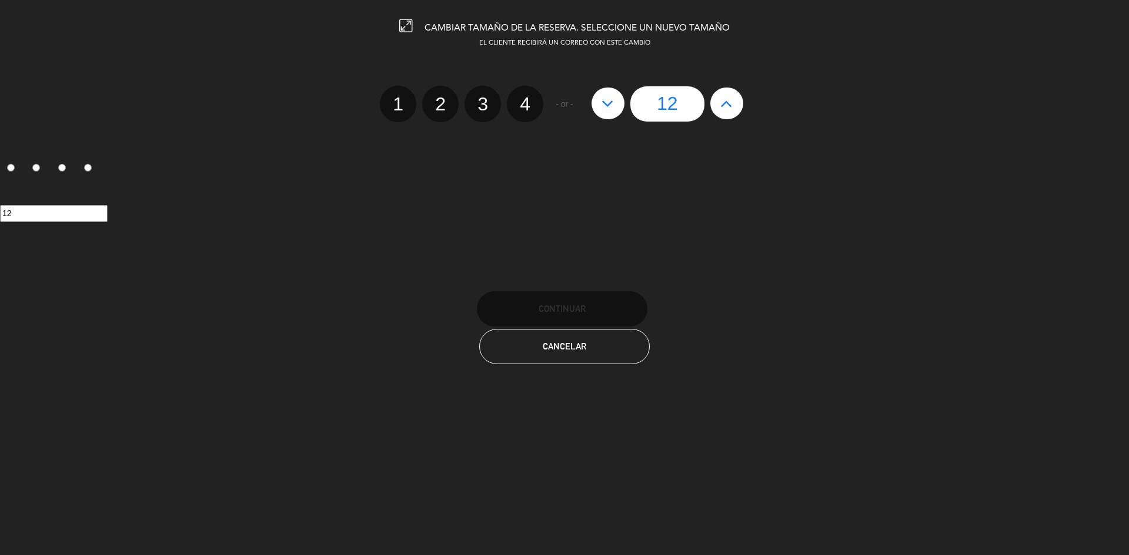
click at [732, 106] on icon at bounding box center [726, 103] width 12 height 19
type input "13"
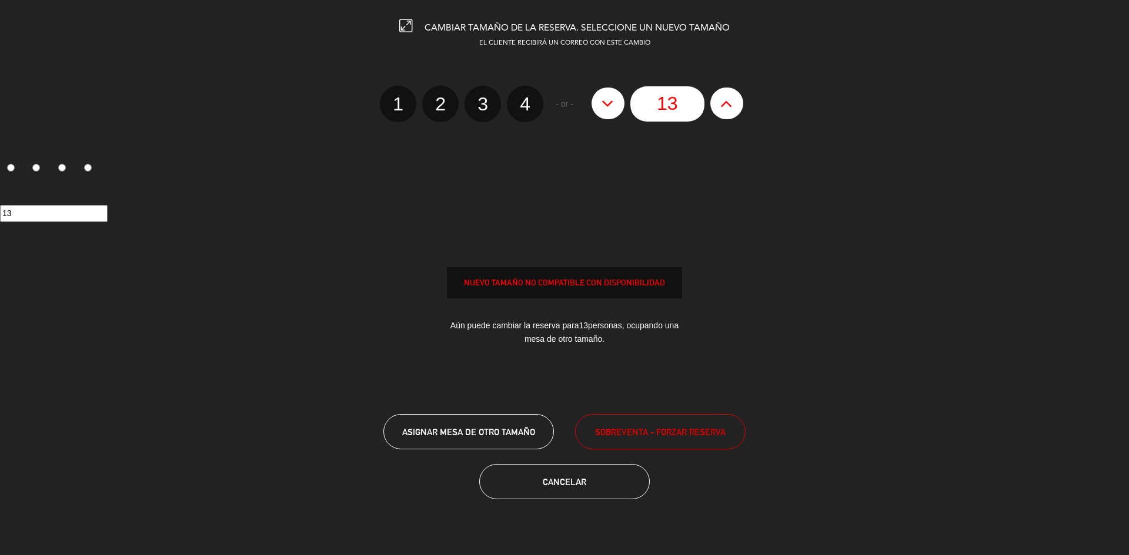
click at [732, 106] on icon at bounding box center [726, 103] width 12 height 19
type input "14"
click at [0, 0] on div at bounding box center [0, 0] width 0 height 0
click at [732, 106] on icon at bounding box center [726, 103] width 12 height 19
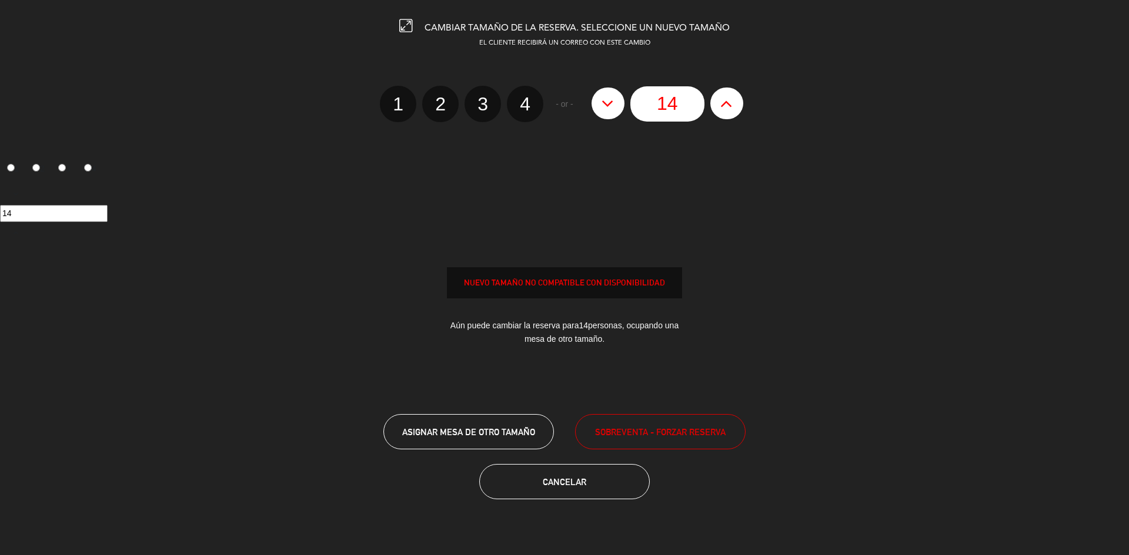
type input "15"
click at [635, 423] on button "SOBREVENTA - FORZAR RESERVA" at bounding box center [660, 431] width 170 height 35
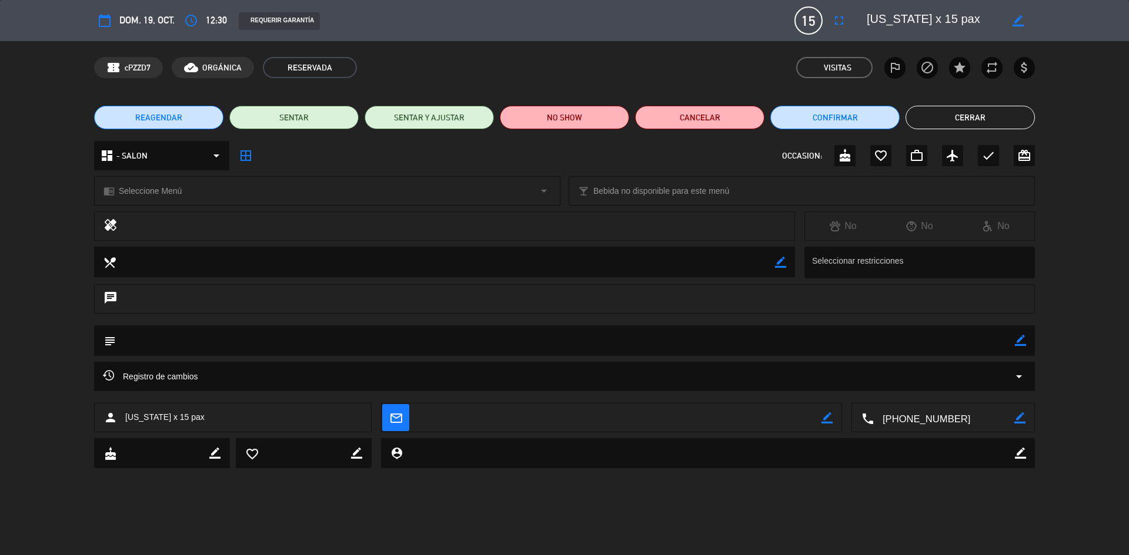
click at [1009, 110] on button "Cerrar" at bounding box center [969, 118] width 129 height 24
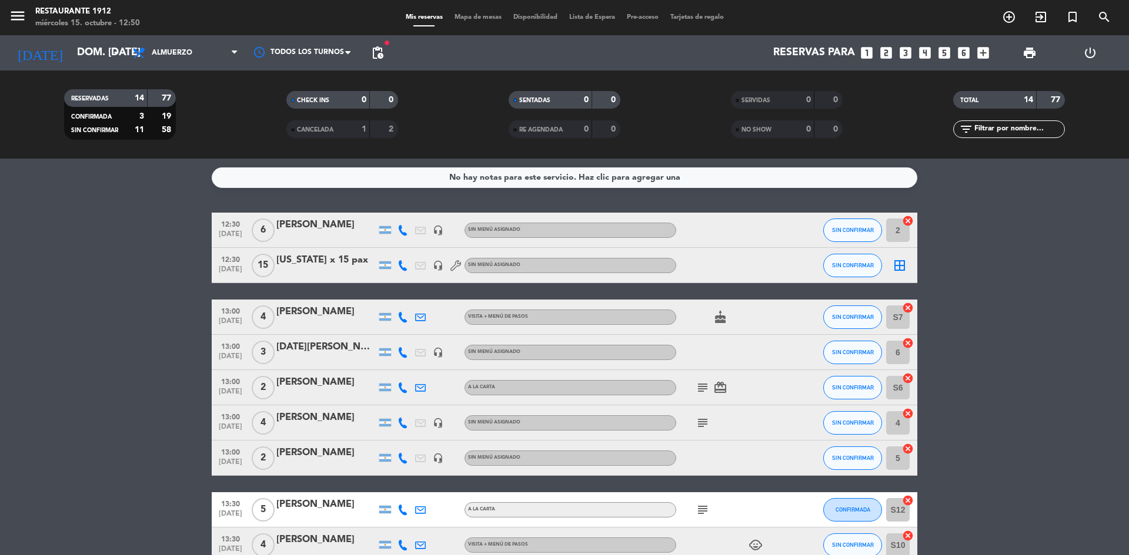
drag, startPoint x: 826, startPoint y: 181, endPoint x: 706, endPoint y: 203, distance: 122.4
drag, startPoint x: 706, startPoint y: 203, endPoint x: 1048, endPoint y: 466, distance: 431.4
click at [1053, 463] on bookings-row "12:30 [DATE] 6 [PERSON_NAME] headset_mic Sin menú asignado SIN CONFIRMAR 2 canc…" at bounding box center [564, 493] width 1129 height 560
click at [1060, 401] on bookings-row "12:30 [DATE] 6 [PERSON_NAME] headset_mic Sin menú asignado SIN CONFIRMAR 2 canc…" at bounding box center [564, 493] width 1129 height 560
